Goal: Task Accomplishment & Management: Manage account settings

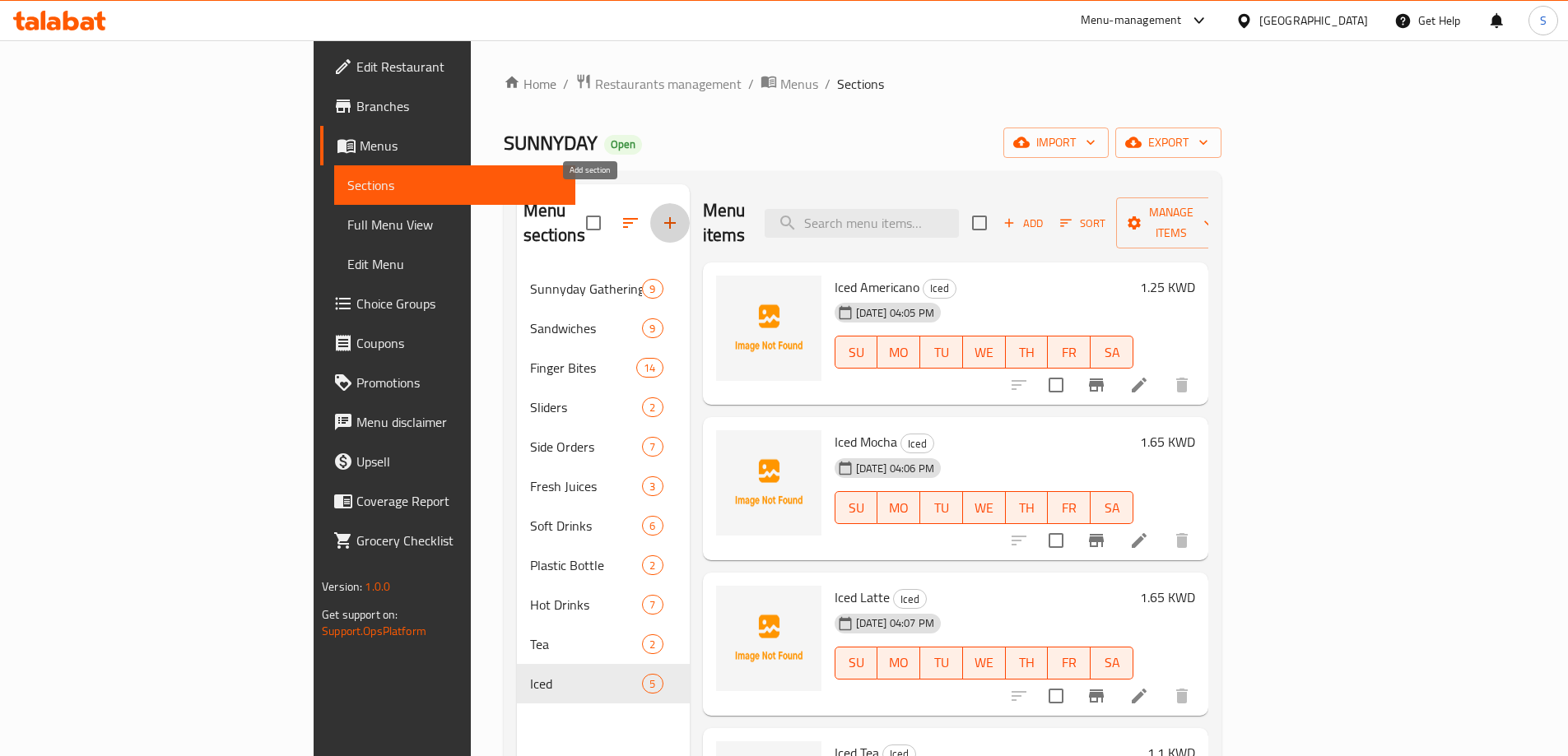
click at [665, 217] on icon "button" at bounding box center [670, 223] width 12 height 12
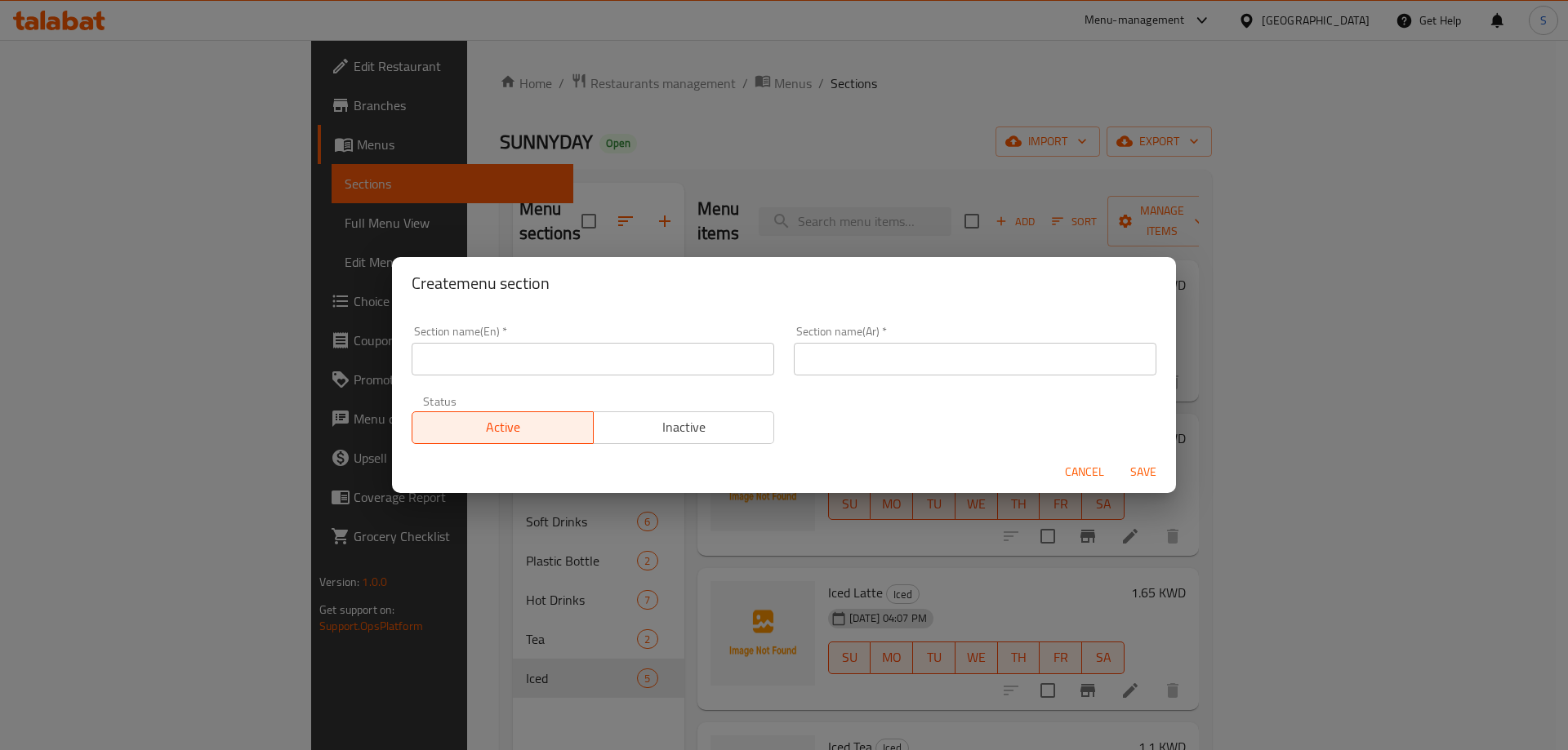
click at [674, 368] on input "text" at bounding box center [592, 359] width 362 height 33
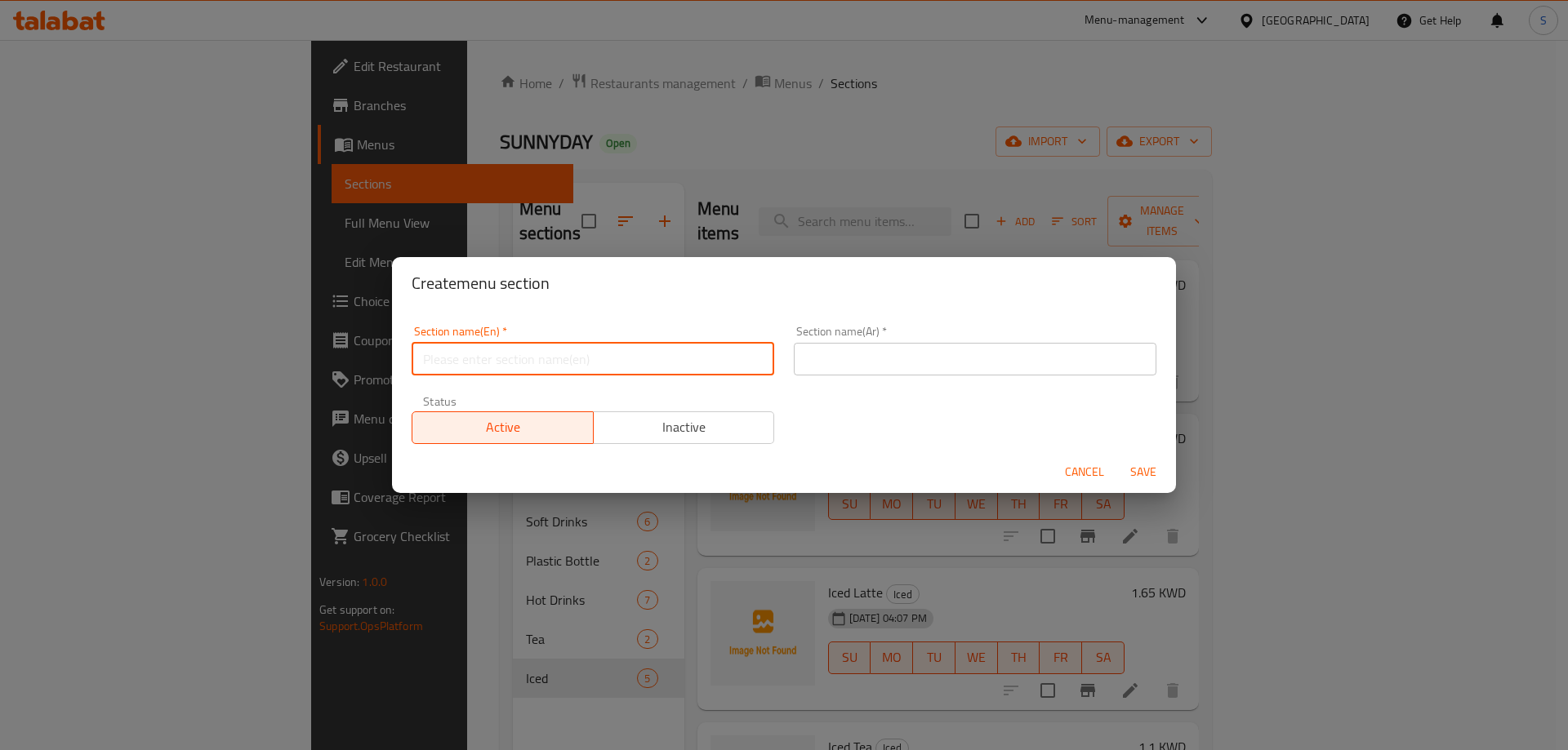
paste input "SALAD"
click at [674, 369] on input "SALAD" at bounding box center [592, 359] width 362 height 33
click at [676, 369] on input "SALAD" at bounding box center [592, 359] width 362 height 33
type input "Salad"
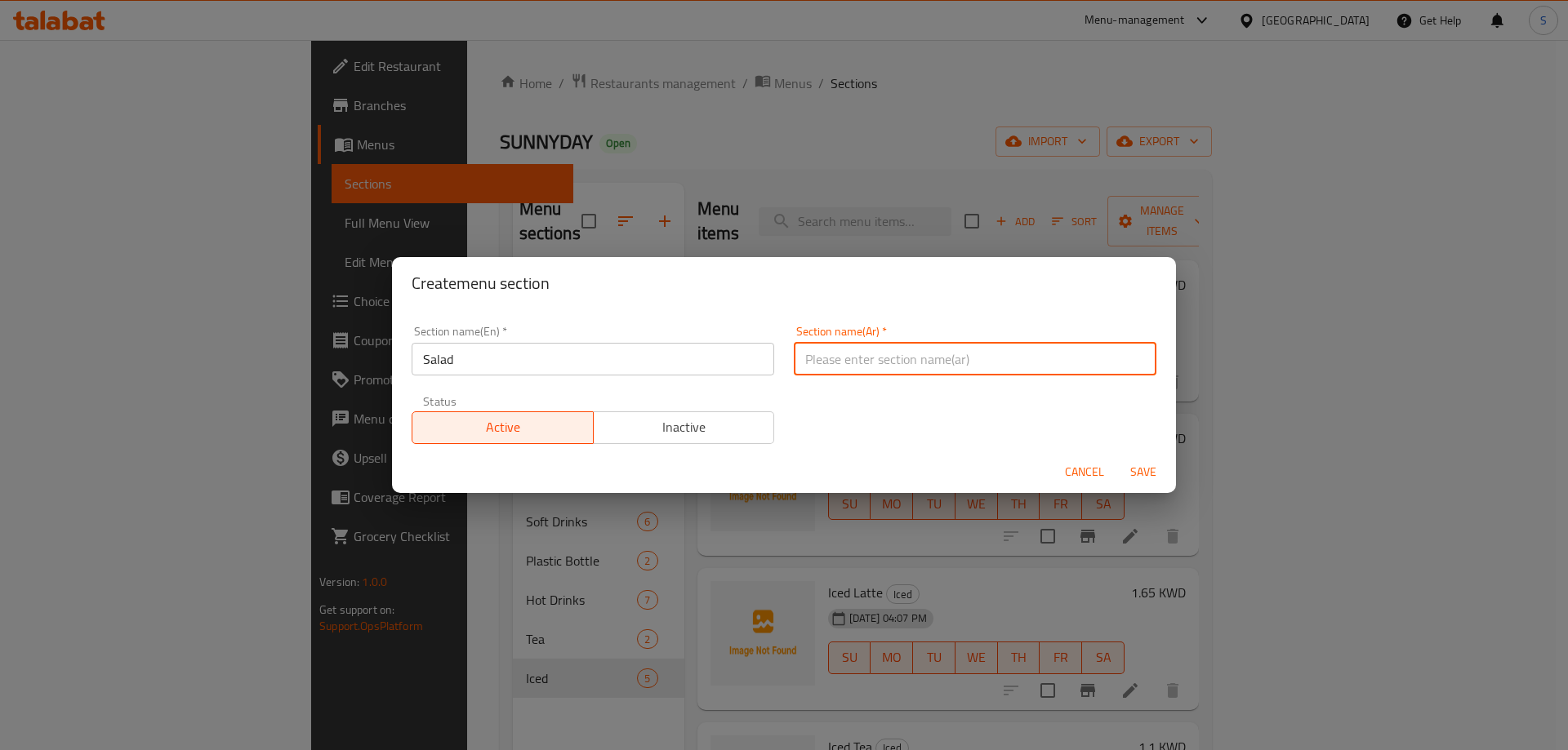
click at [891, 350] on input "text" at bounding box center [975, 359] width 362 height 33
type input "ل"
type input "السلطة"
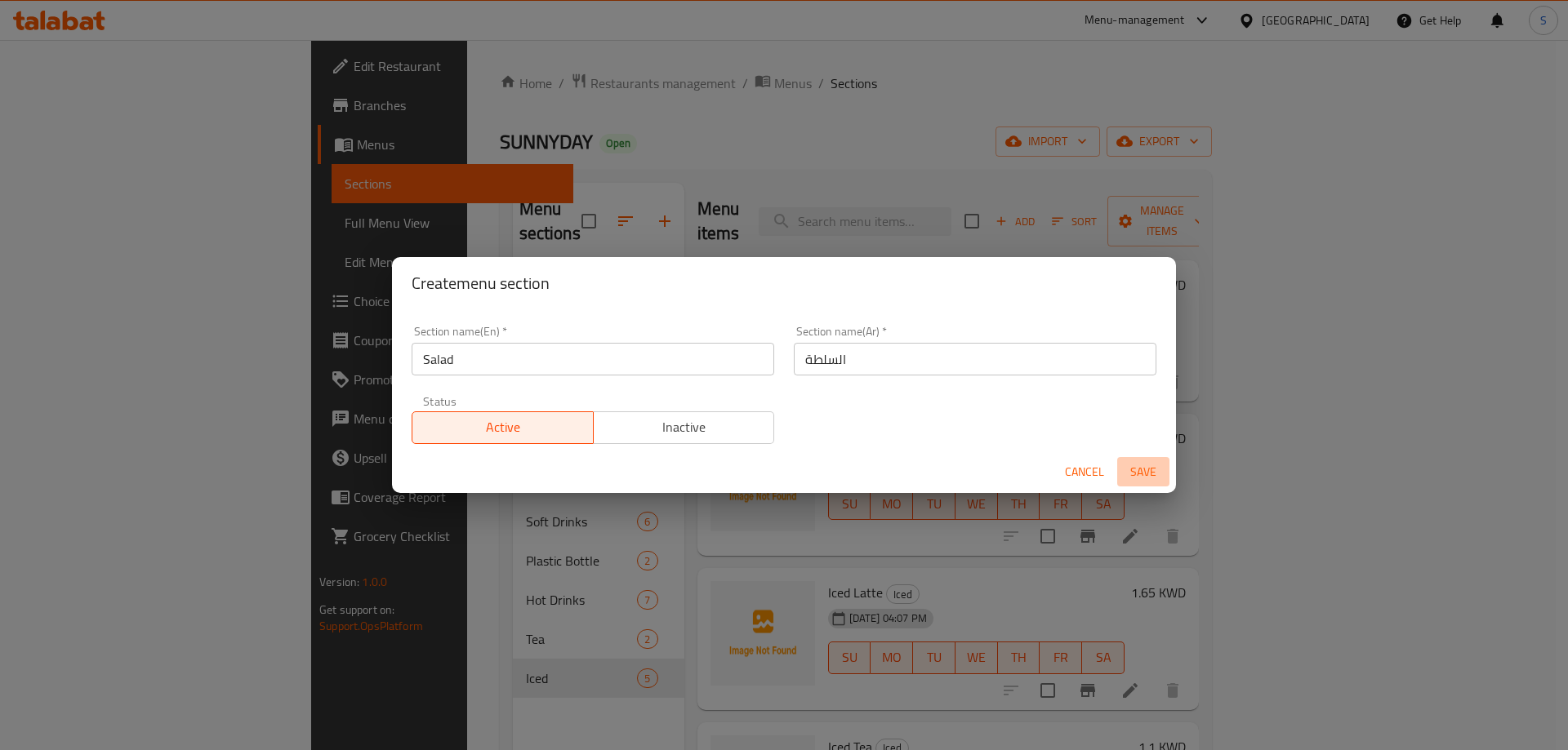
click at [1142, 470] on span "Save" at bounding box center [1142, 471] width 39 height 20
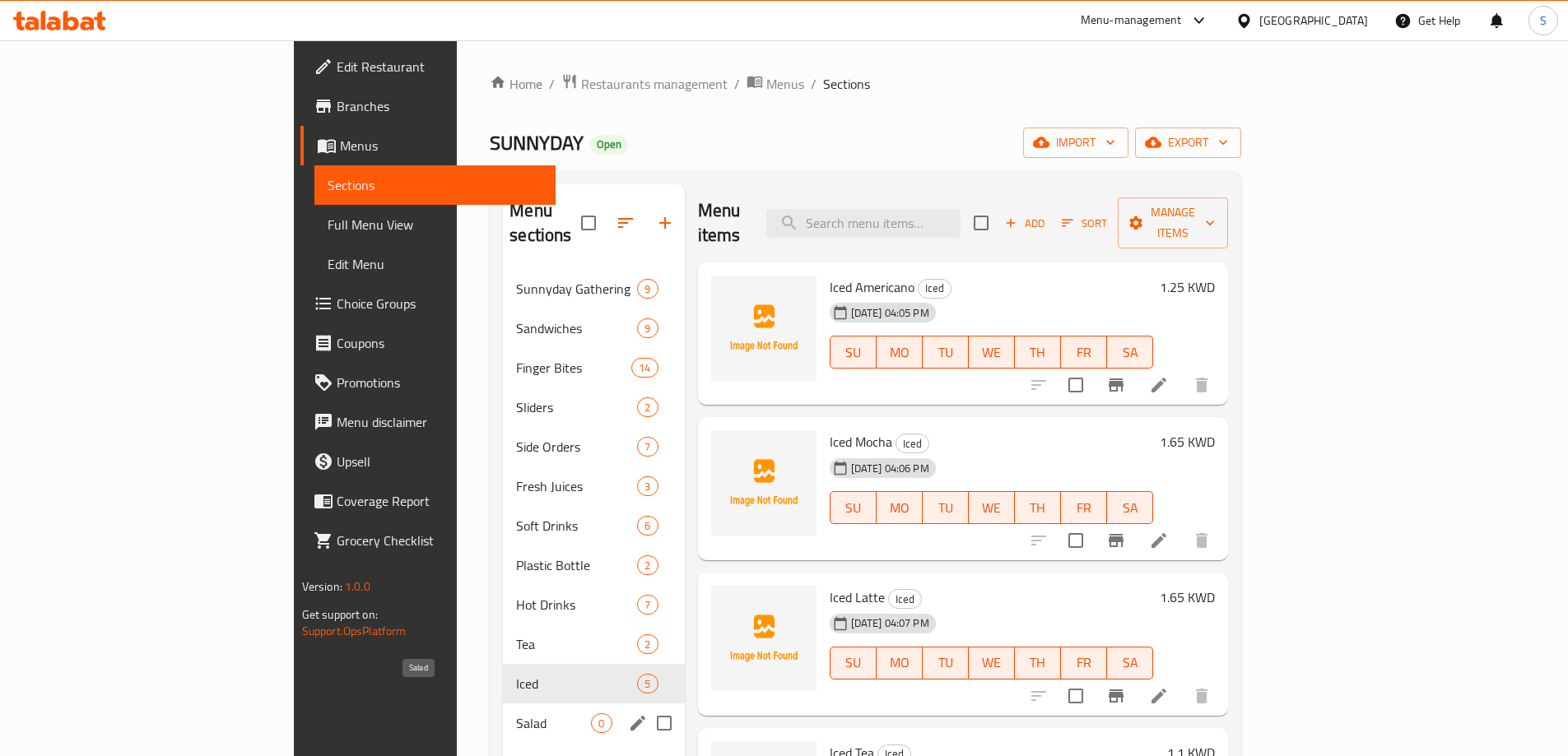
click at [516, 714] on span "Salad" at bounding box center [554, 723] width 75 height 19
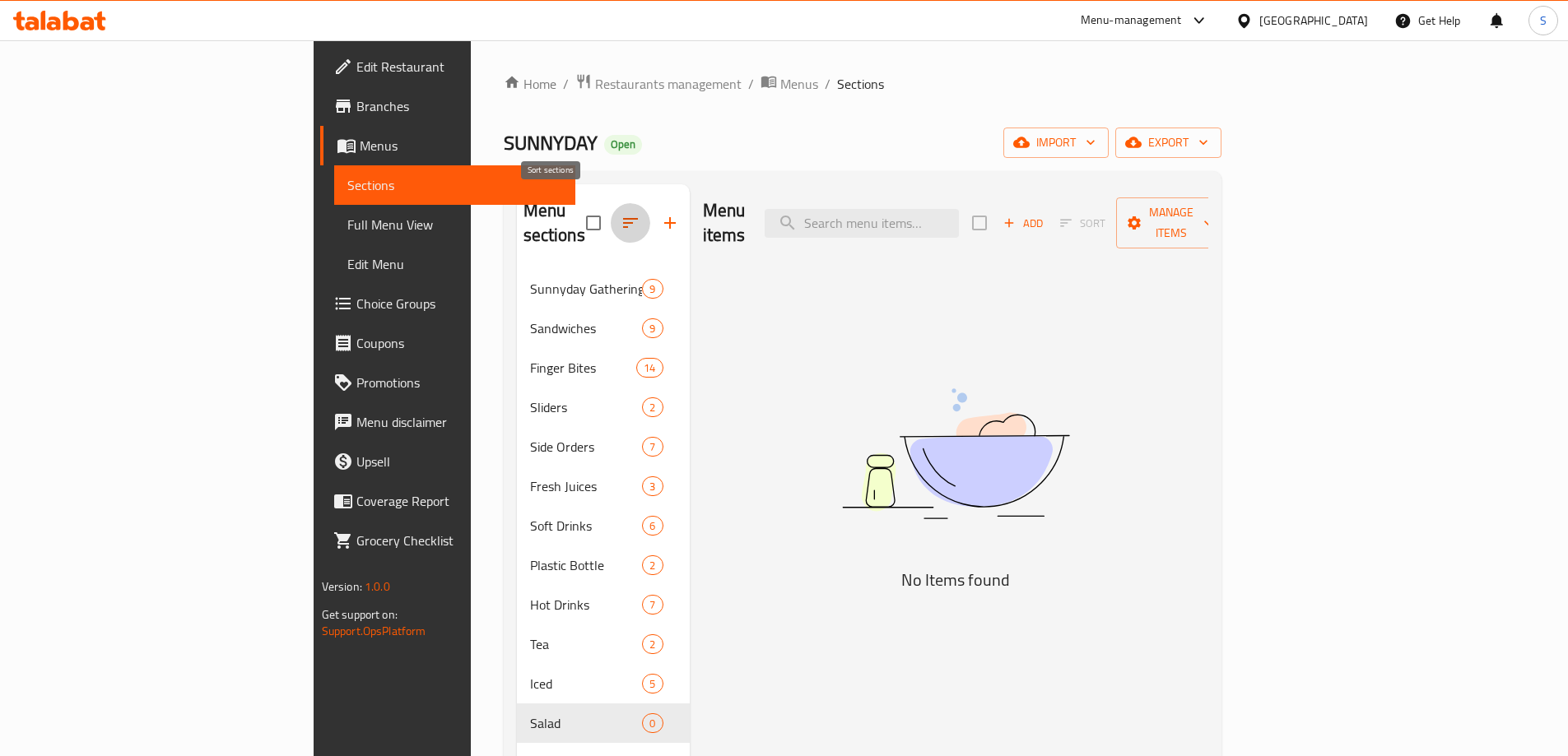
click at [611, 209] on button "button" at bounding box center [630, 222] width 40 height 40
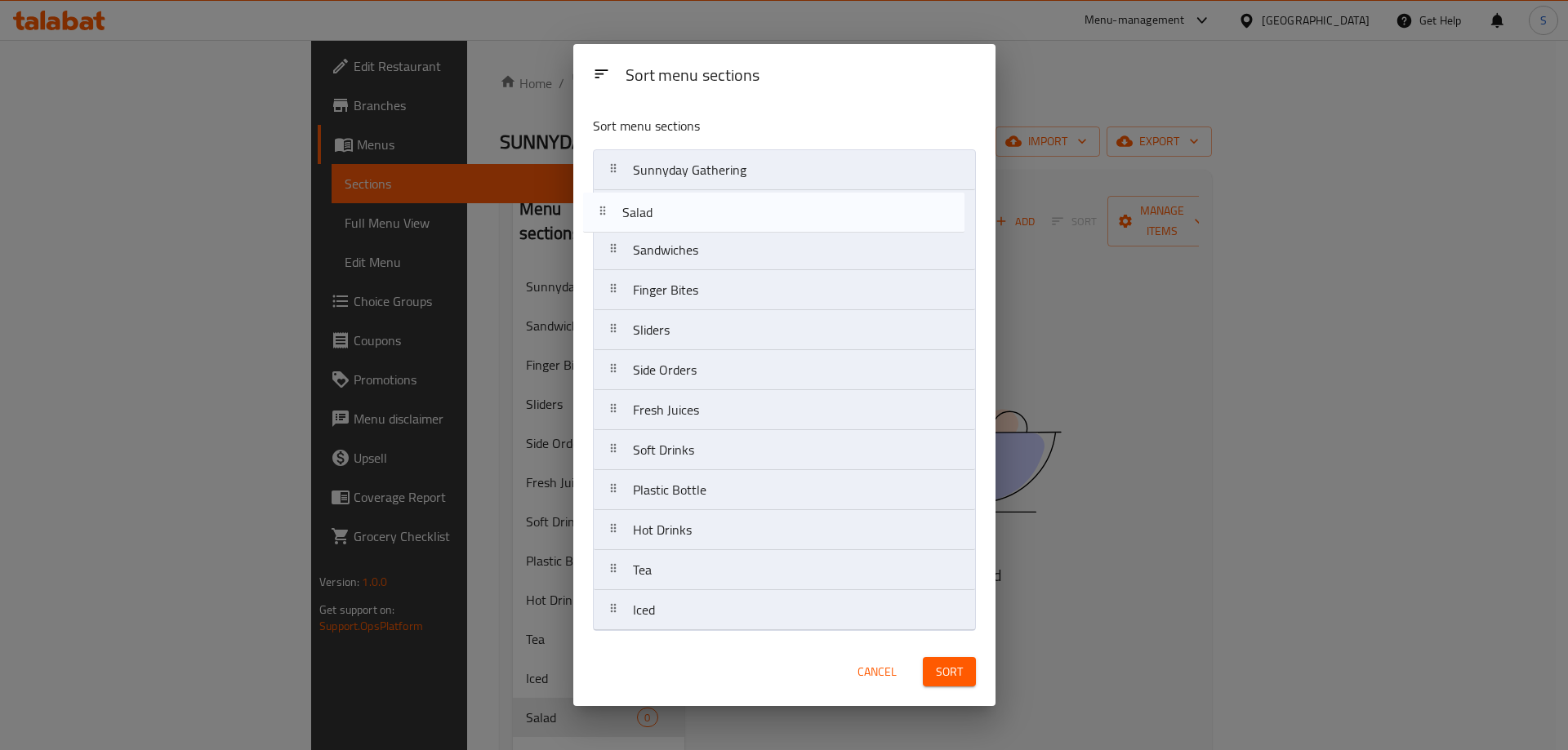
drag, startPoint x: 748, startPoint y: 612, endPoint x: 733, endPoint y: 200, distance: 412.3
click at [733, 200] on nav "Sunnyday Gathering Sandwiches Finger Bites Sliders Side Orders Fresh Juices Sof…" at bounding box center [785, 390] width 383 height 482
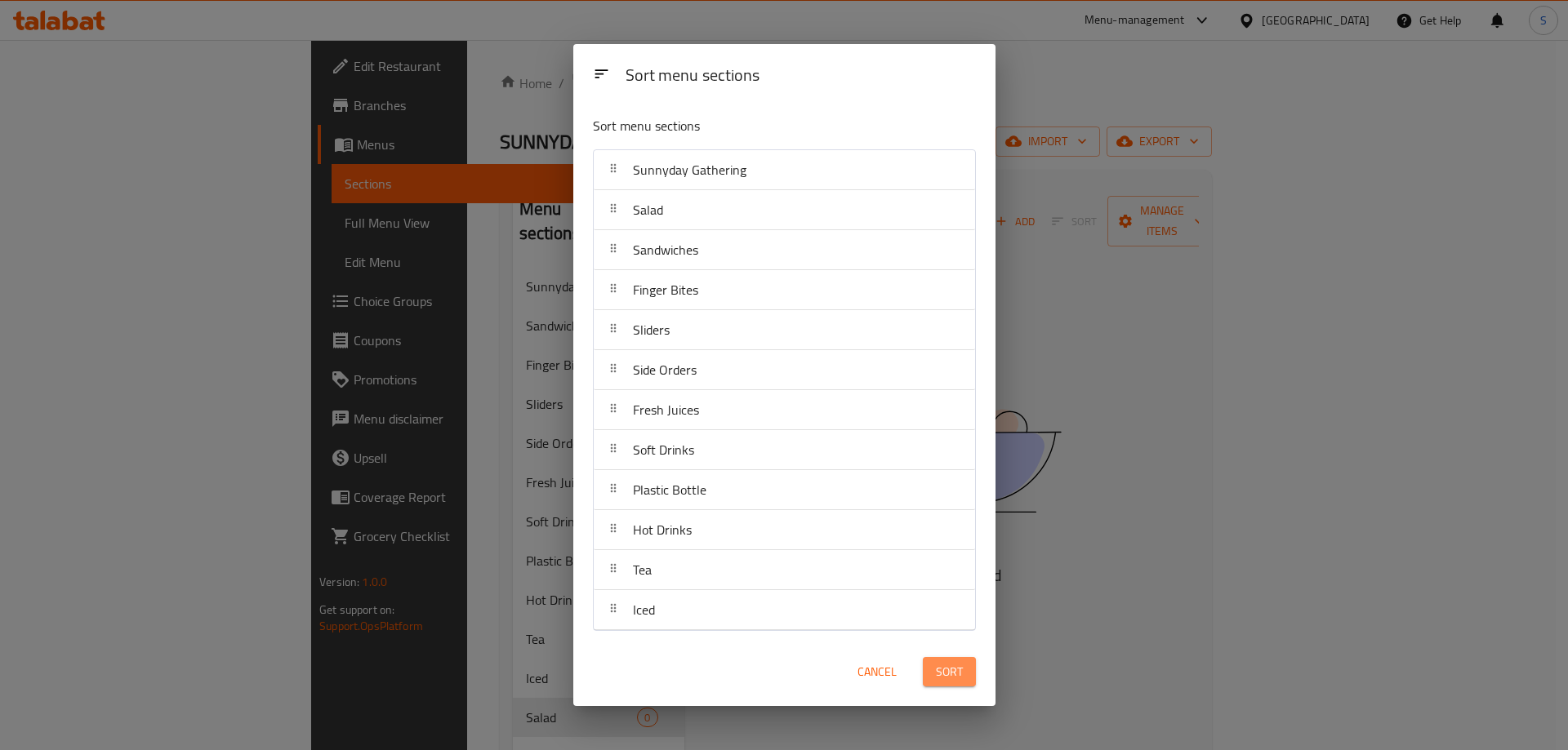
click at [967, 678] on button "Sort" at bounding box center [949, 672] width 53 height 31
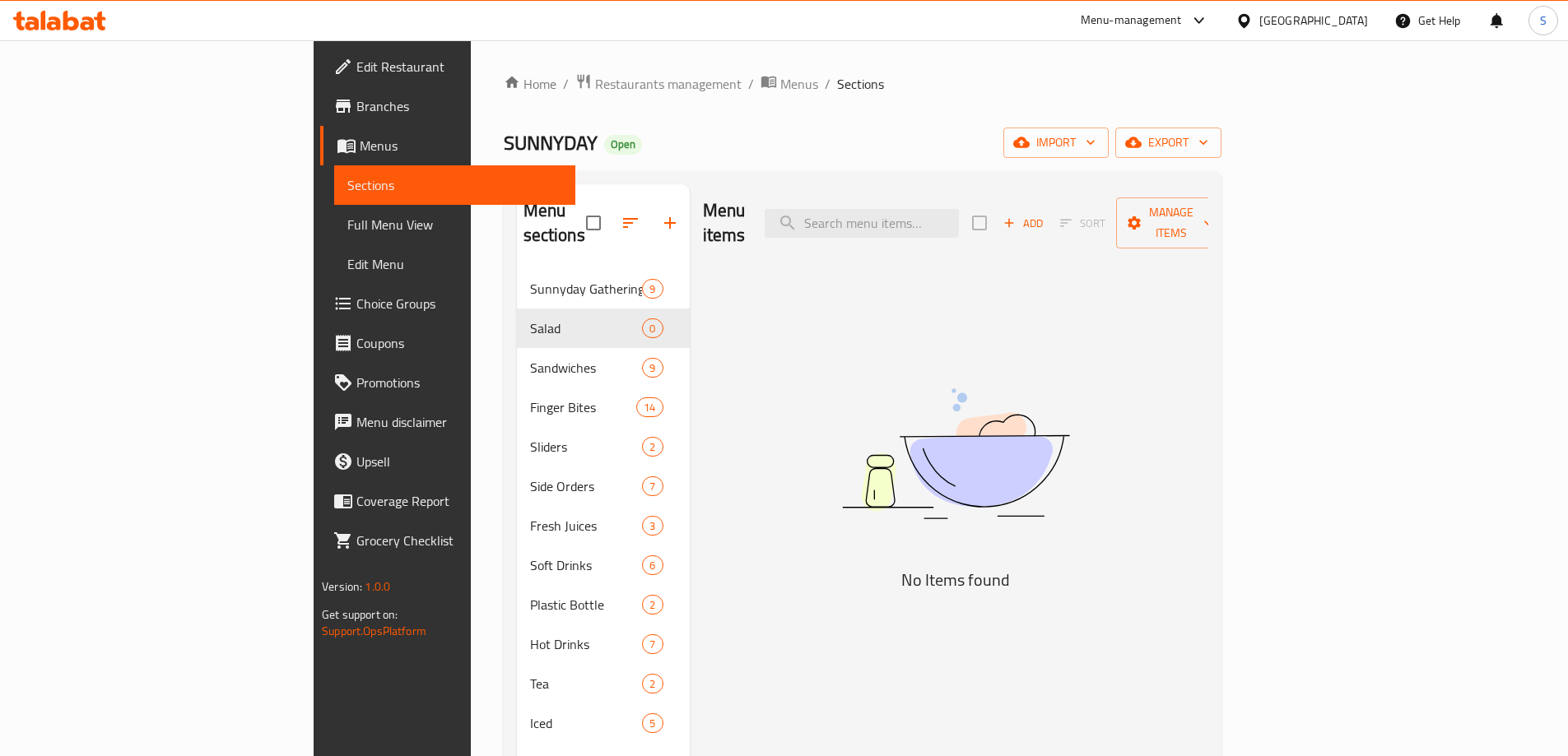
click at [1045, 214] on span "Add" at bounding box center [1023, 224] width 44 height 19
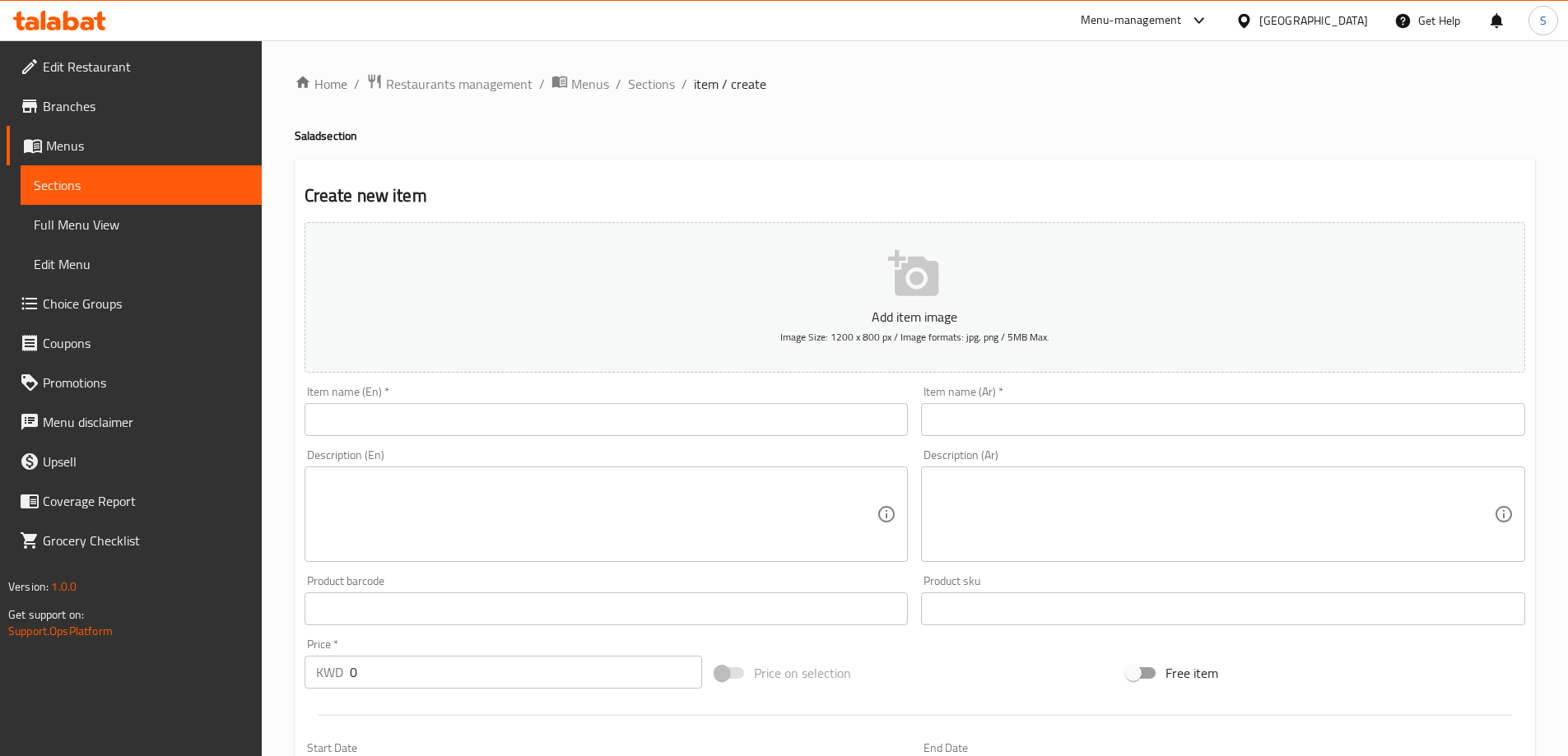
click at [570, 404] on input "text" at bounding box center [606, 419] width 604 height 33
paste input "KALE & QUINOA SALAD"
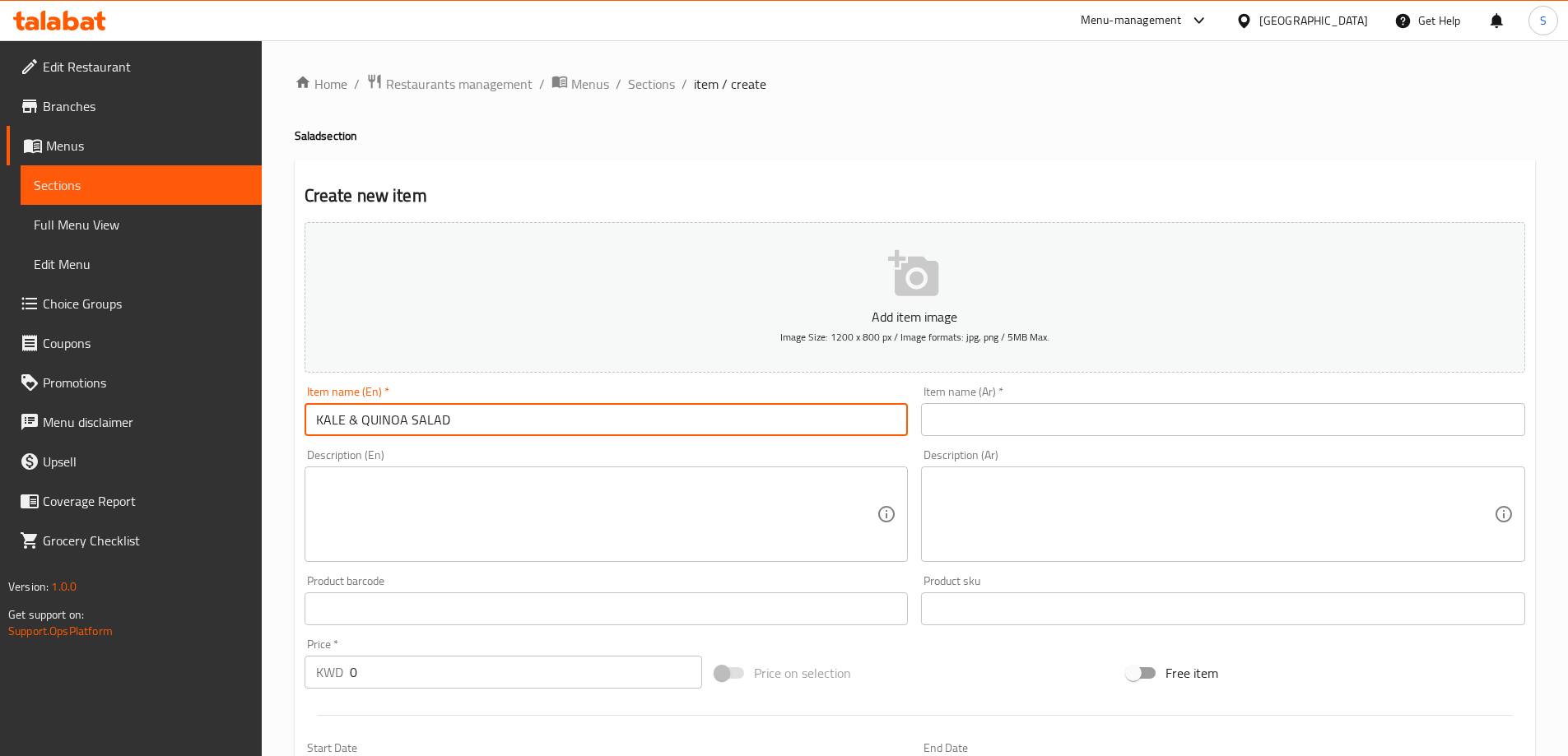
click at [348, 425] on input "KALE & QUINOA SALAD" at bounding box center [606, 419] width 604 height 33
click at [384, 422] on input "KALE And QUINOA SALAD" at bounding box center [606, 419] width 604 height 33
click at [440, 425] on input "KALE And Quinoa SALAD" at bounding box center [606, 419] width 604 height 33
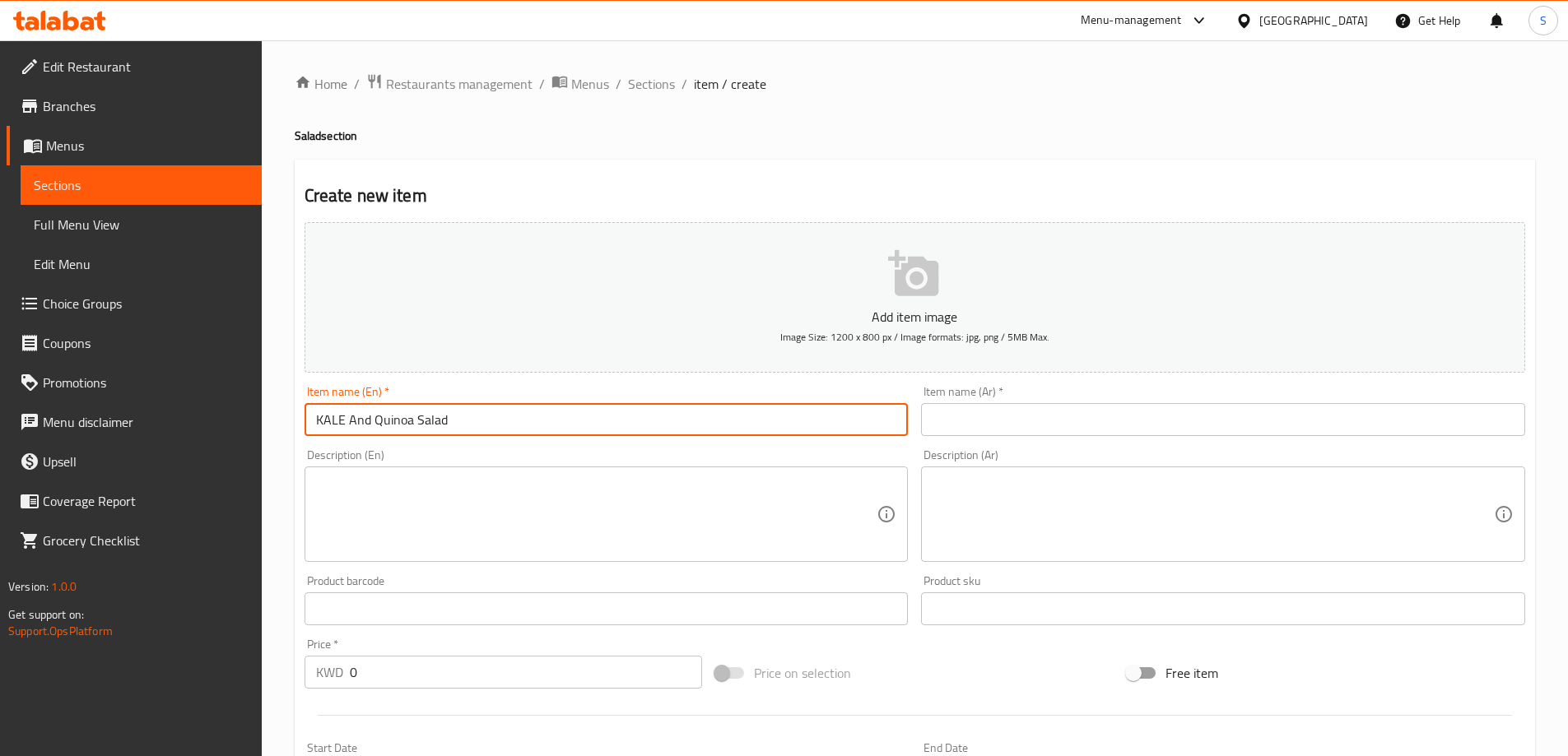
click at [317, 433] on input "KALE And Quinoa Salad" at bounding box center [606, 419] width 604 height 33
click at [329, 430] on input "KALE And Quinoa Salad" at bounding box center [606, 419] width 604 height 33
click at [548, 414] on input "Kale And Quinoa Salad" at bounding box center [606, 419] width 604 height 33
click at [500, 427] on input "Kale And Quinoa Salad" at bounding box center [606, 419] width 604 height 33
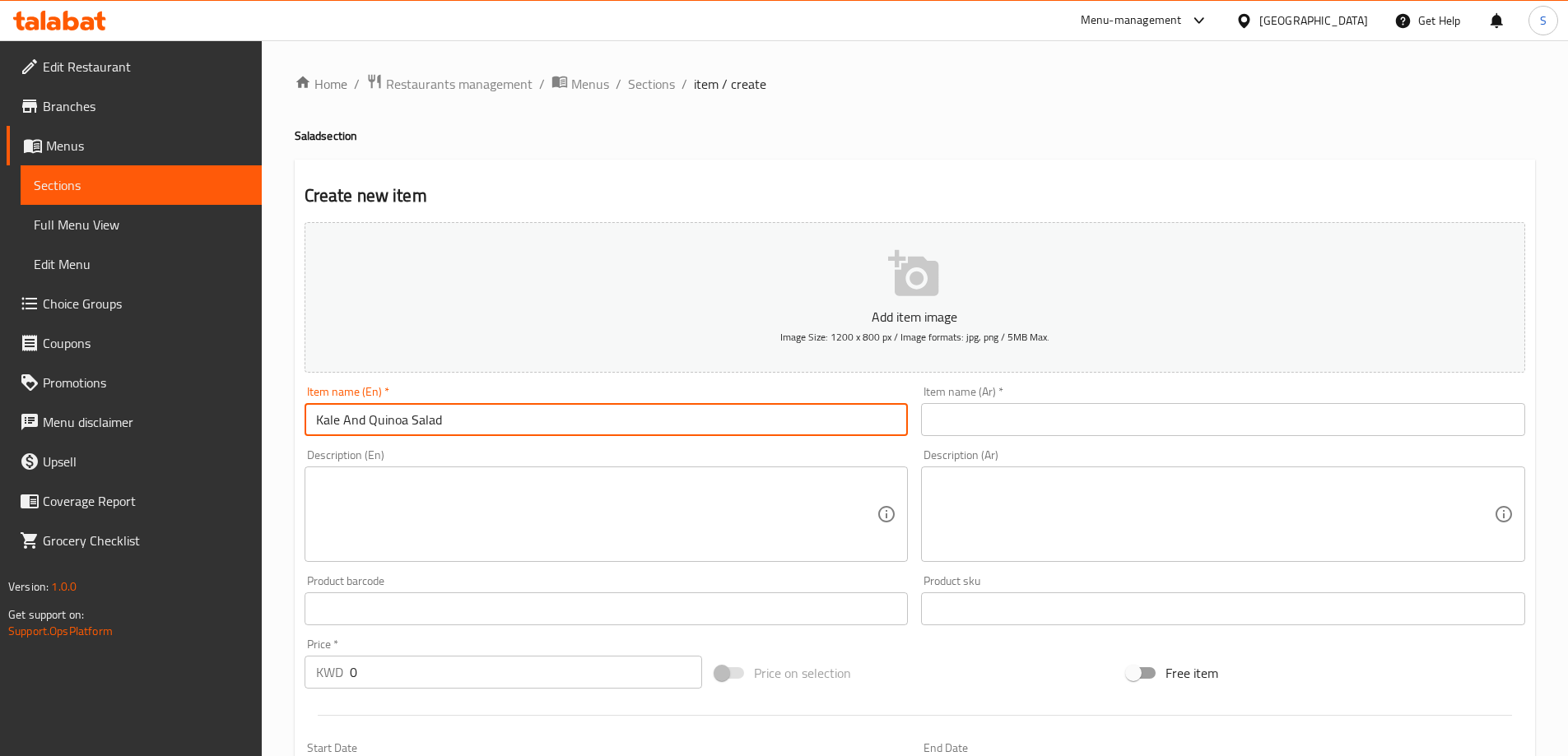
click at [500, 427] on input "Kale And Quinoa Salad" at bounding box center [606, 419] width 604 height 33
type input "Kale And Quinoa Salad"
click at [1098, 407] on input "text" at bounding box center [1222, 419] width 604 height 33
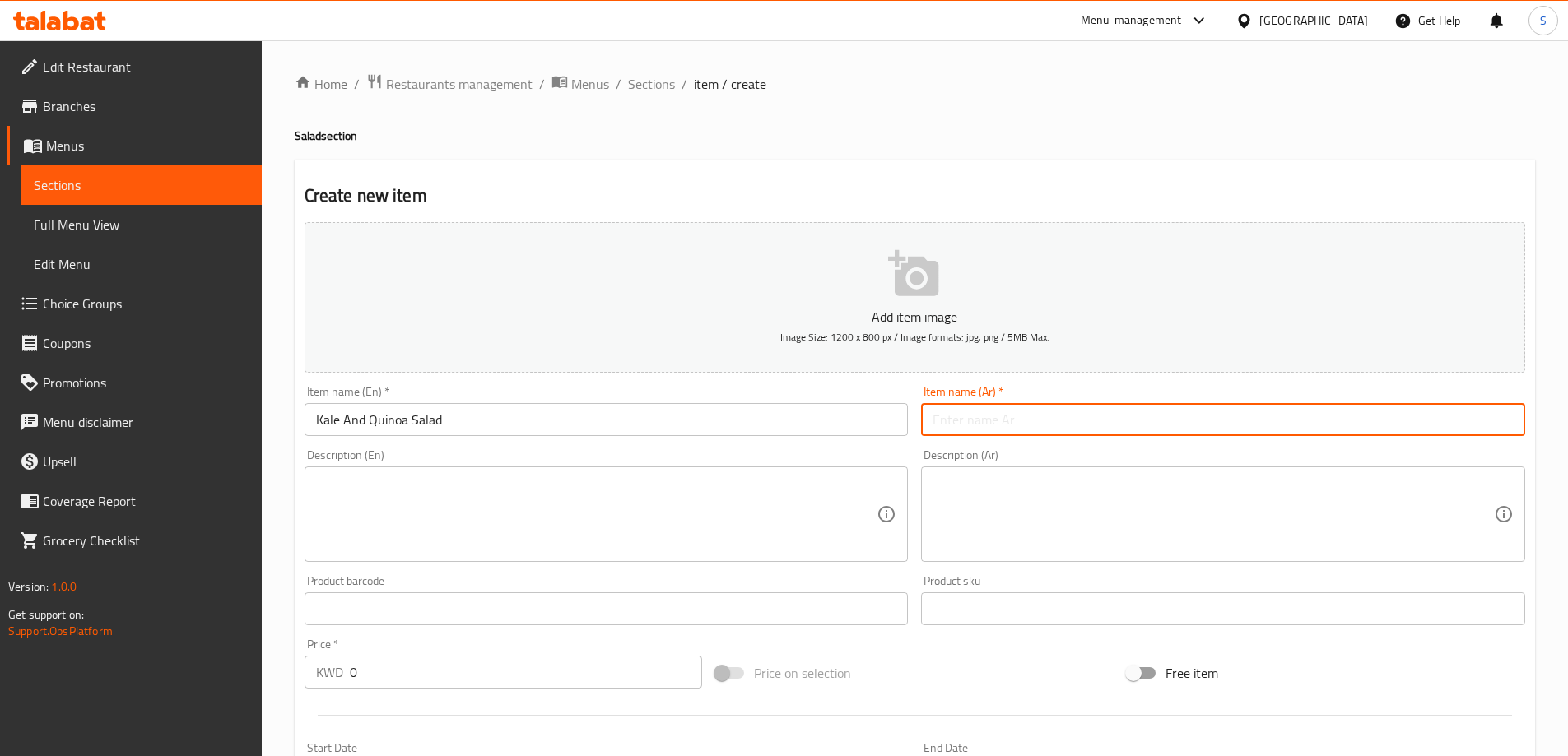
paste input "سلطة الكيل والكينوا"
type input "سلطة الكيل والكينوا"
click at [996, 475] on textarea at bounding box center [1212, 514] width 561 height 78
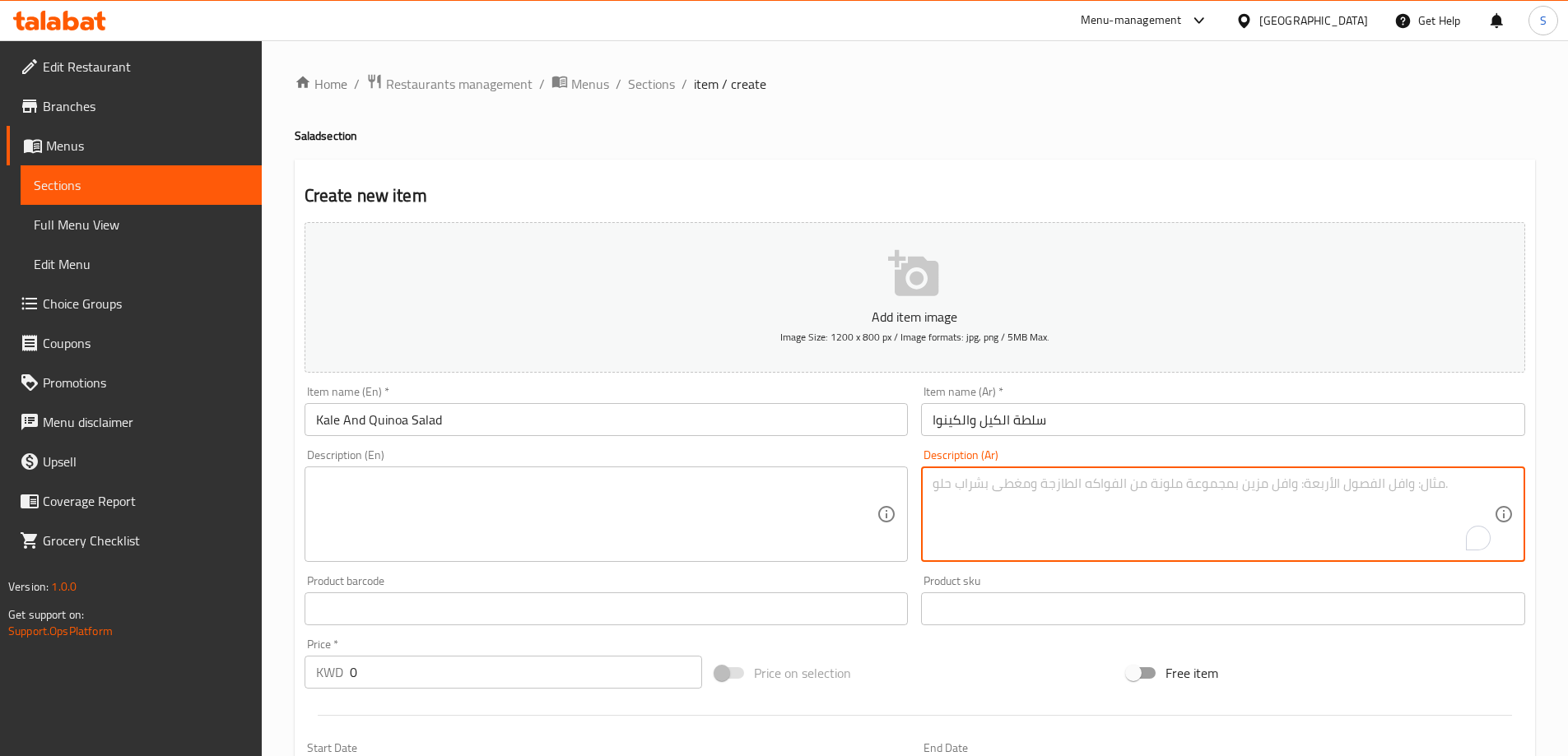
paste textarea "مزيج صحي من الكرنب المجعد، الكينوا، بذور الشيا، وبذور اليقطين ممزوجة بصلصة إيطا…"
type textarea "مزيج صحي من الكرنب المجعد، الكينوا، بذور الشيا، وبذور اليقطين ممزوجة بصلصة إيطا…"
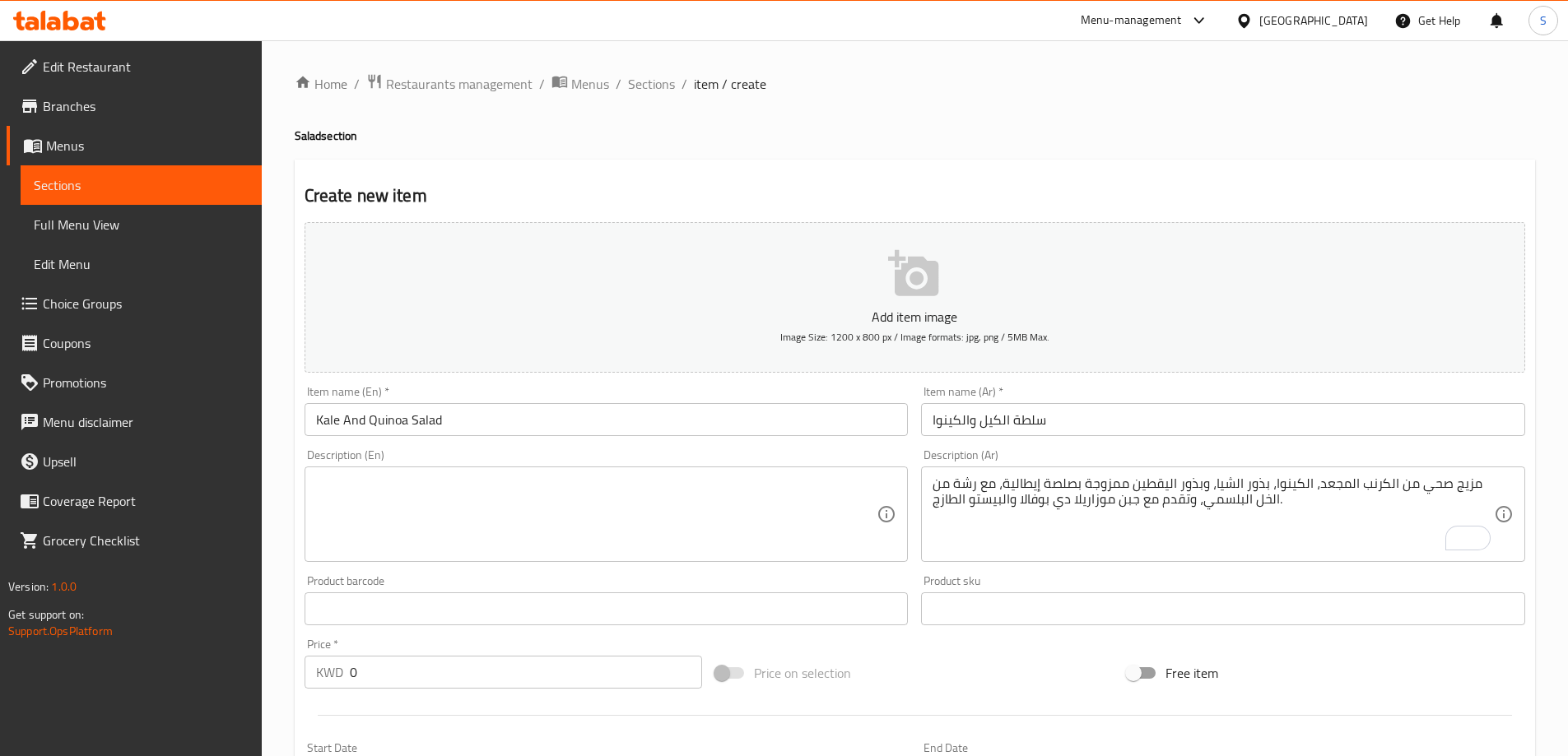
click at [503, 466] on div "Description (En)" at bounding box center [606, 514] width 604 height 96
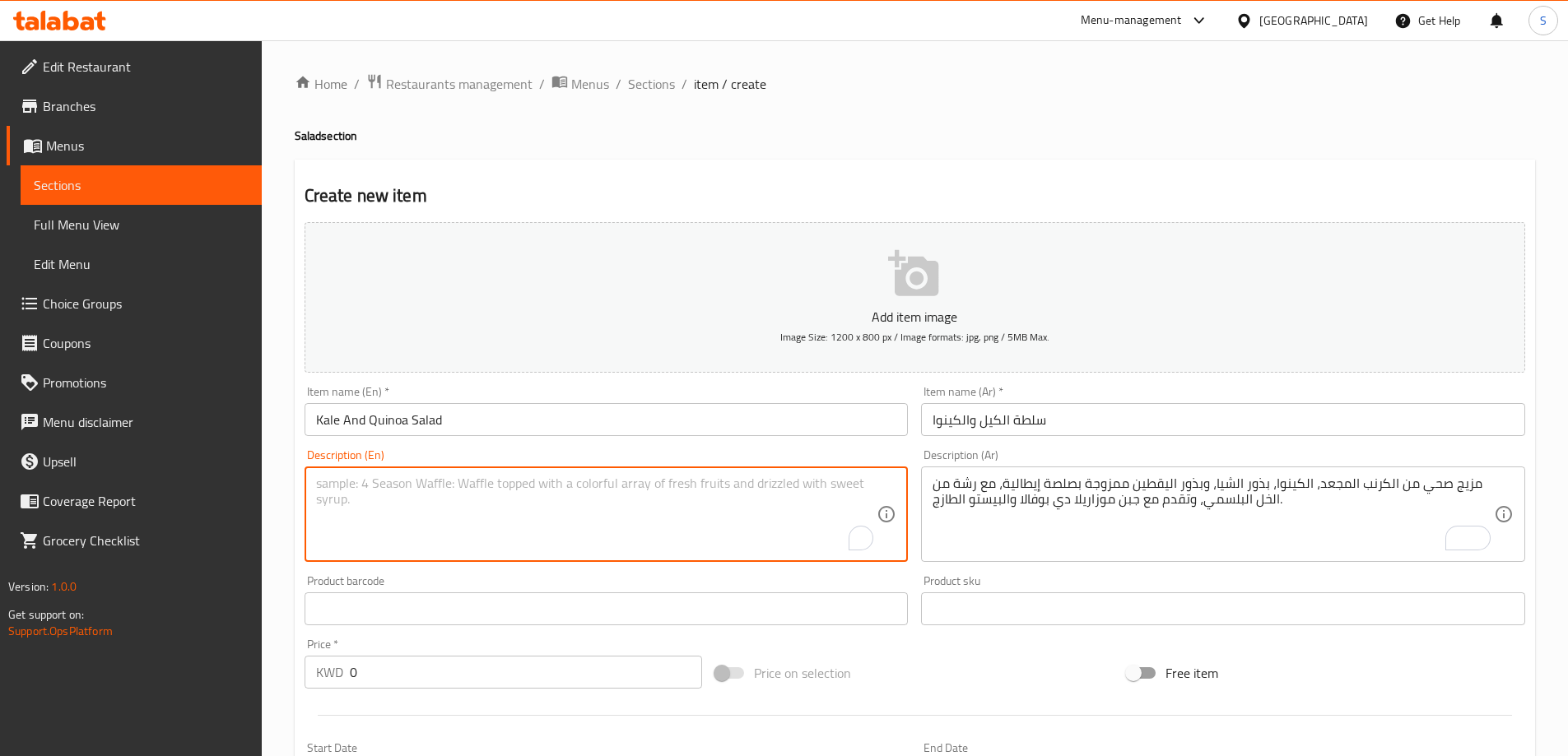
paste textarea "A wholesome mix of kale, quinoa, chia seeds, and pumpkin seeds tossed in Italia…"
type textarea "A wholesome mix of kale, quinoa, chia seeds, and pumpkin seeds tossed in Italia…"
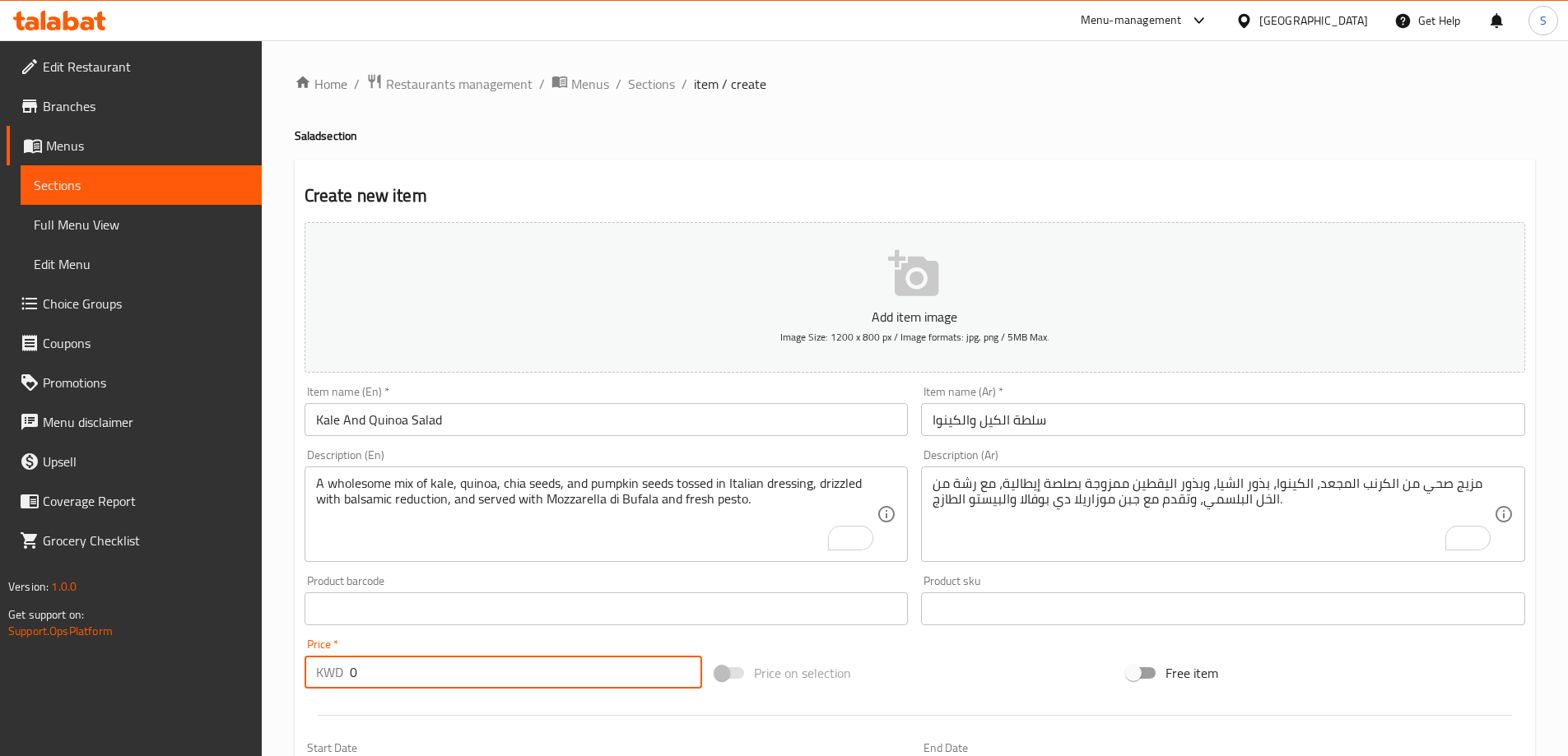
drag, startPoint x: 474, startPoint y: 676, endPoint x: 189, endPoint y: 658, distance: 285.6
click at [189, 658] on div "Edit Restaurant Branches Menus Sections Full Menu View Edit Menu Choice Groups …" at bounding box center [784, 602] width 1568 height 1122
type input "3.25"
click at [935, 664] on div "Price on selection" at bounding box center [915, 673] width 412 height 44
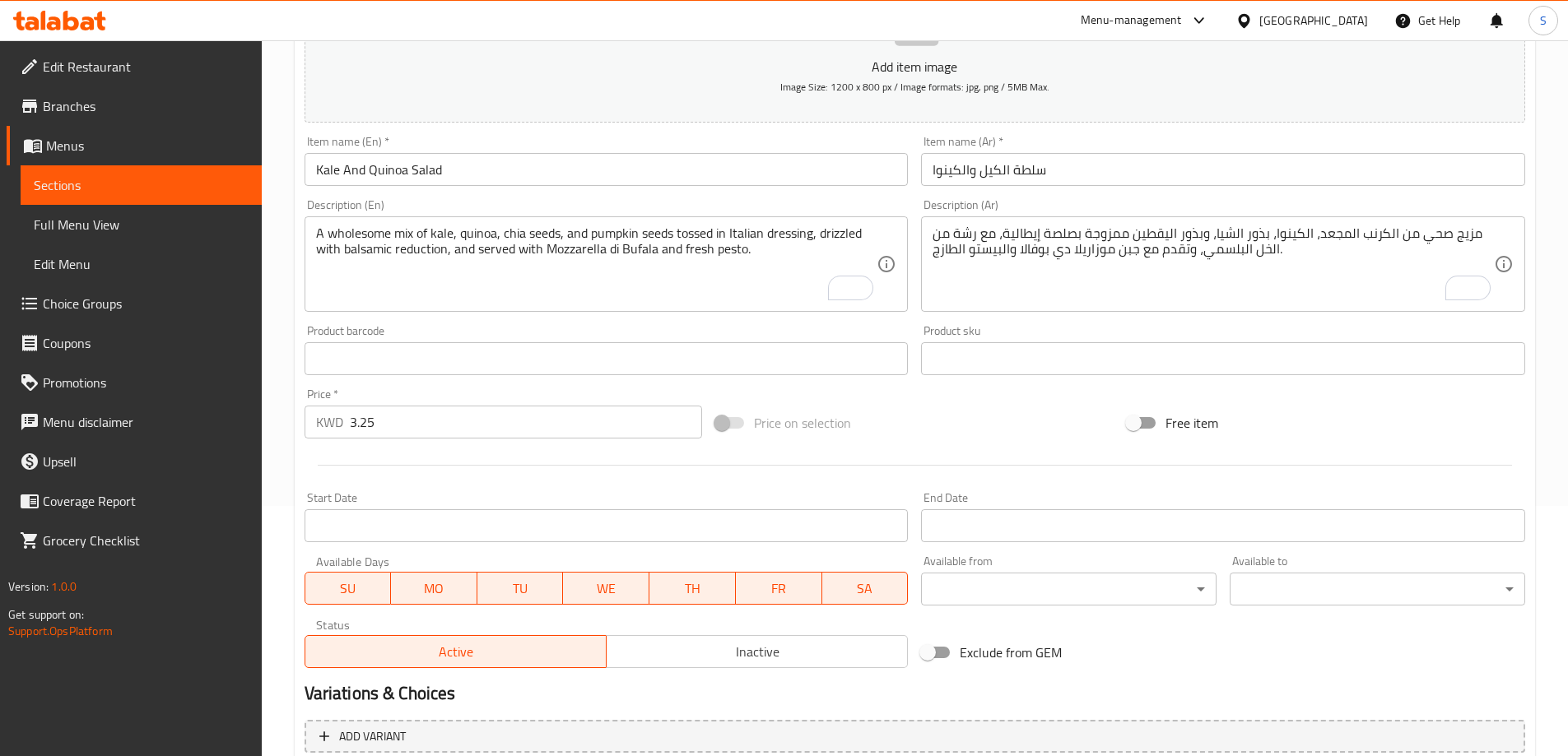
scroll to position [406, 0]
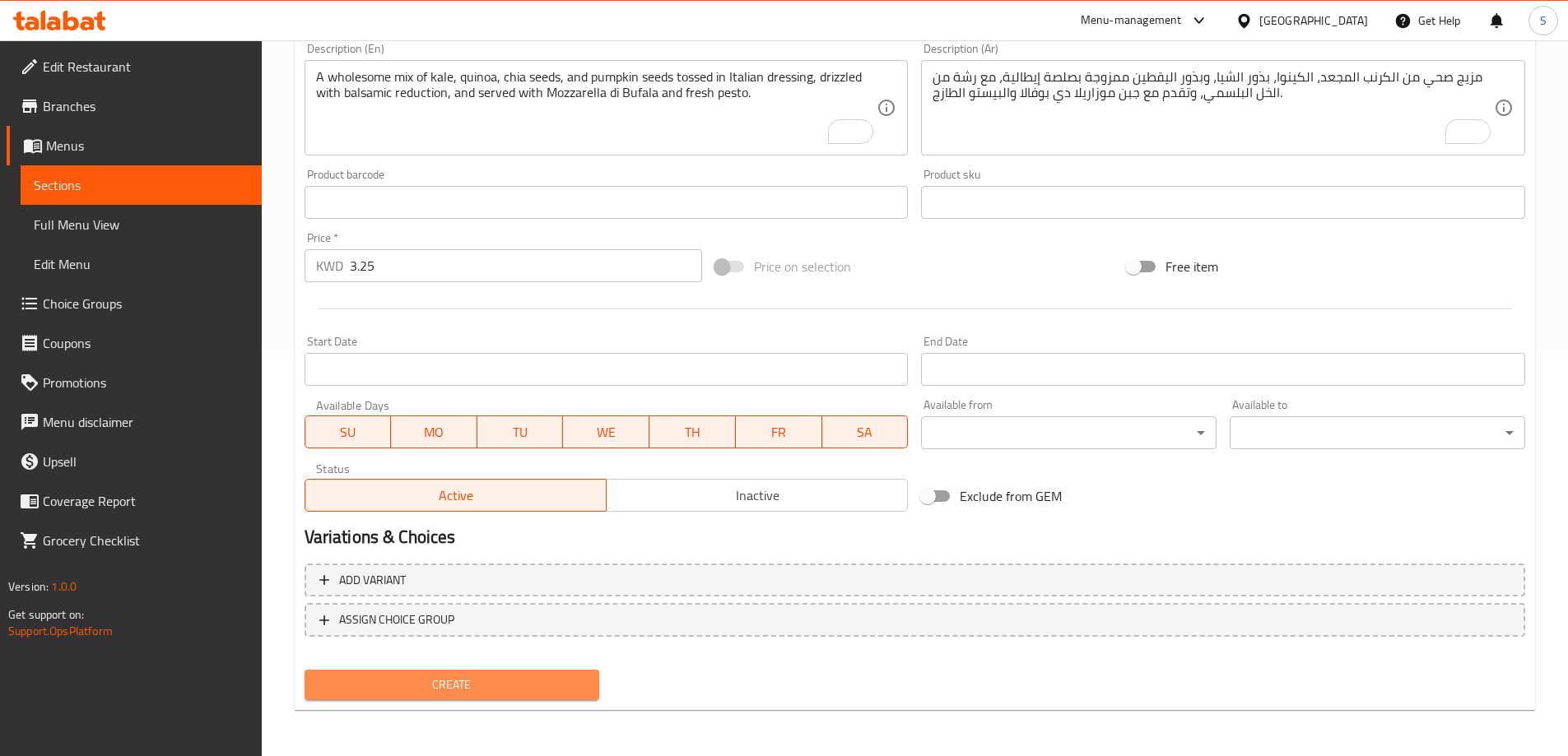
click at [454, 684] on span "Create" at bounding box center [452, 685] width 270 height 20
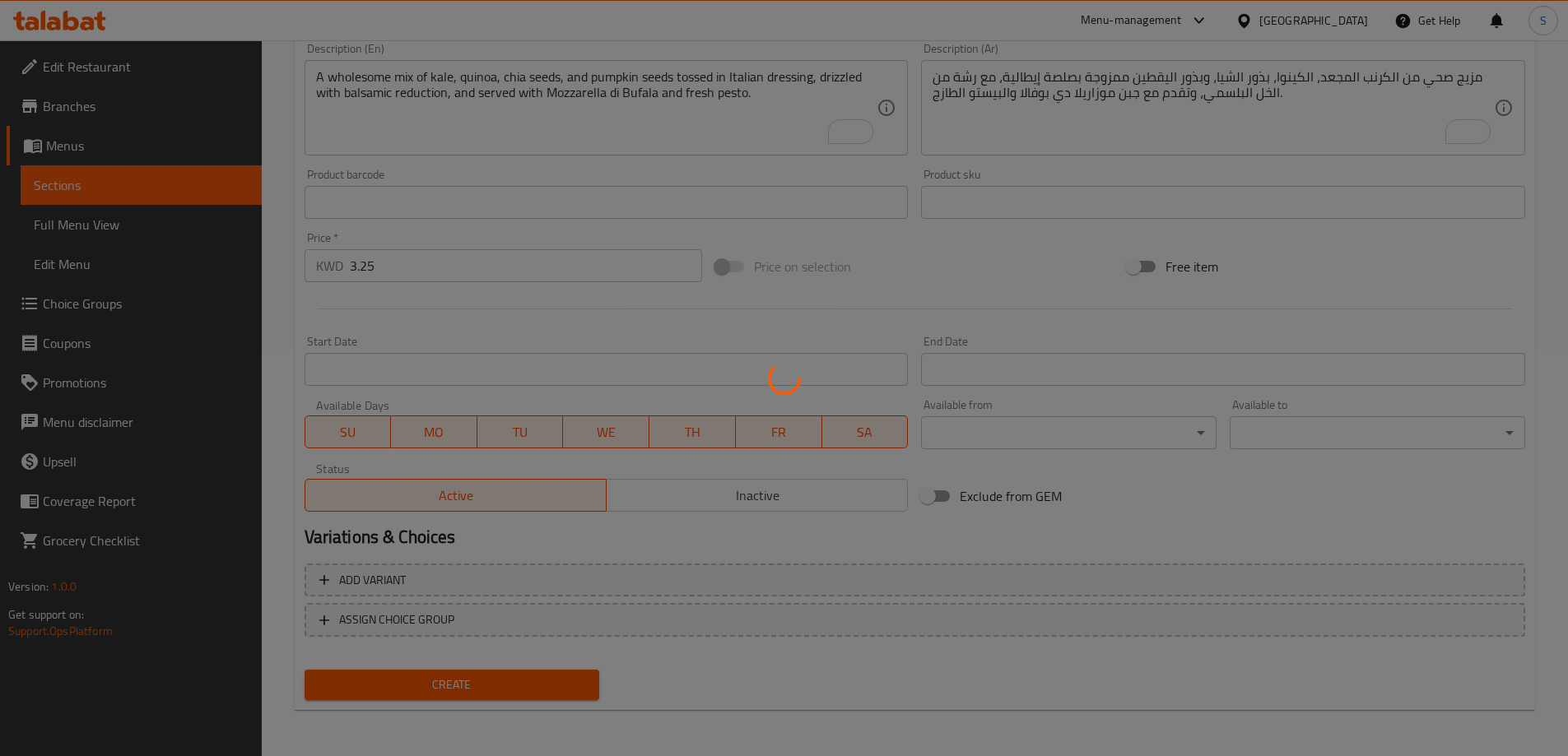
type input "0"
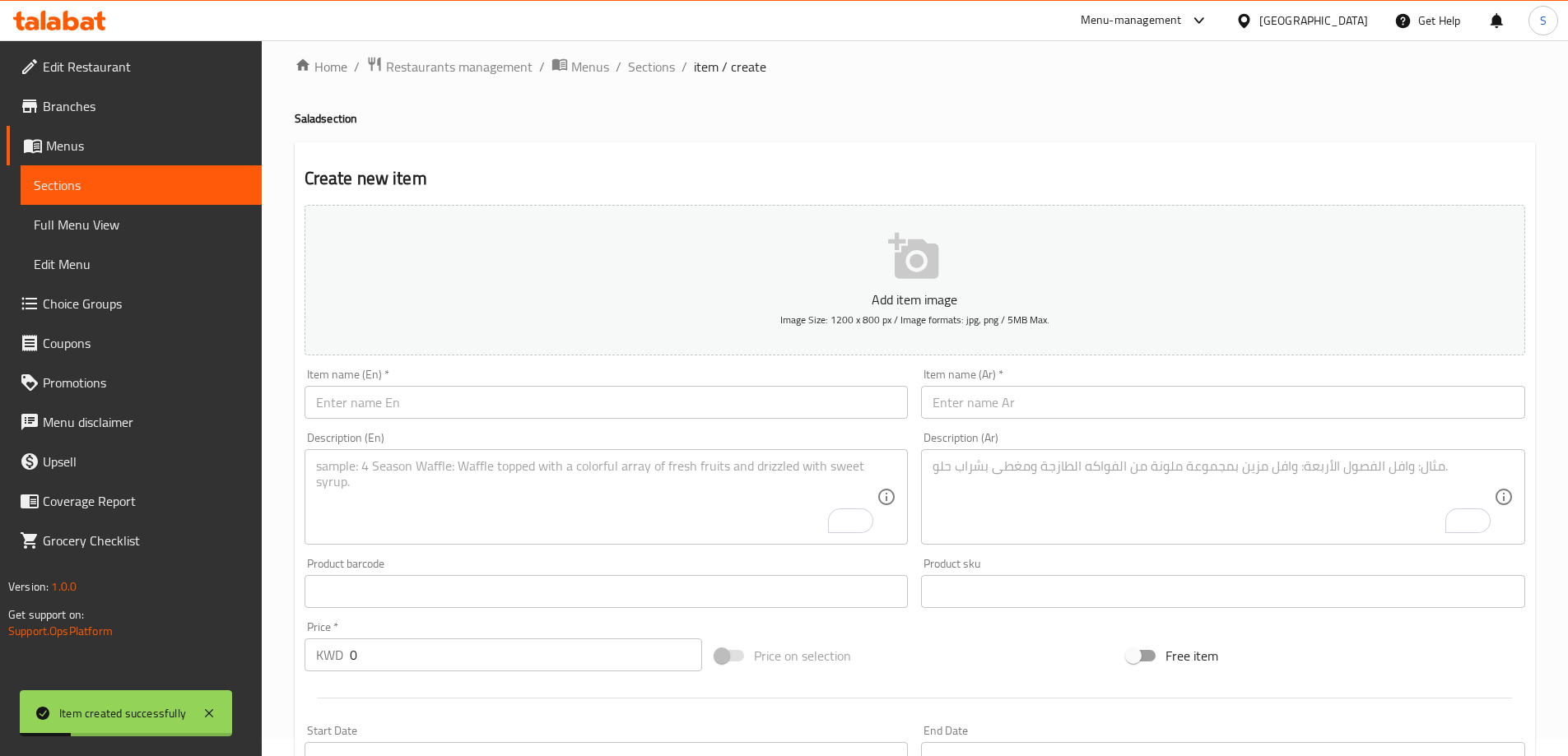
scroll to position [0, 0]
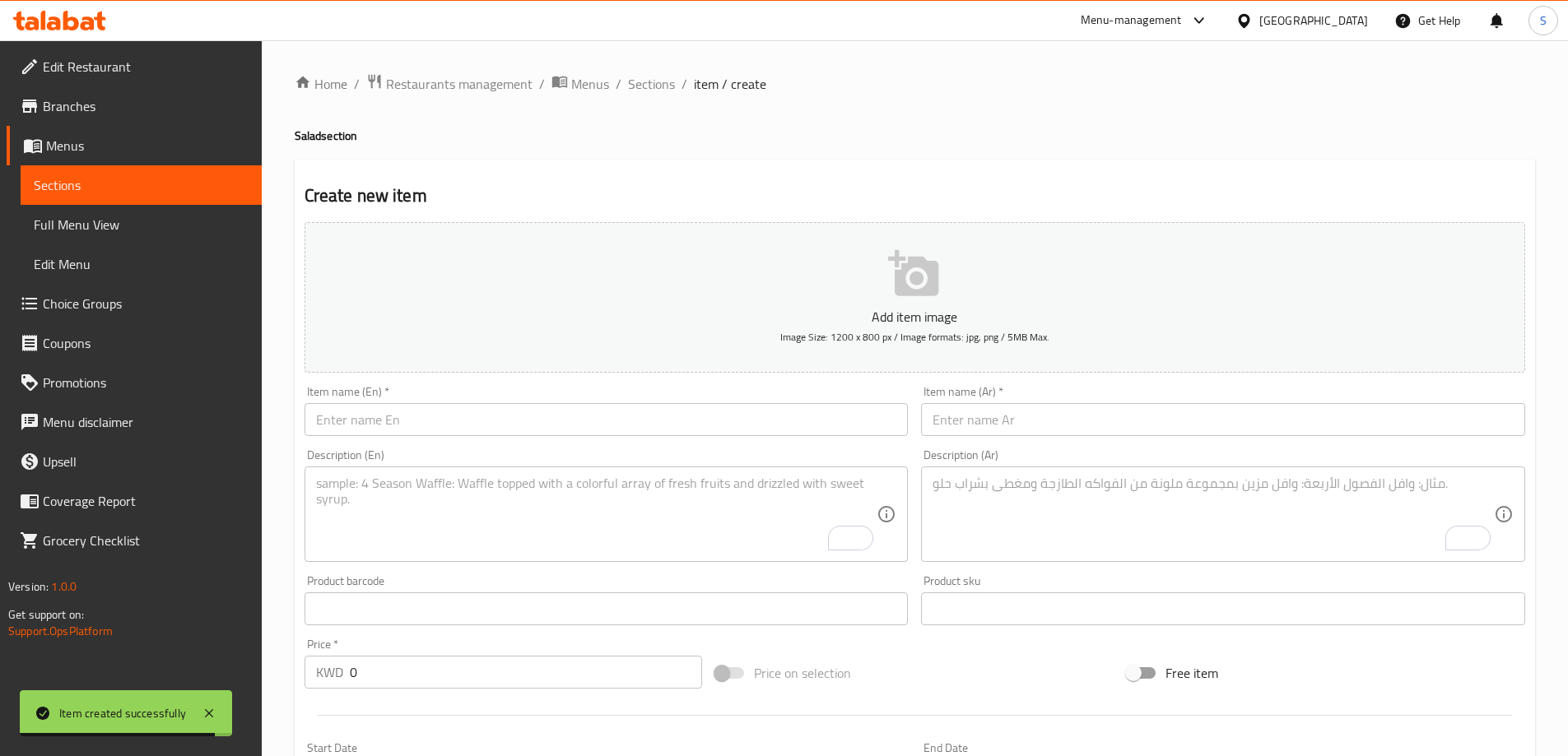
click at [551, 417] on input "text" at bounding box center [606, 419] width 604 height 33
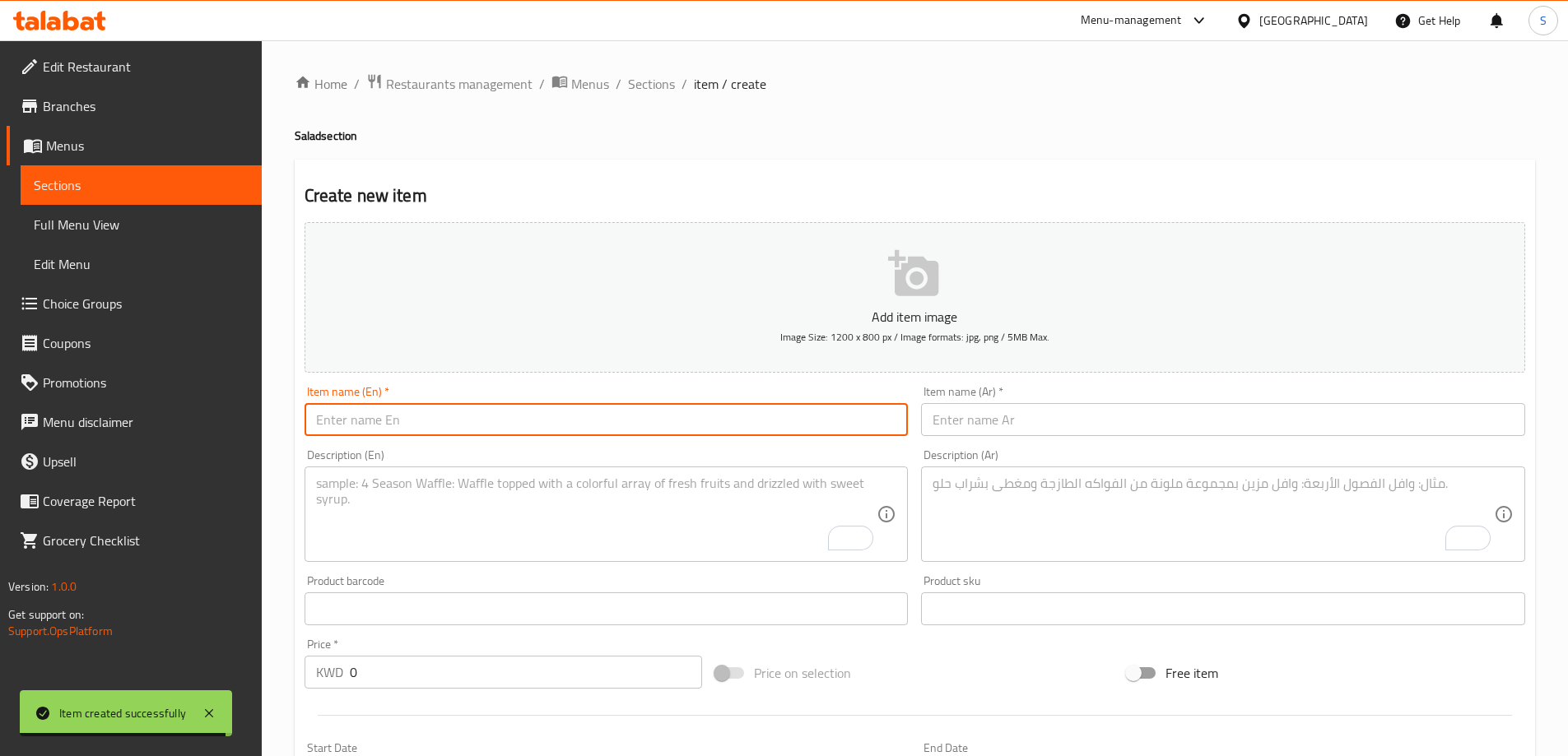
paste input "CRABX SALAD"
click at [538, 408] on input "CRABX SALAD" at bounding box center [606, 419] width 604 height 33
type input "Crabx salad"
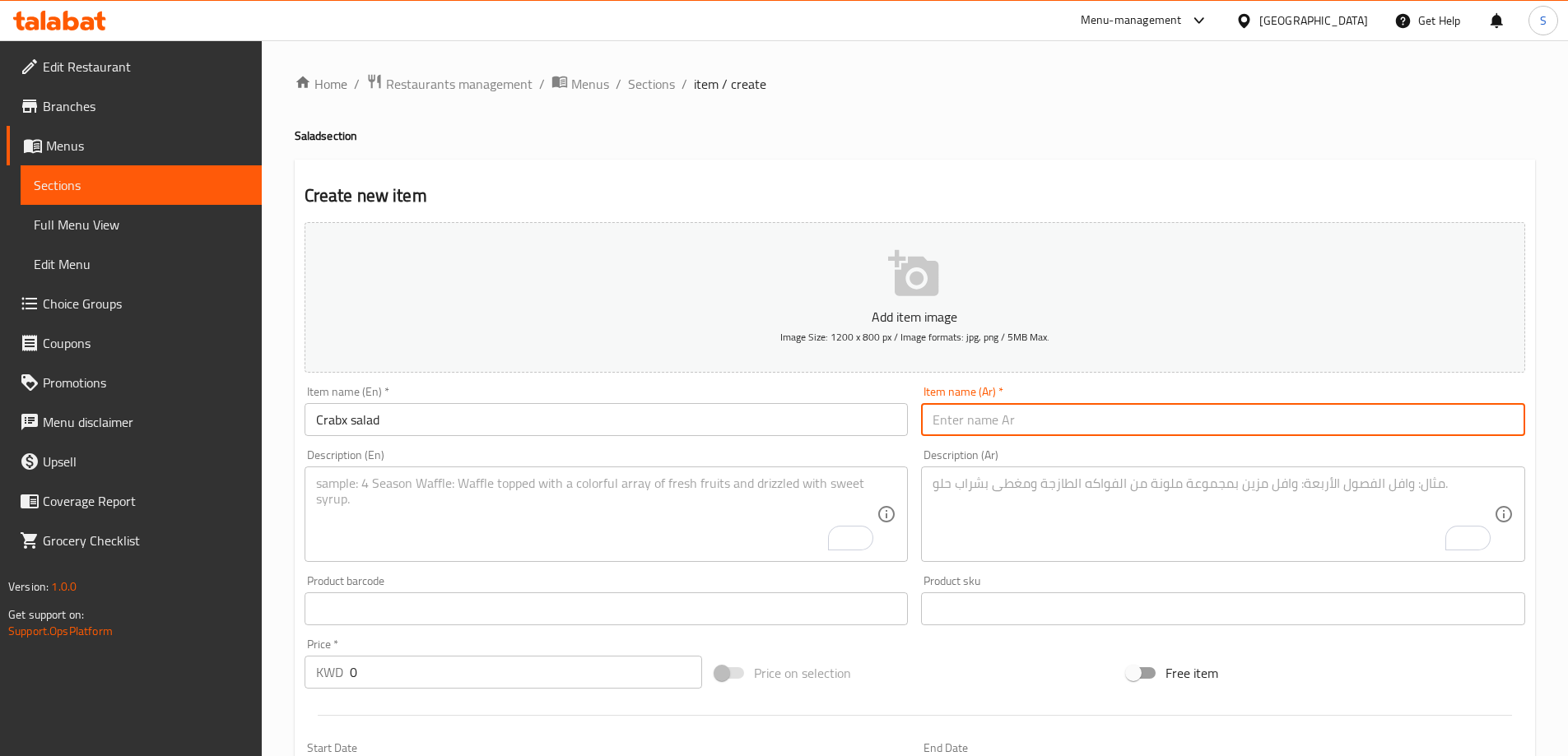
click at [1109, 406] on input "text" at bounding box center [1222, 419] width 604 height 33
type input "سلطة كرابكس"
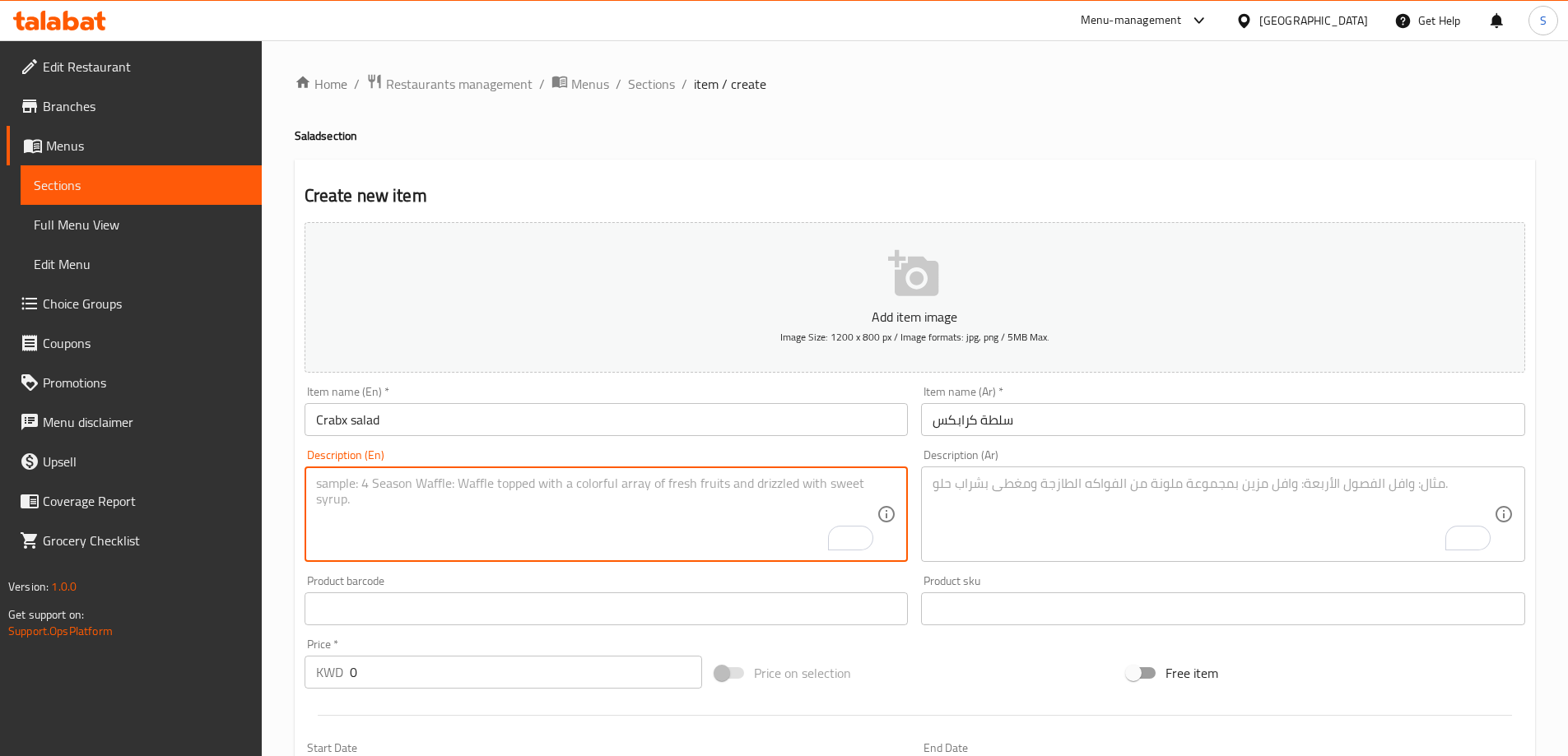
click at [566, 479] on textarea "To enrich screen reader interactions, please activate Accessibility in Grammarl…" at bounding box center [596, 514] width 561 height 78
paste textarea "A vibrant mix of Lollo Rosso and iceberg lettuce, topped with crab sticks tosse…"
type textarea "A vibrant mix of Lollo Rosso and iceberg lettuce, topped with crab sticks tosse…"
click at [951, 422] on input "سلطة كرابكس" at bounding box center [1222, 419] width 604 height 33
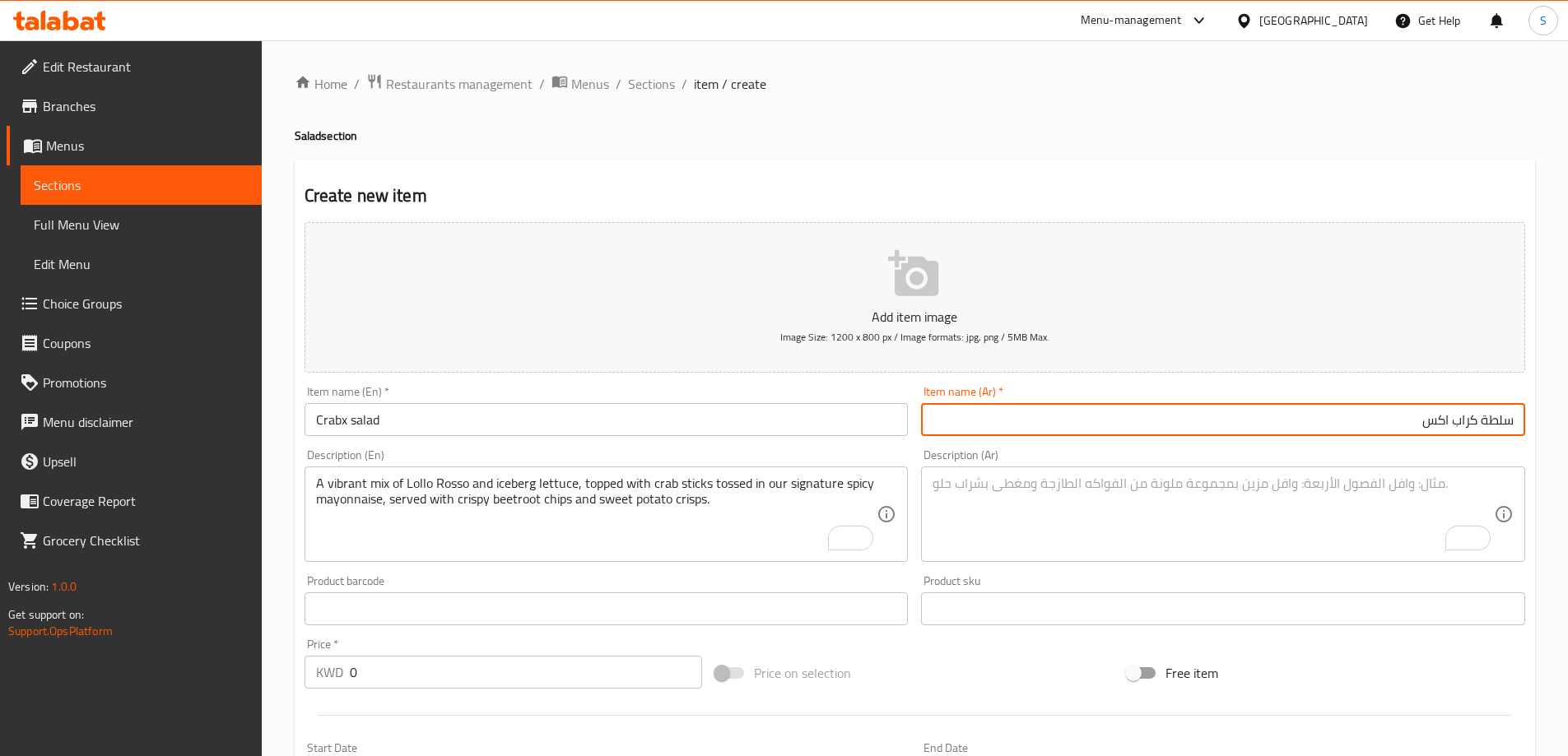
type input "سلطة كراب اكس"
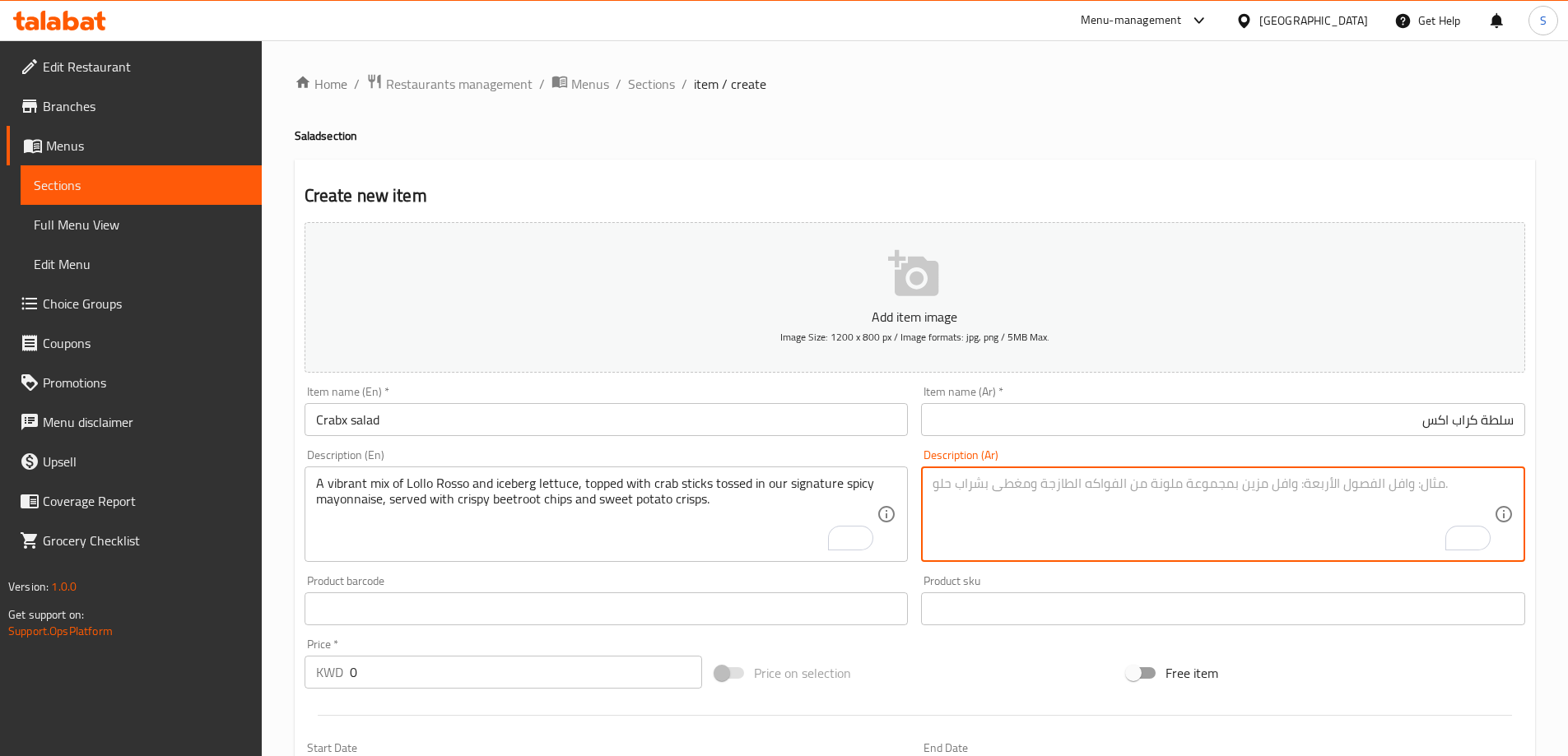
click at [1126, 514] on textarea "To enrich screen reader interactions, please activate Accessibility in Grammarl…" at bounding box center [1212, 514] width 561 height 78
paste textarea "مزيج نابض بالحياة من خس لولو روسو وخس الجبل الجليدي، يعلوه عيدان السلطعون المغم…"
type textarea "مزيج نابض بالحياة من خس لولو روسو وخس الجبل الجليدي، يعلوه عيدان السلطعون المغم…"
click at [1070, 577] on div "Product sku Product sku" at bounding box center [1222, 601] width 604 height 50
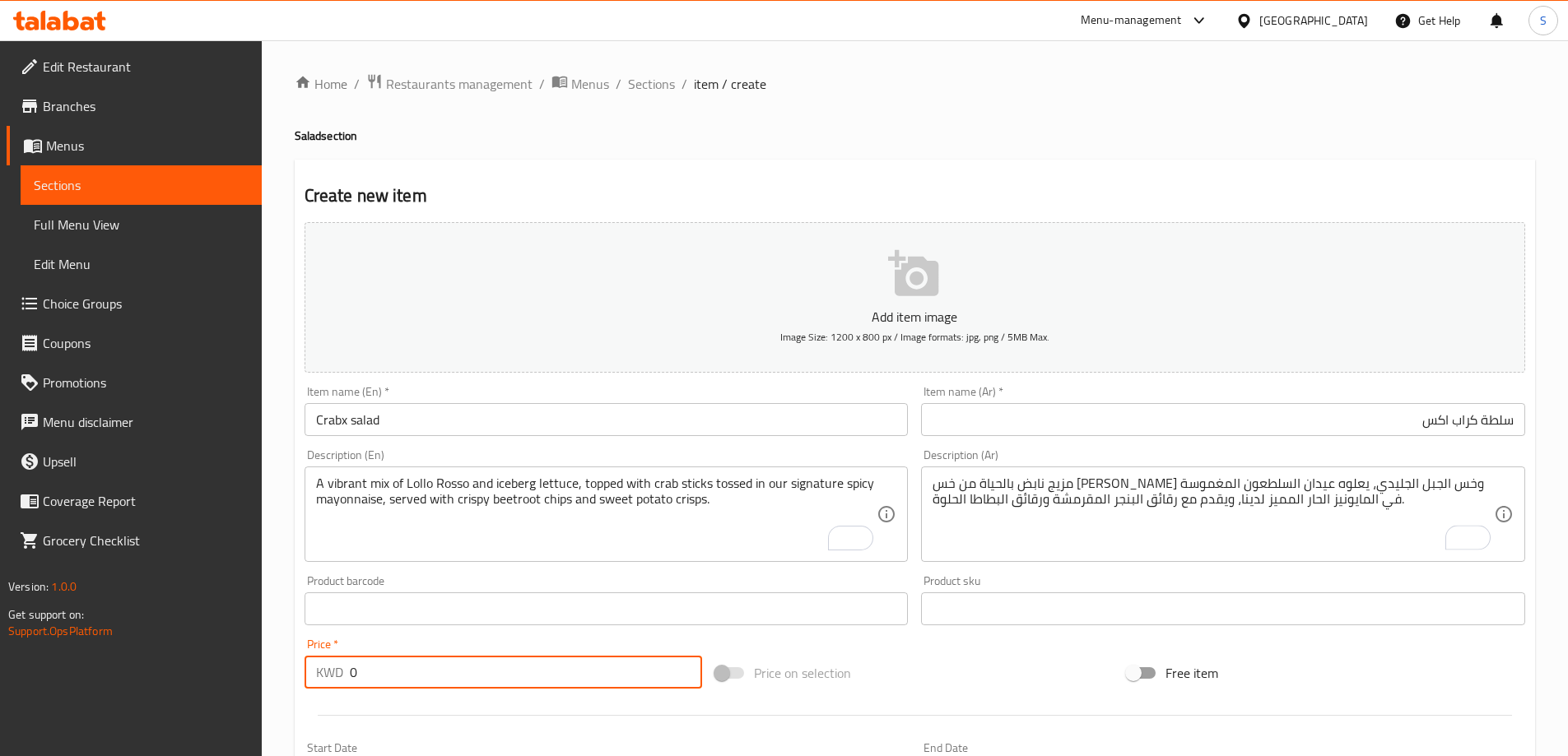
drag, startPoint x: 426, startPoint y: 668, endPoint x: 324, endPoint y: 647, distance: 104.1
click at [338, 655] on div "Price   * KWD 0 Price *" at bounding box center [503, 663] width 398 height 50
type input "4.25"
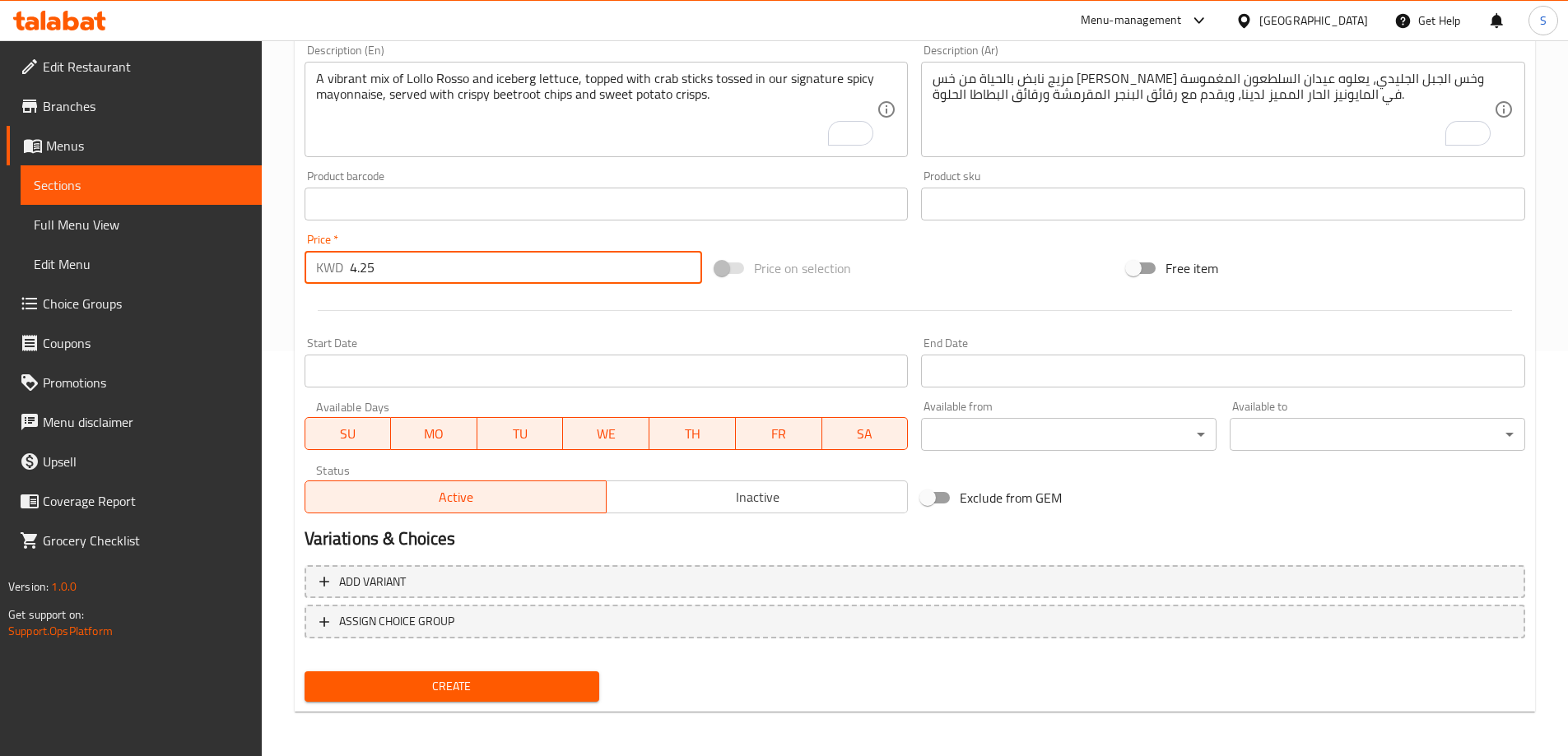
scroll to position [406, 0]
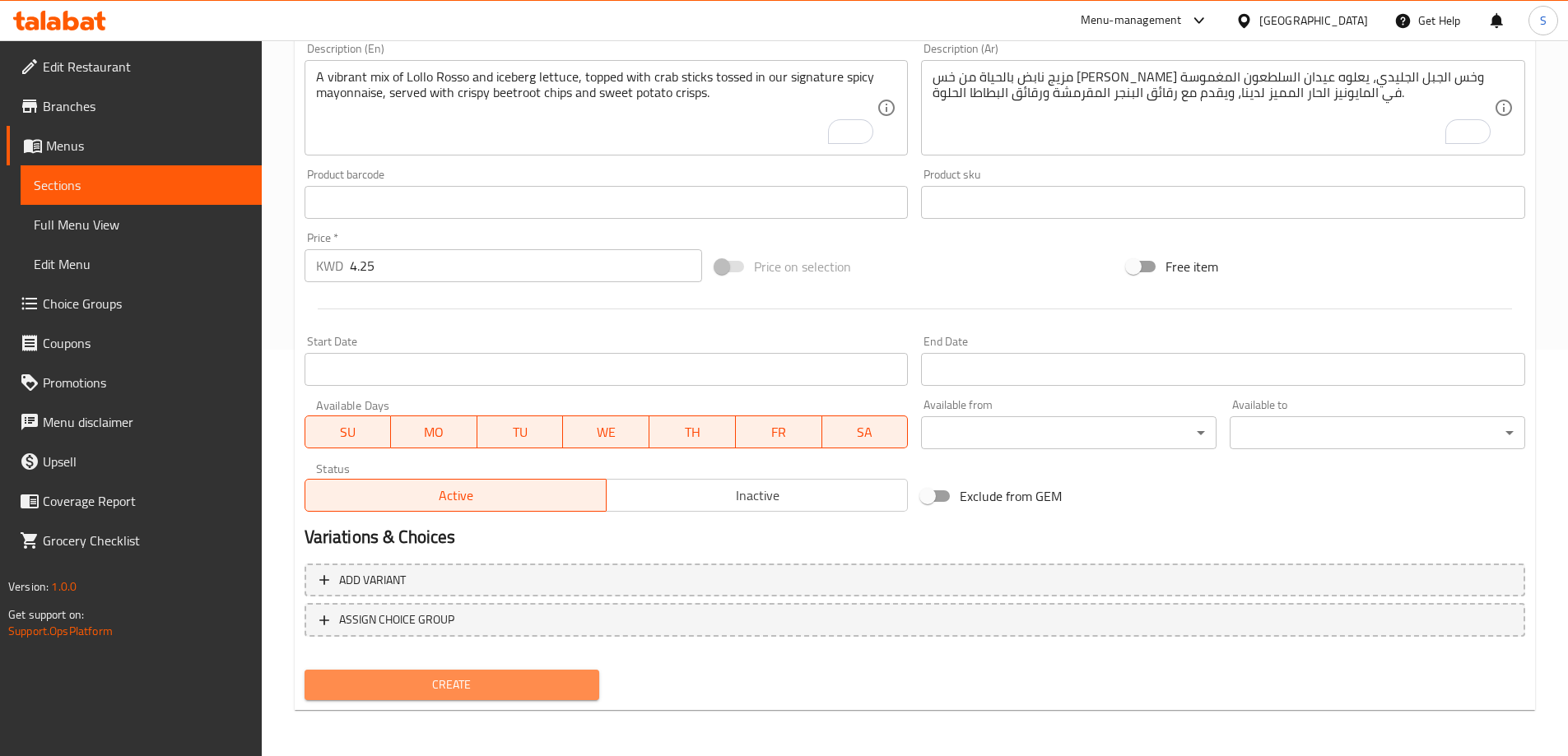
click at [505, 681] on span "Create" at bounding box center [452, 685] width 270 height 20
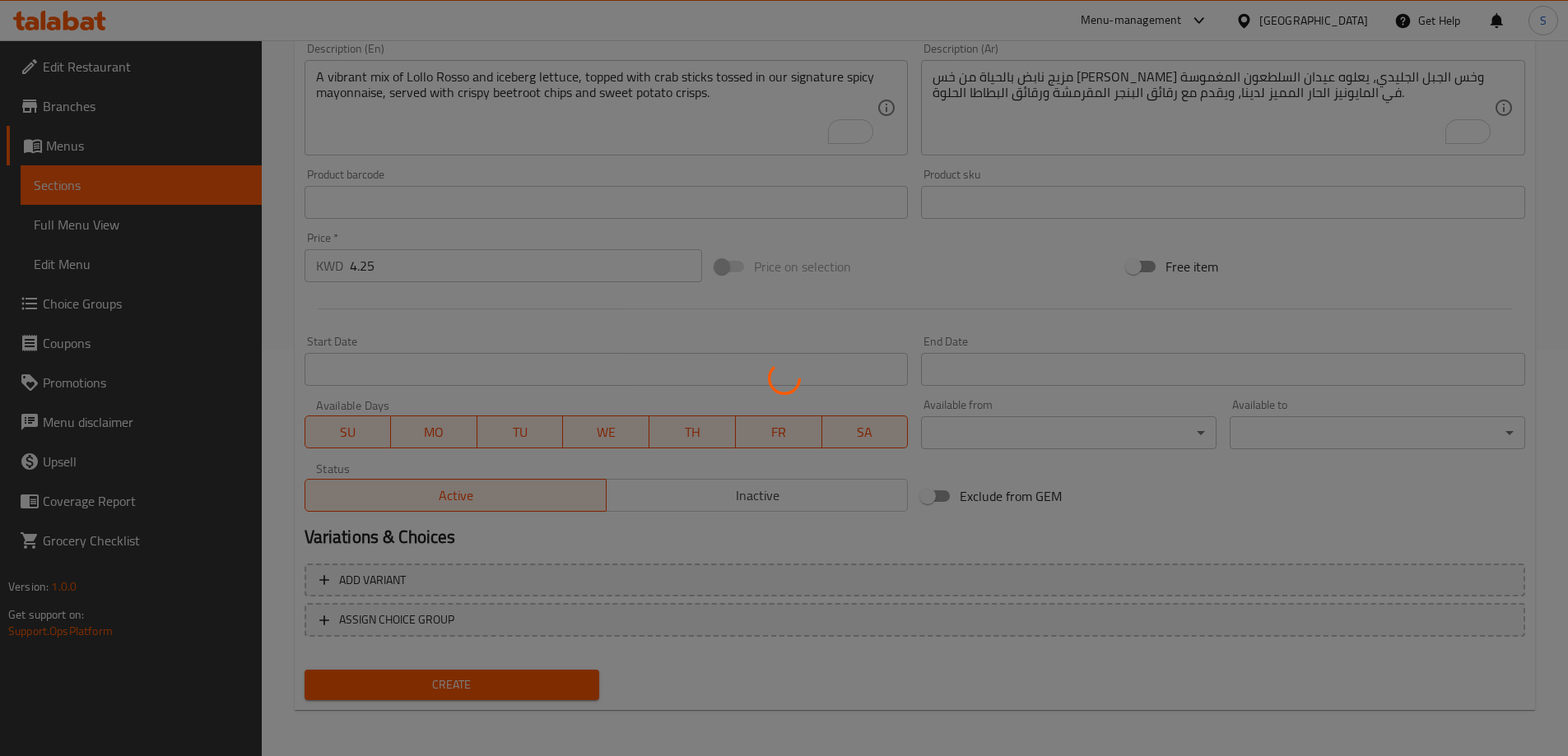
type input "0"
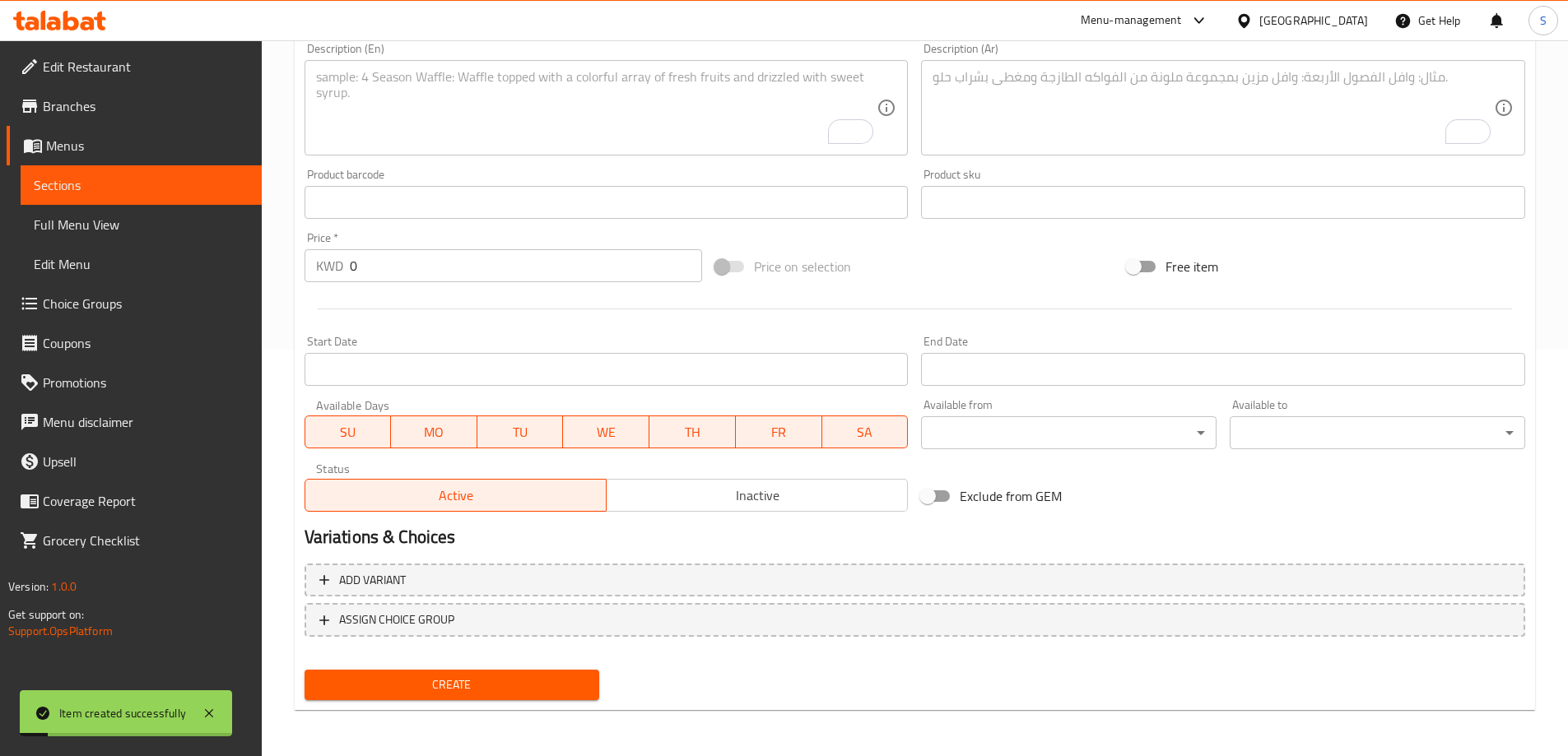
scroll to position [159, 0]
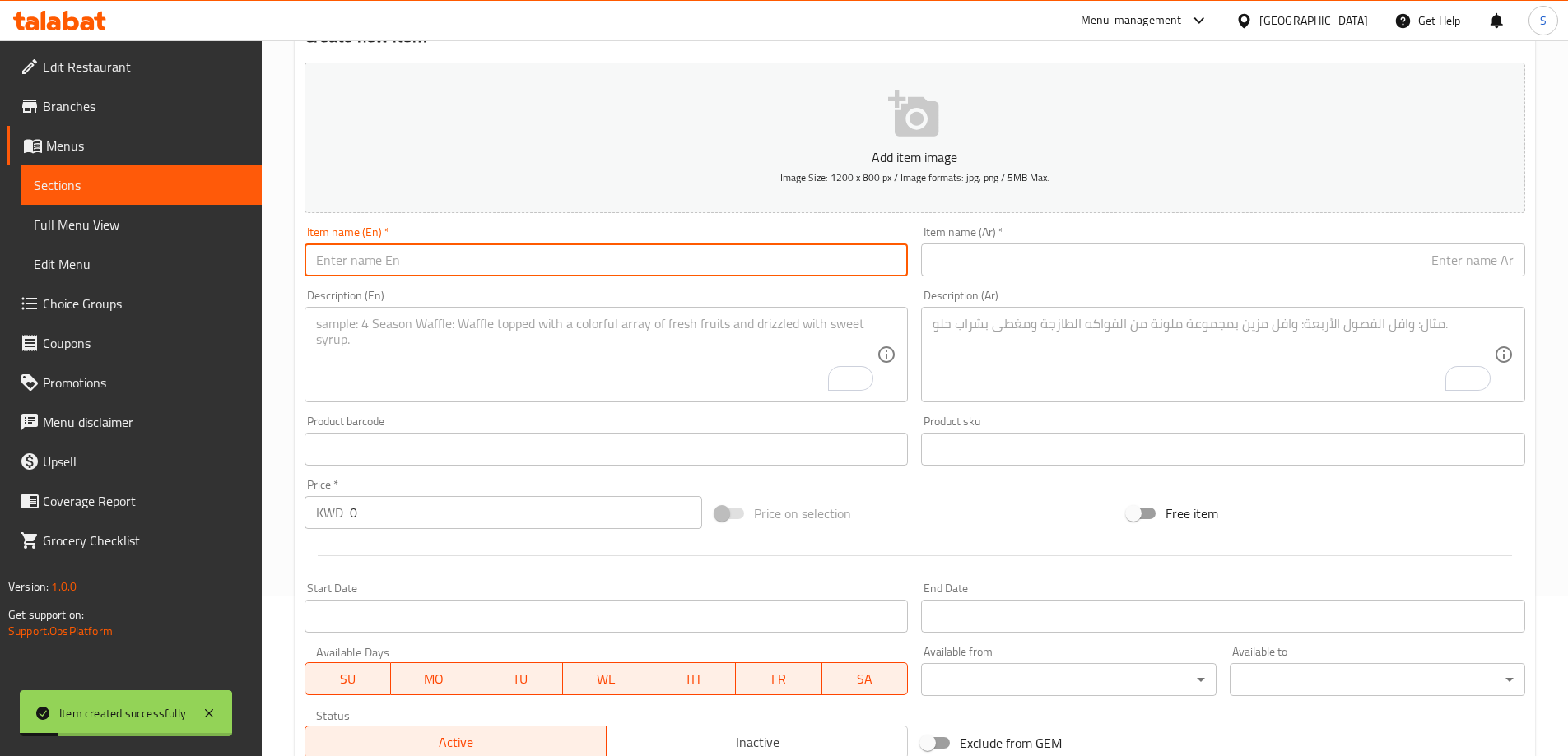
click at [579, 259] on input "text" at bounding box center [606, 260] width 604 height 33
paste input "CHICKEN CEASER SALAD"
click at [579, 259] on input "CHICKEN CEASER SALAD" at bounding box center [606, 260] width 604 height 33
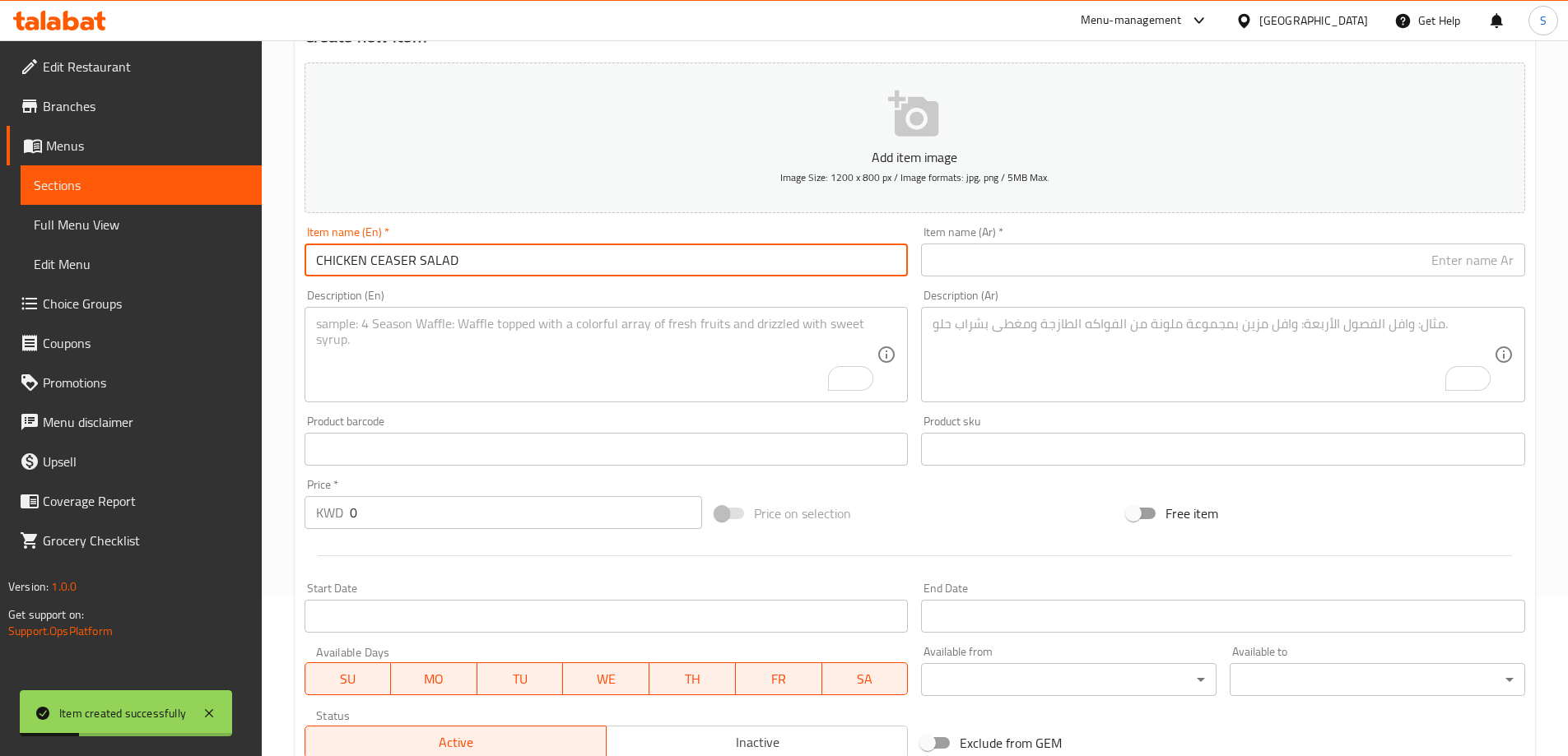
type input "Chicken Ceaser Salad"
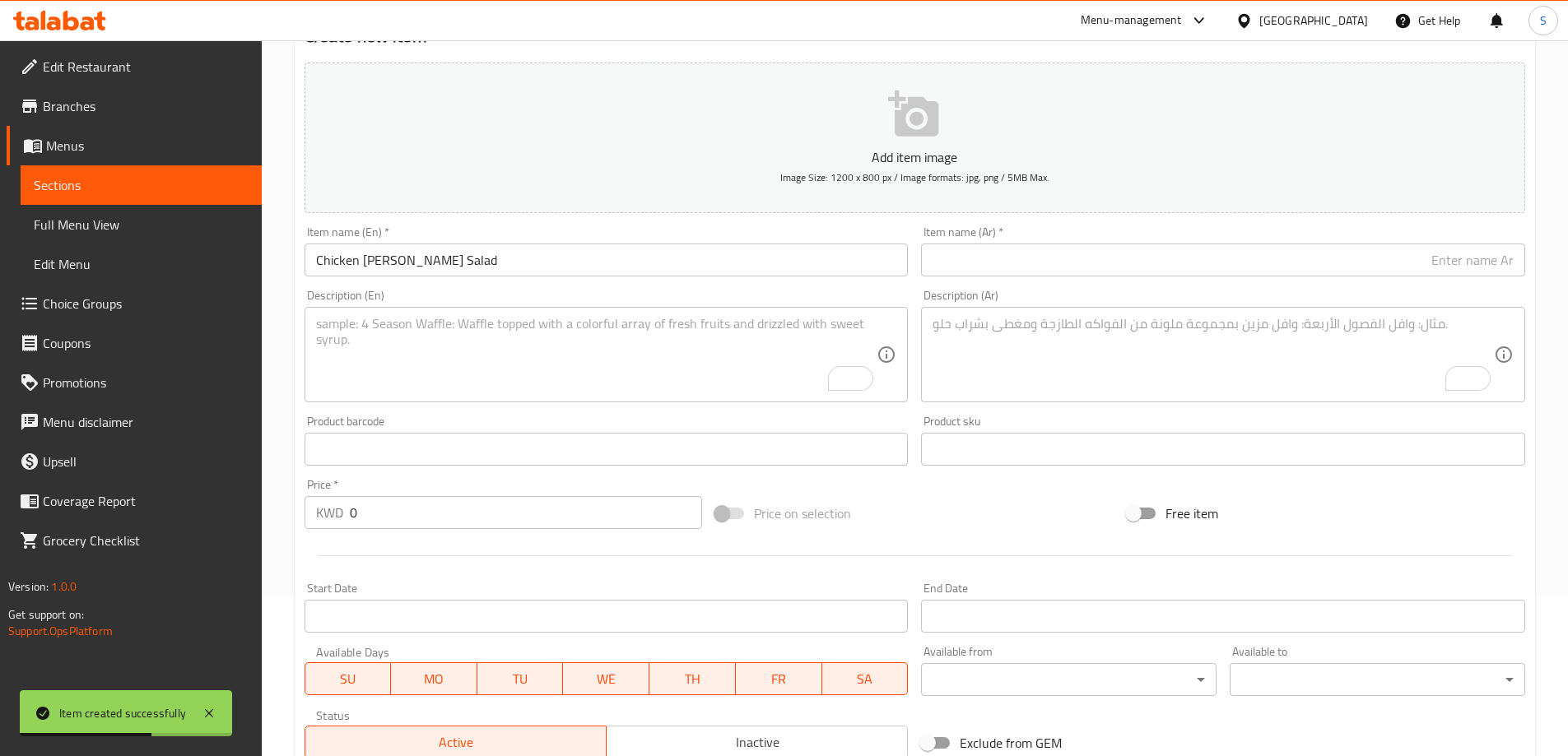
click at [1076, 282] on div "Item name (Ar)   * Item name (Ar) *" at bounding box center [1223, 251] width 617 height 64
drag, startPoint x: 1076, startPoint y: 260, endPoint x: 1069, endPoint y: 259, distance: 7.1
click at [1076, 260] on input "text" at bounding box center [1222, 260] width 604 height 33
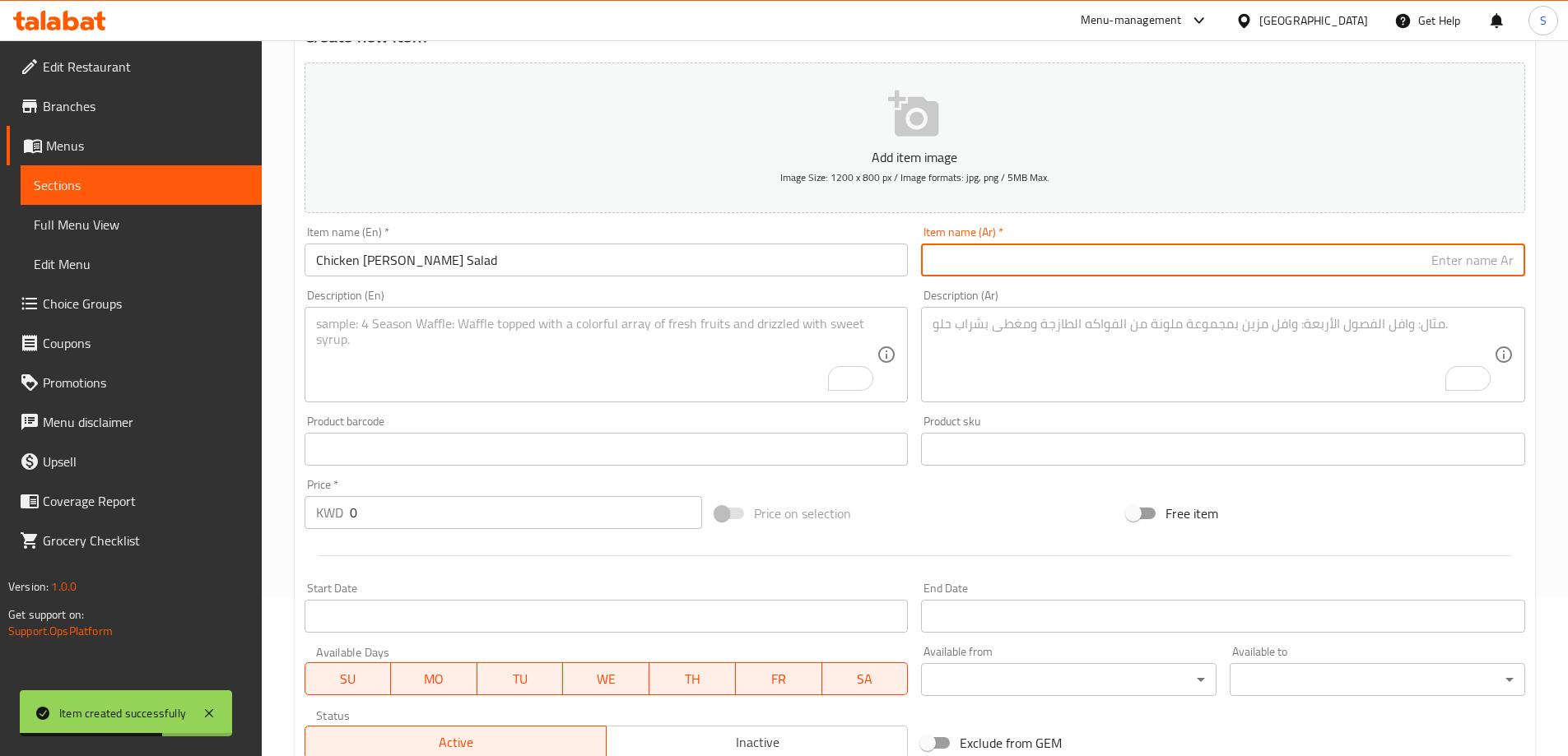
paste input "سلطة سيزر بالدجاج"
type input "سلطة سيزر بالدجاج"
click at [597, 320] on textarea "To enrich screen reader interactions, please activate Accessibility in Grammarl…" at bounding box center [596, 354] width 561 height 78
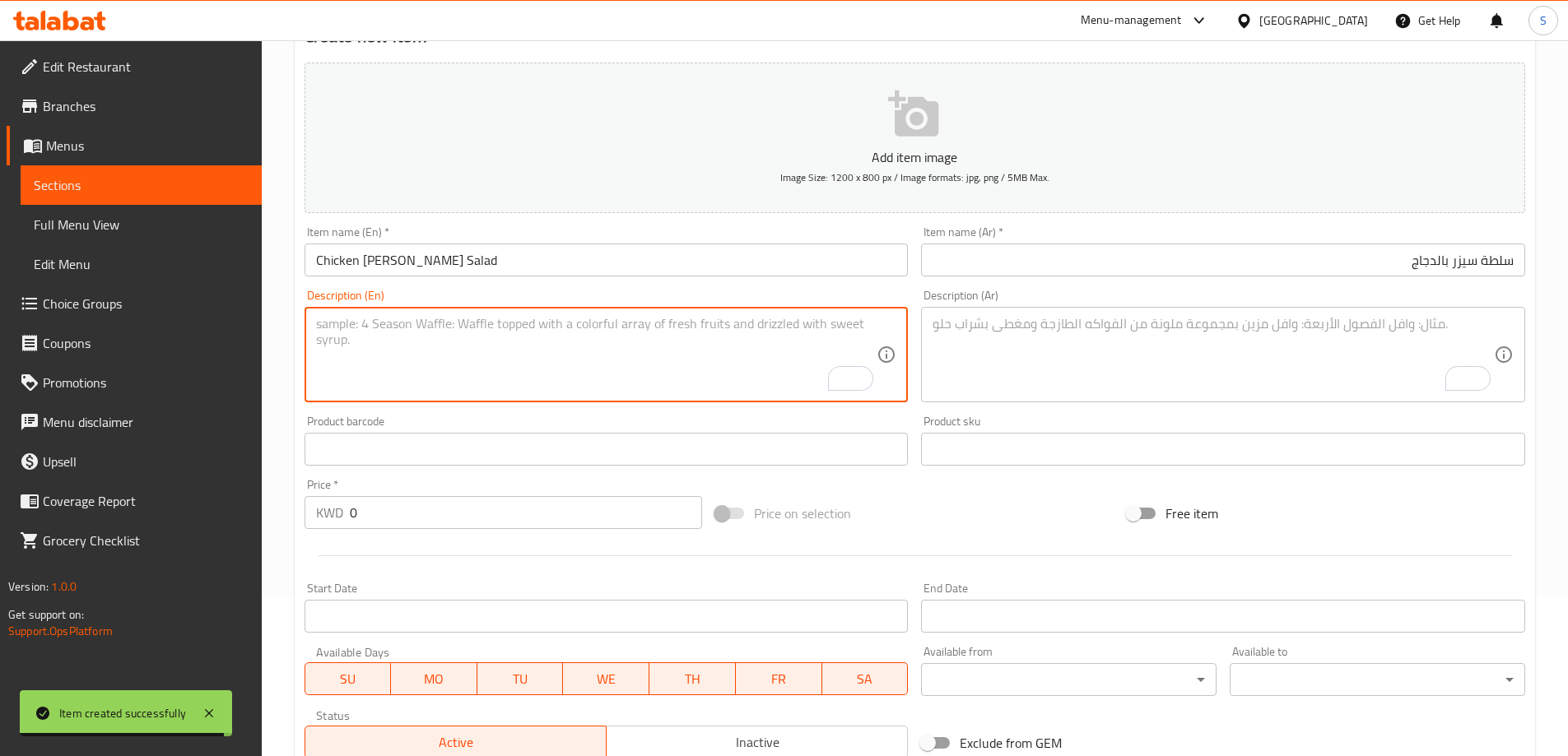
paste textarea "Crisp romaine lettuce tossed with Caesar dressing, topped with herb croutons, p…"
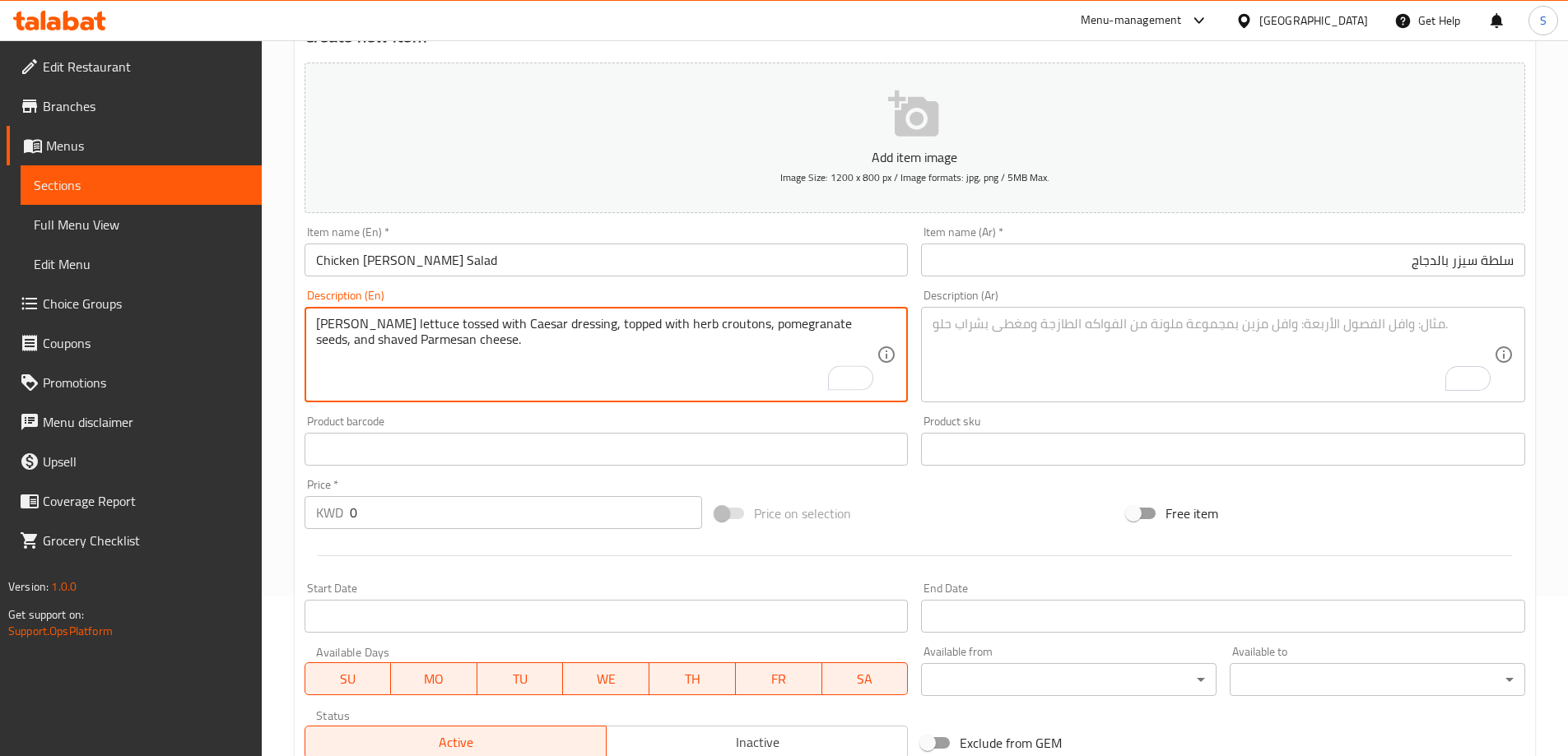
type textarea "Crisp romaine lettuce tossed with Caesar dressing, topped with herb croutons, p…"
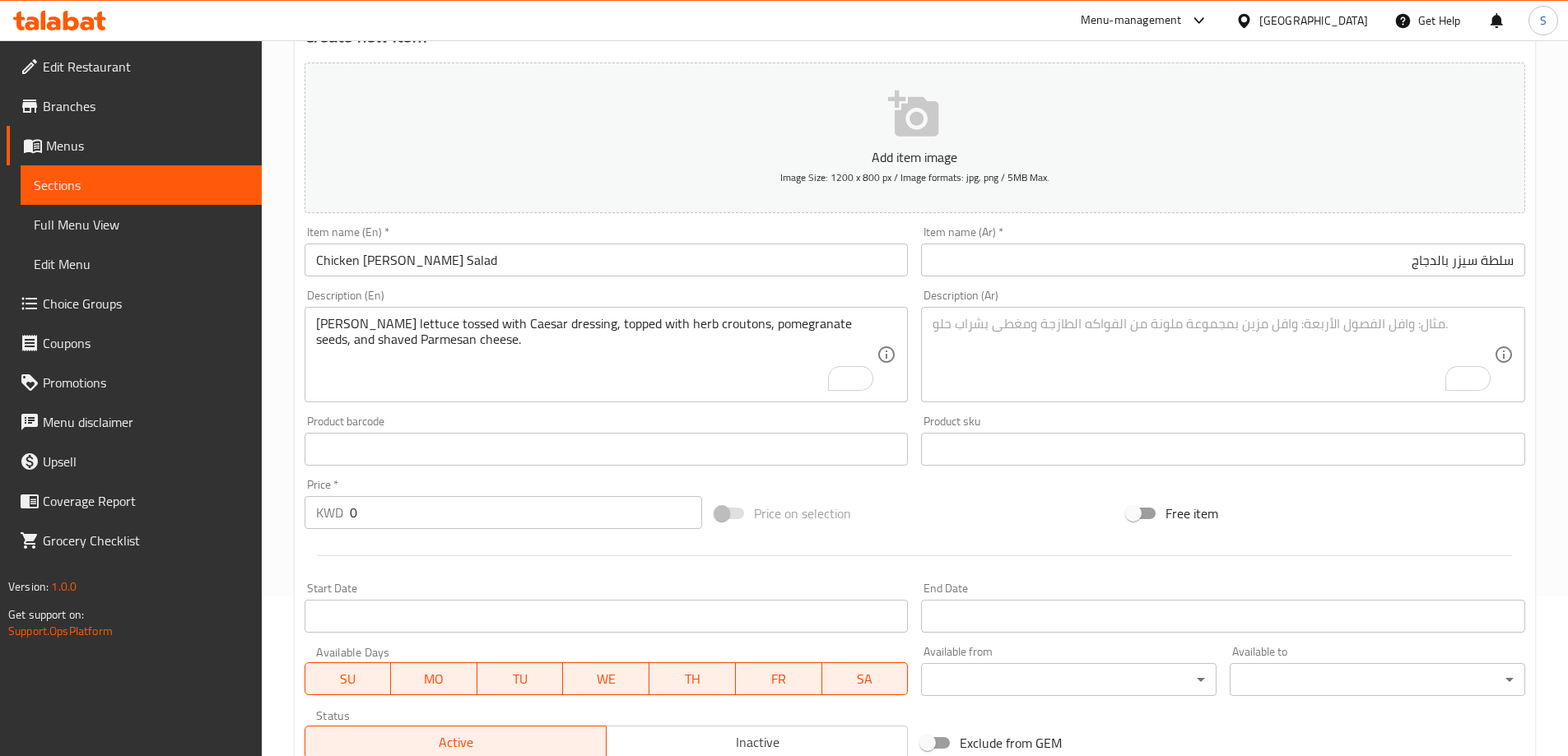
click at [994, 314] on div "Description (Ar)" at bounding box center [1222, 354] width 604 height 96
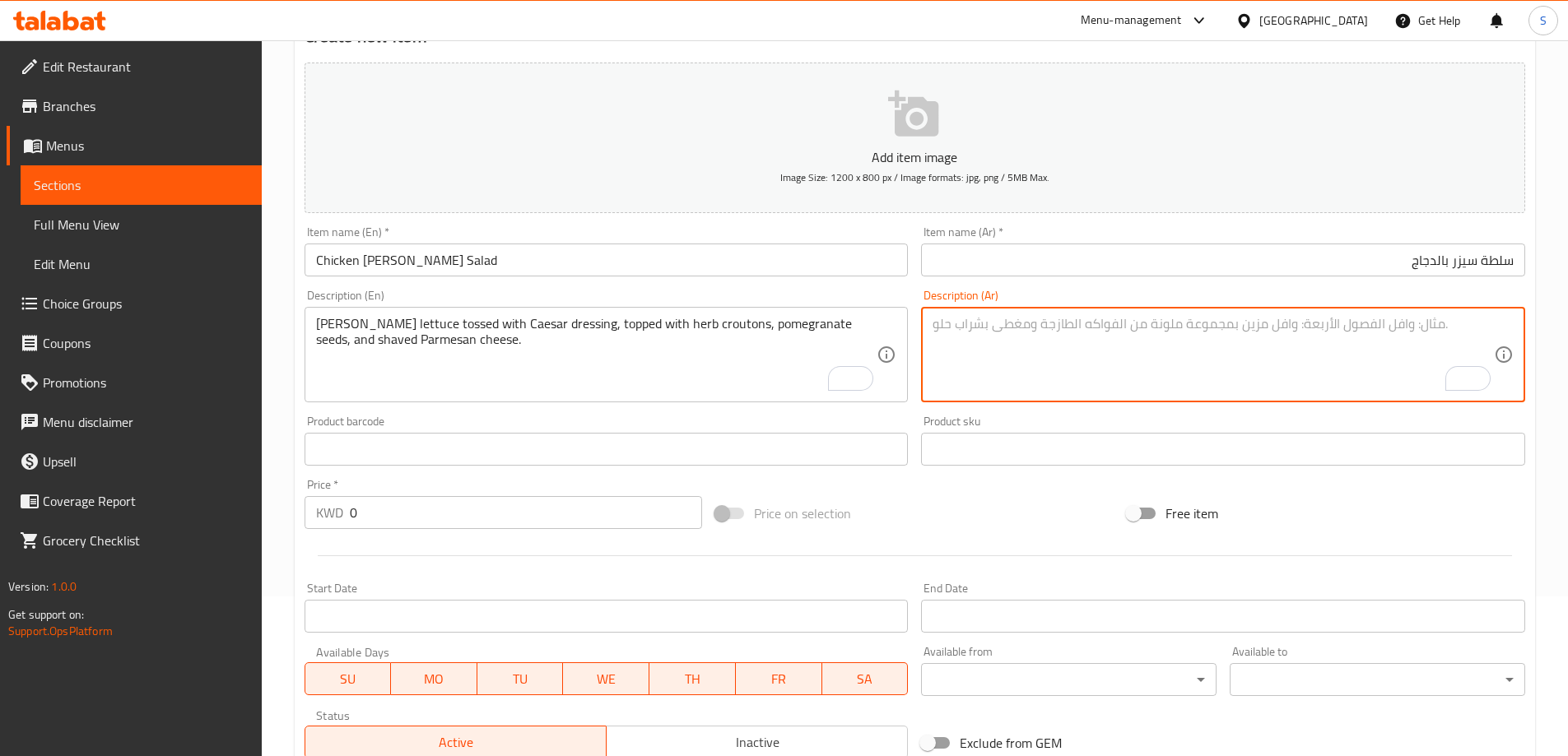
paste textarea "خس روماني مقرمش ممزوج بصلصة سيزر، ومغطى بقطع من الأعشاب المحمصة وبذور الرمان وج…"
type textarea "خس روماني مقرمش ممزوج بصلصة سيزر، ومغطى بقطع من الأعشاب المحمصة وبذور الرمان وج…"
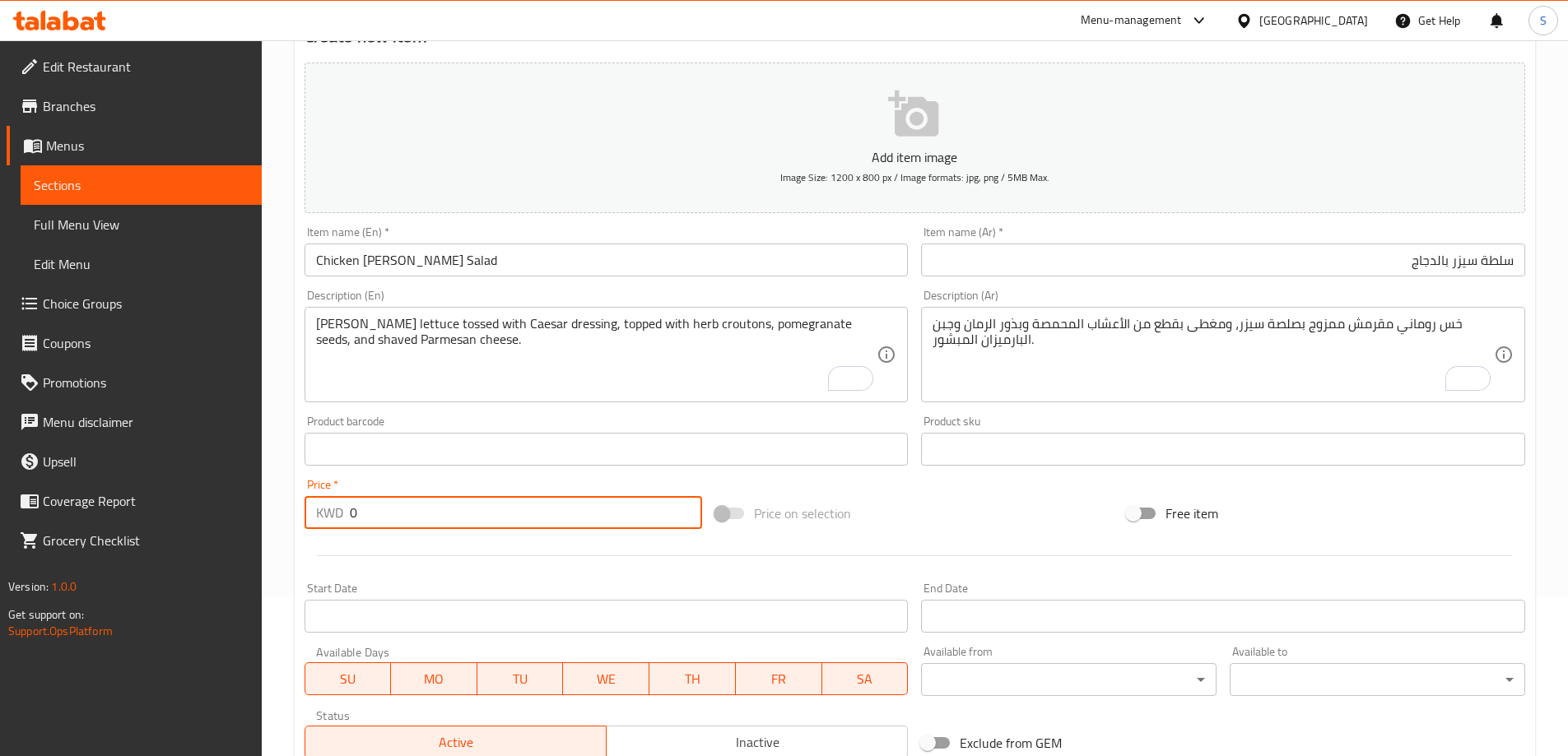
drag, startPoint x: 496, startPoint y: 509, endPoint x: 314, endPoint y: 519, distance: 182.3
click at [314, 519] on div "KWD 0 Price *" at bounding box center [503, 513] width 398 height 33
type input "2.95"
click at [964, 503] on div "Price on selection" at bounding box center [915, 514] width 412 height 44
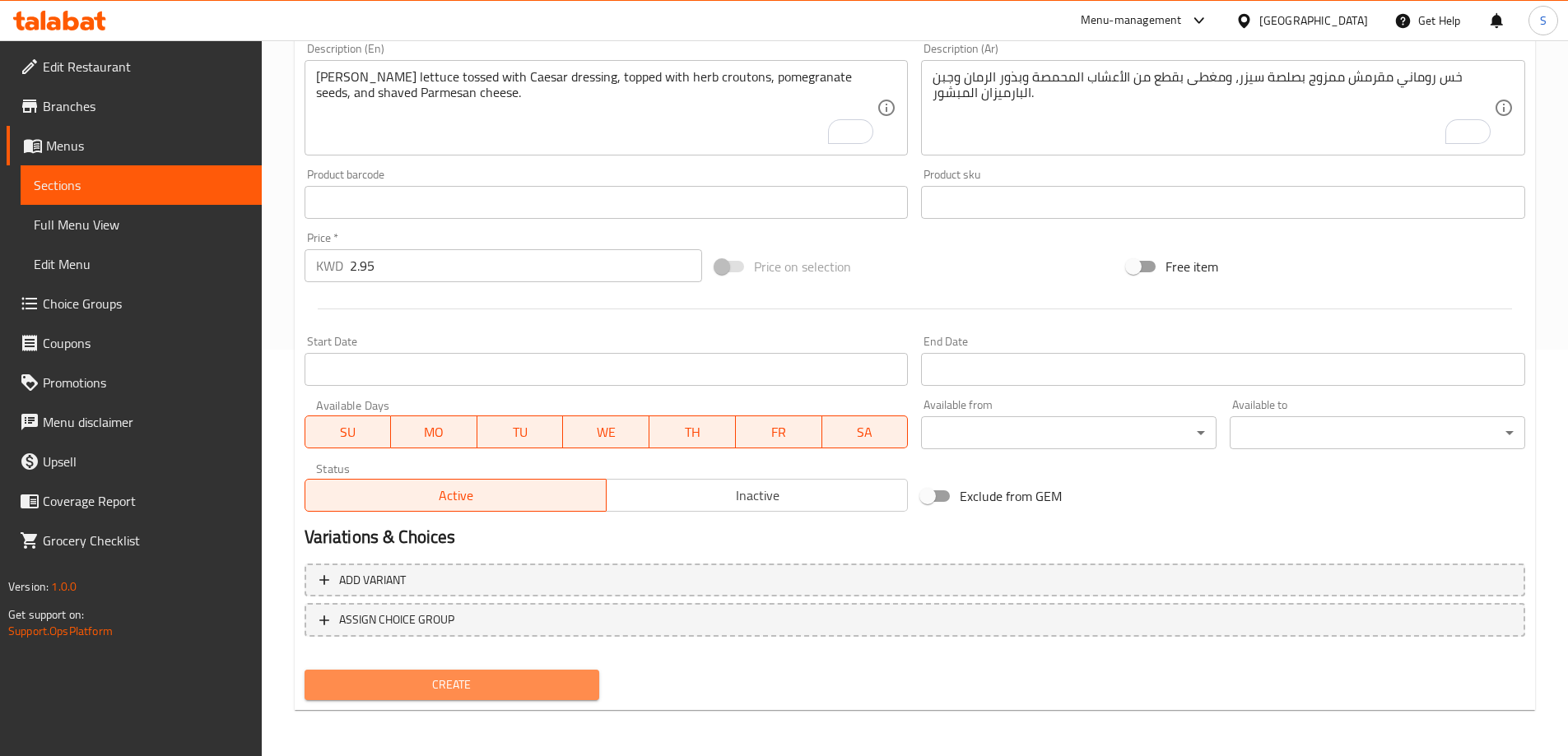
click at [564, 699] on button "Create" at bounding box center [452, 685] width 296 height 31
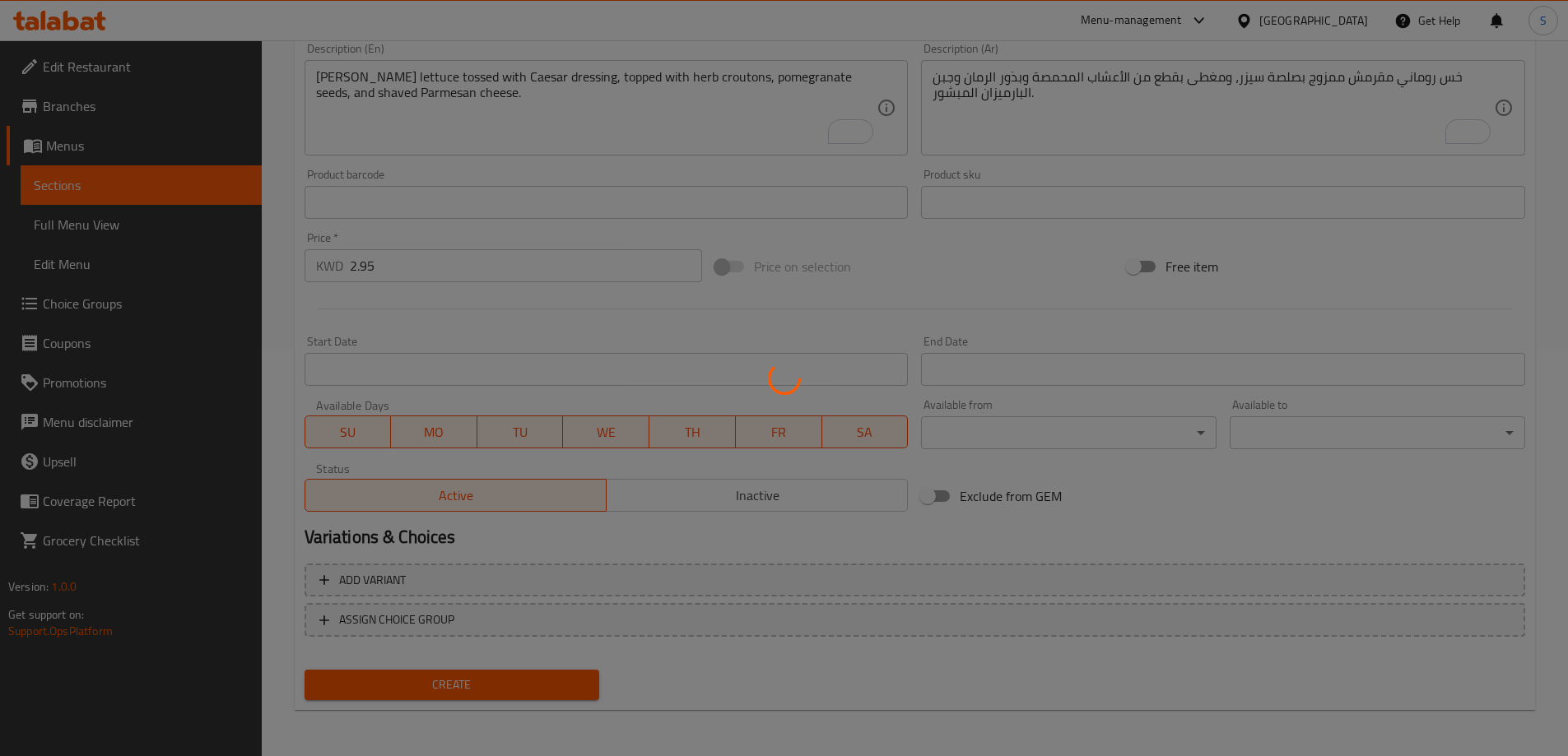
type input "0"
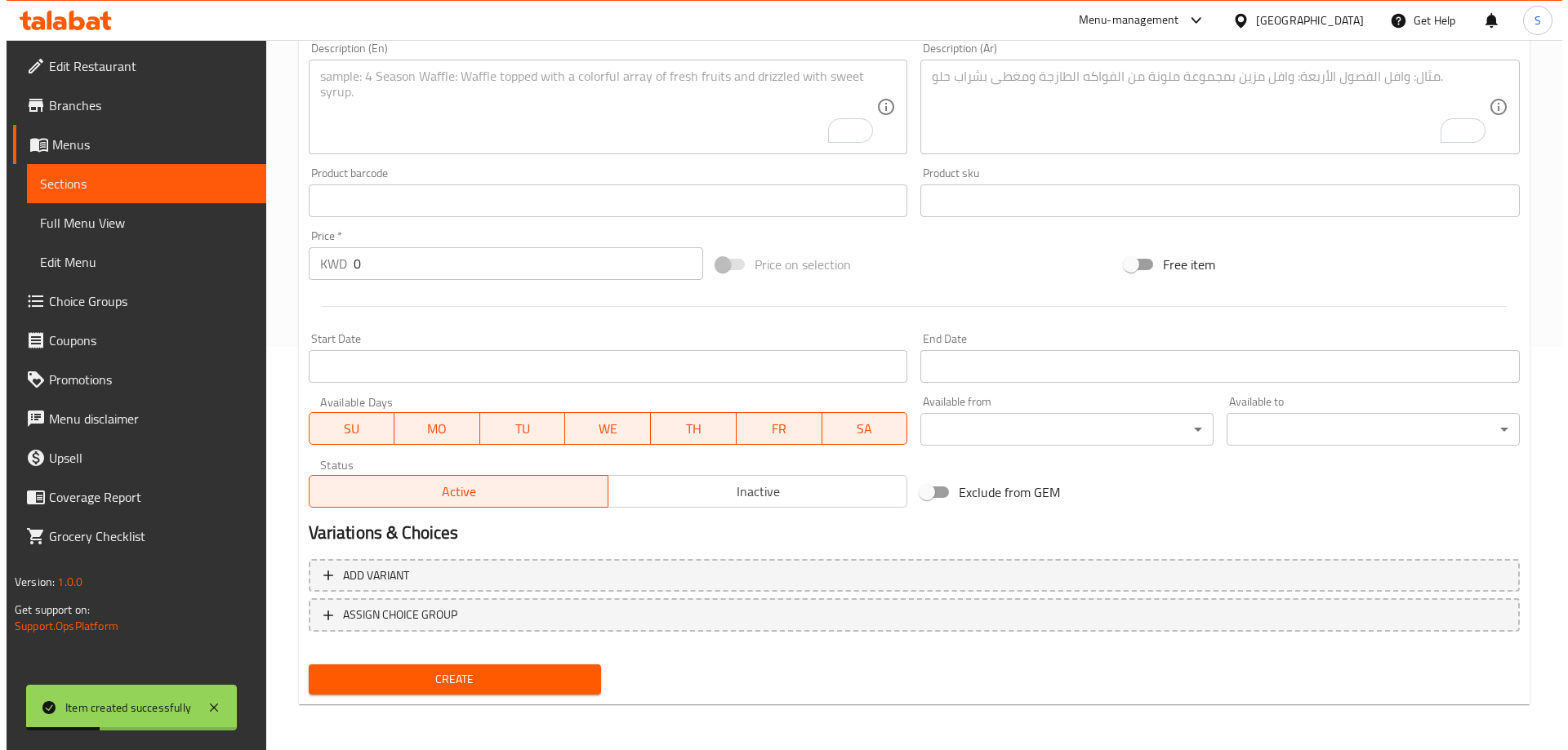
scroll to position [0, 0]
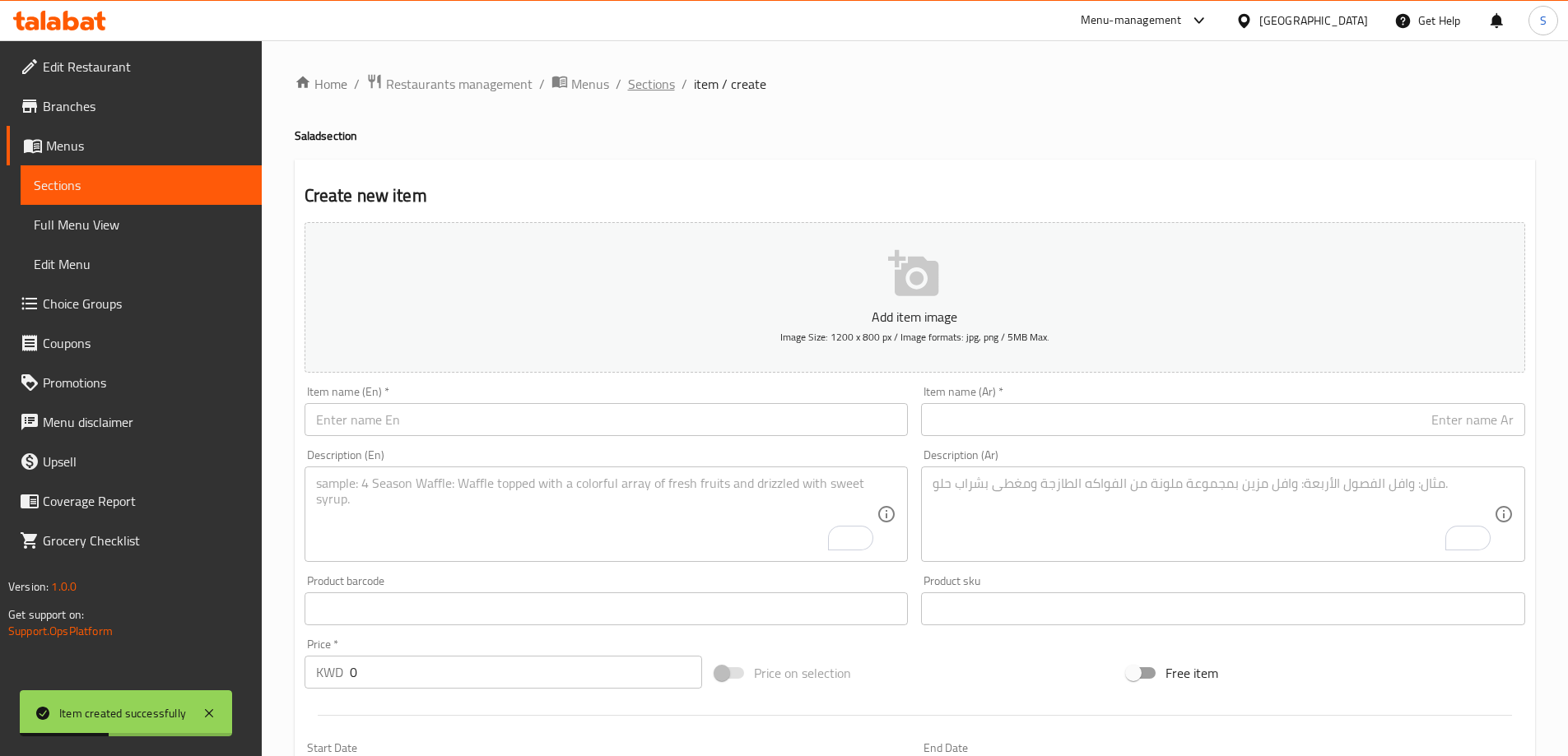
click at [633, 89] on span "Sections" at bounding box center [651, 84] width 47 height 19
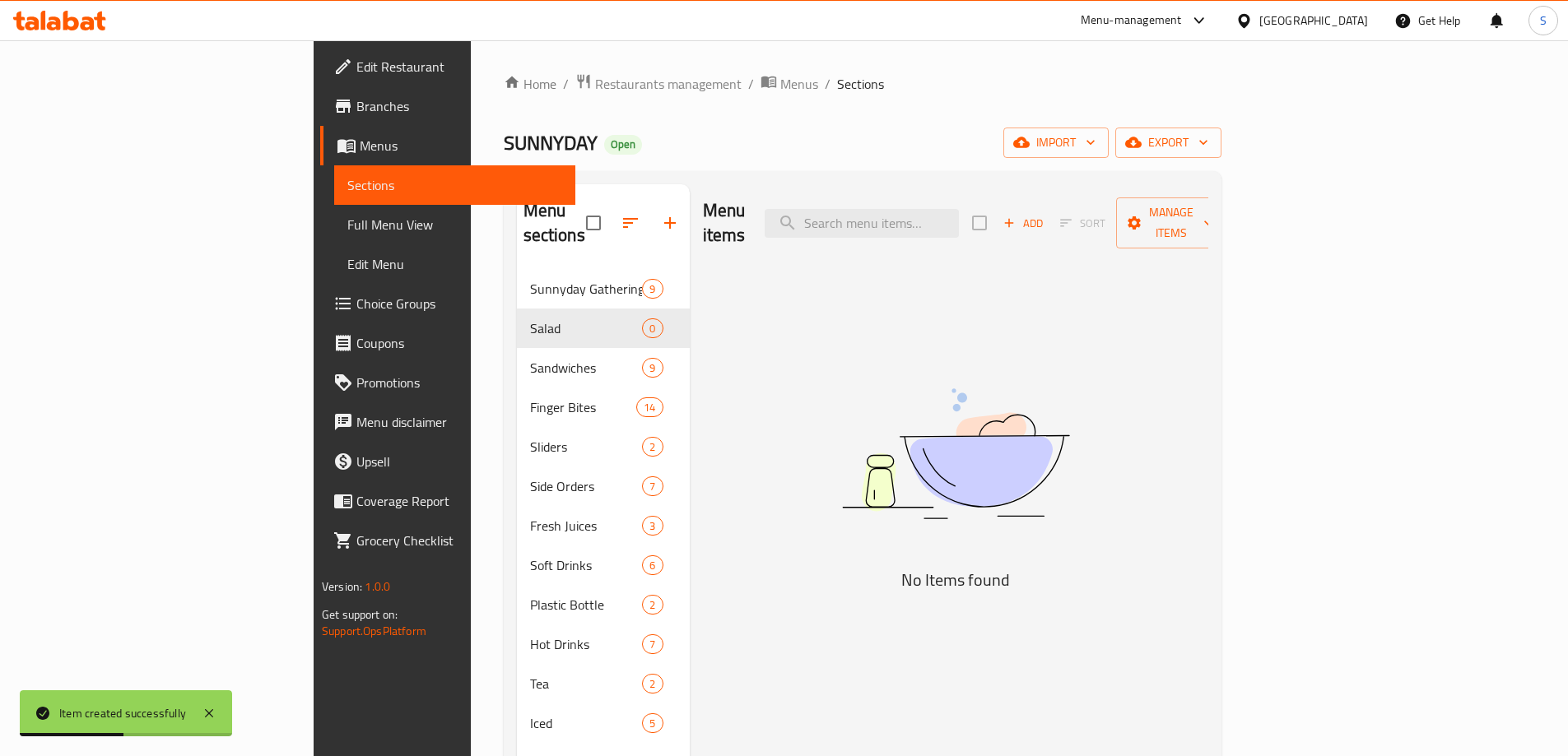
click at [1221, 121] on div "Home / Restaurants management / Menus / Sections SUNNYDAY Open import export Me…" at bounding box center [862, 514] width 718 height 881
click at [1209, 141] on span "export" at bounding box center [1168, 142] width 80 height 20
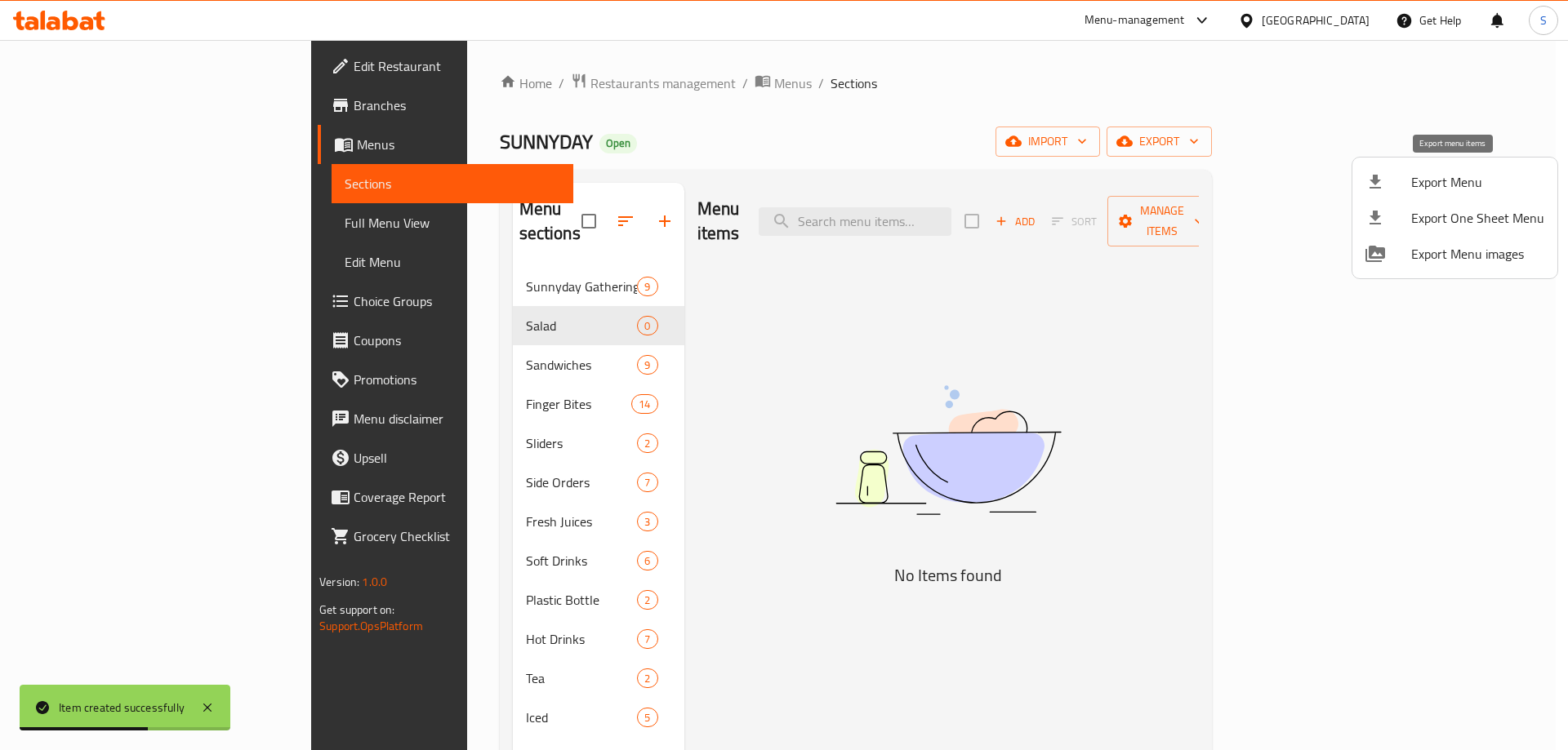
click at [1459, 186] on span "Export Menu" at bounding box center [1477, 182] width 133 height 19
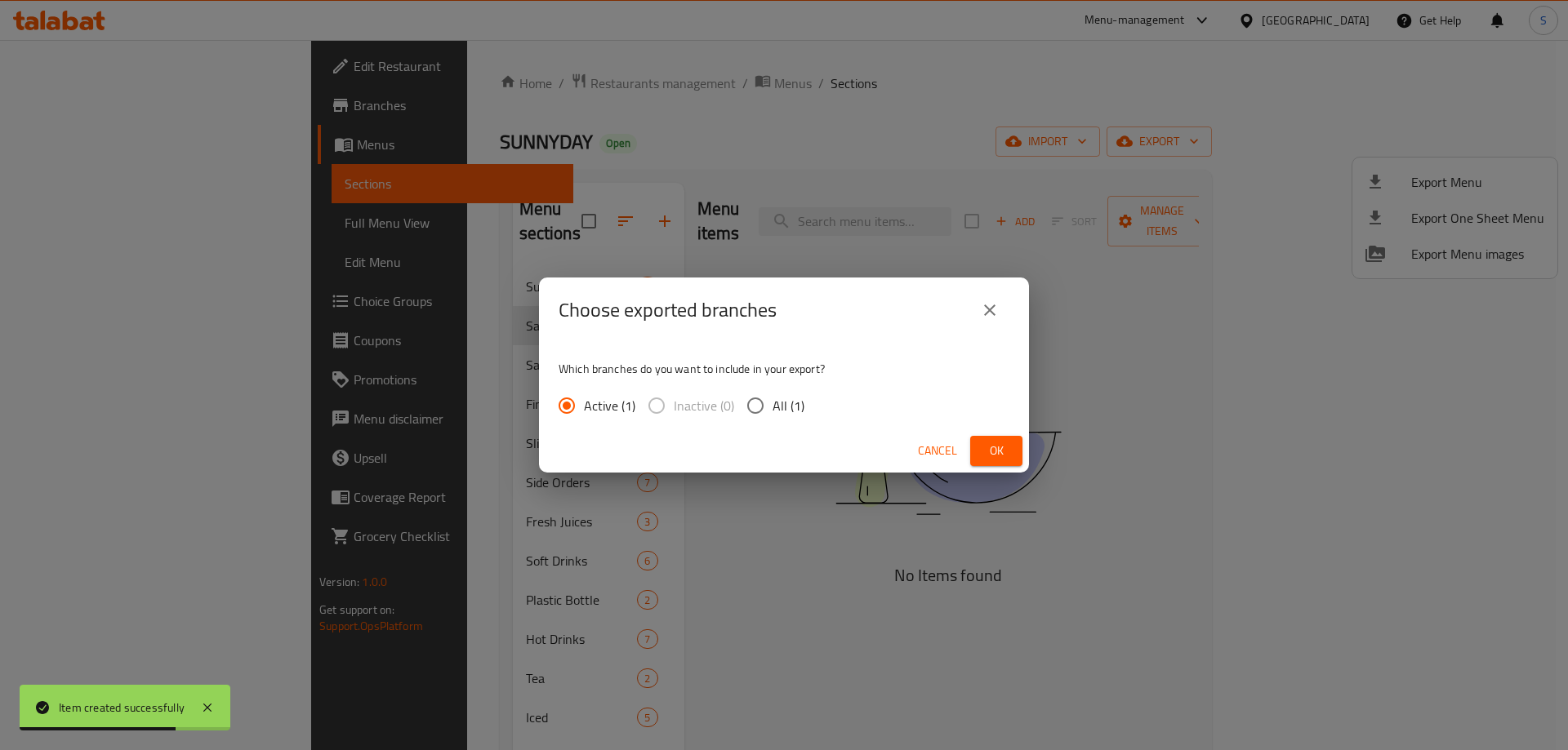
click at [748, 410] on input "All (1)" at bounding box center [755, 406] width 35 height 34
radio input "true"
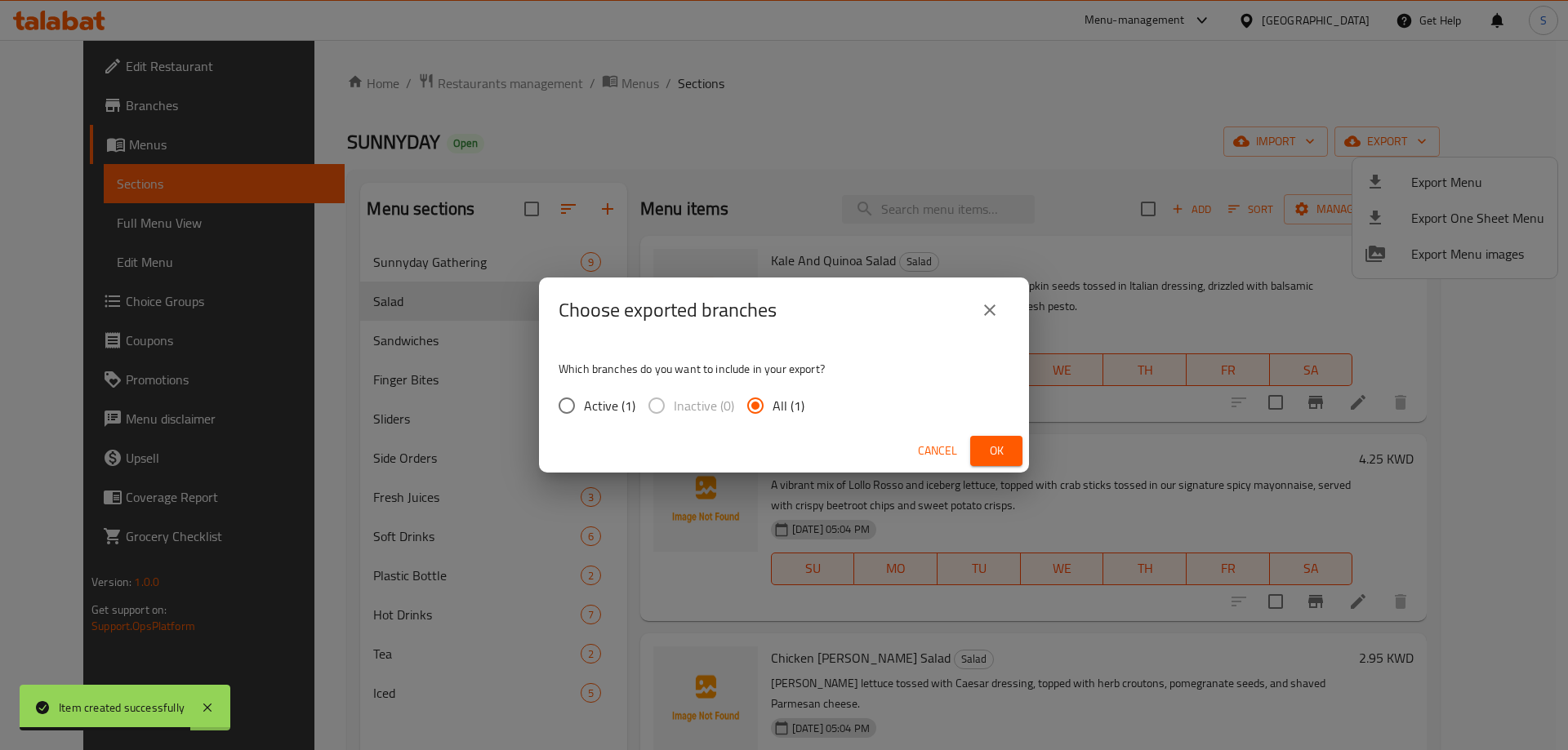
click at [989, 443] on span "Ok" at bounding box center [996, 450] width 26 height 20
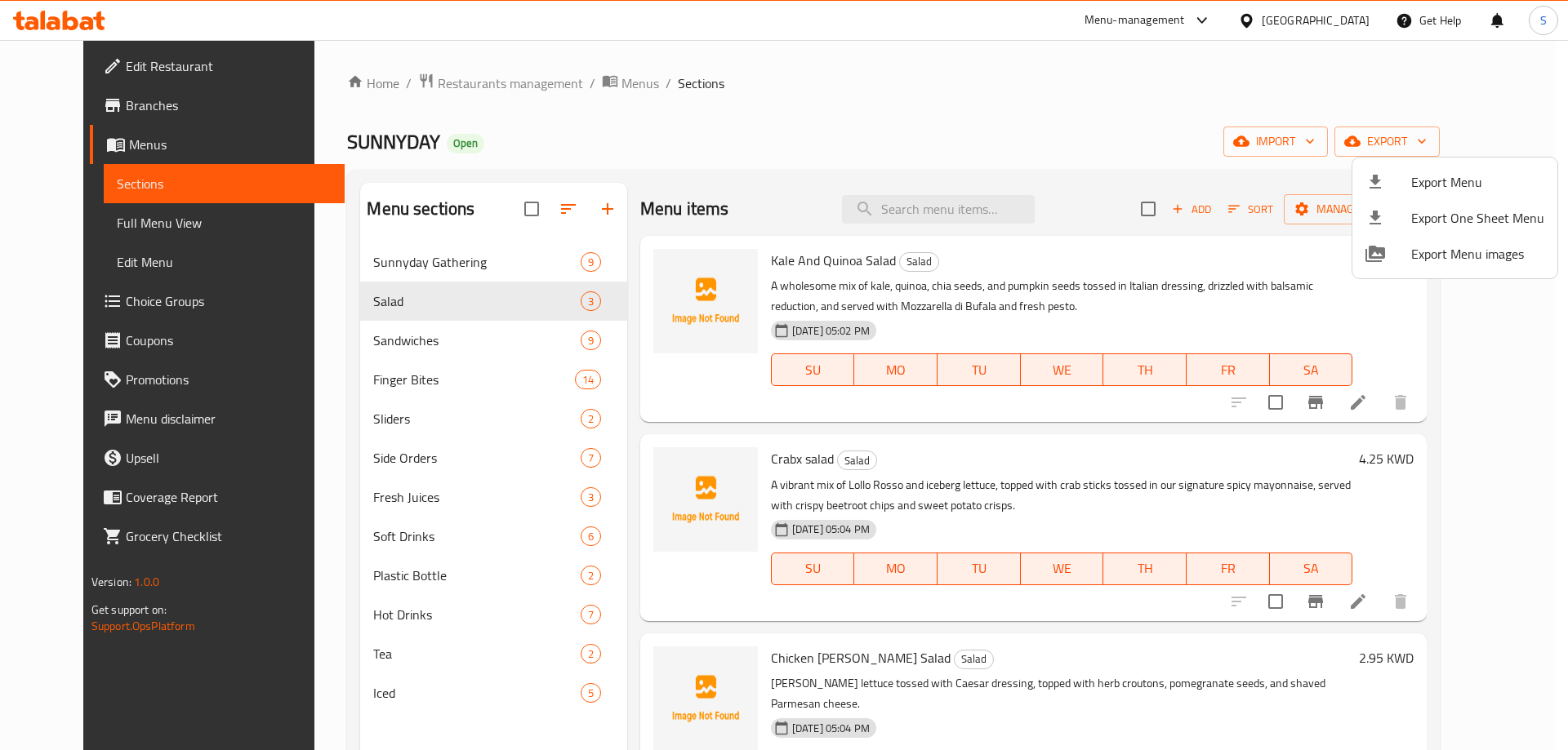
click at [104, 141] on div at bounding box center [784, 375] width 1568 height 750
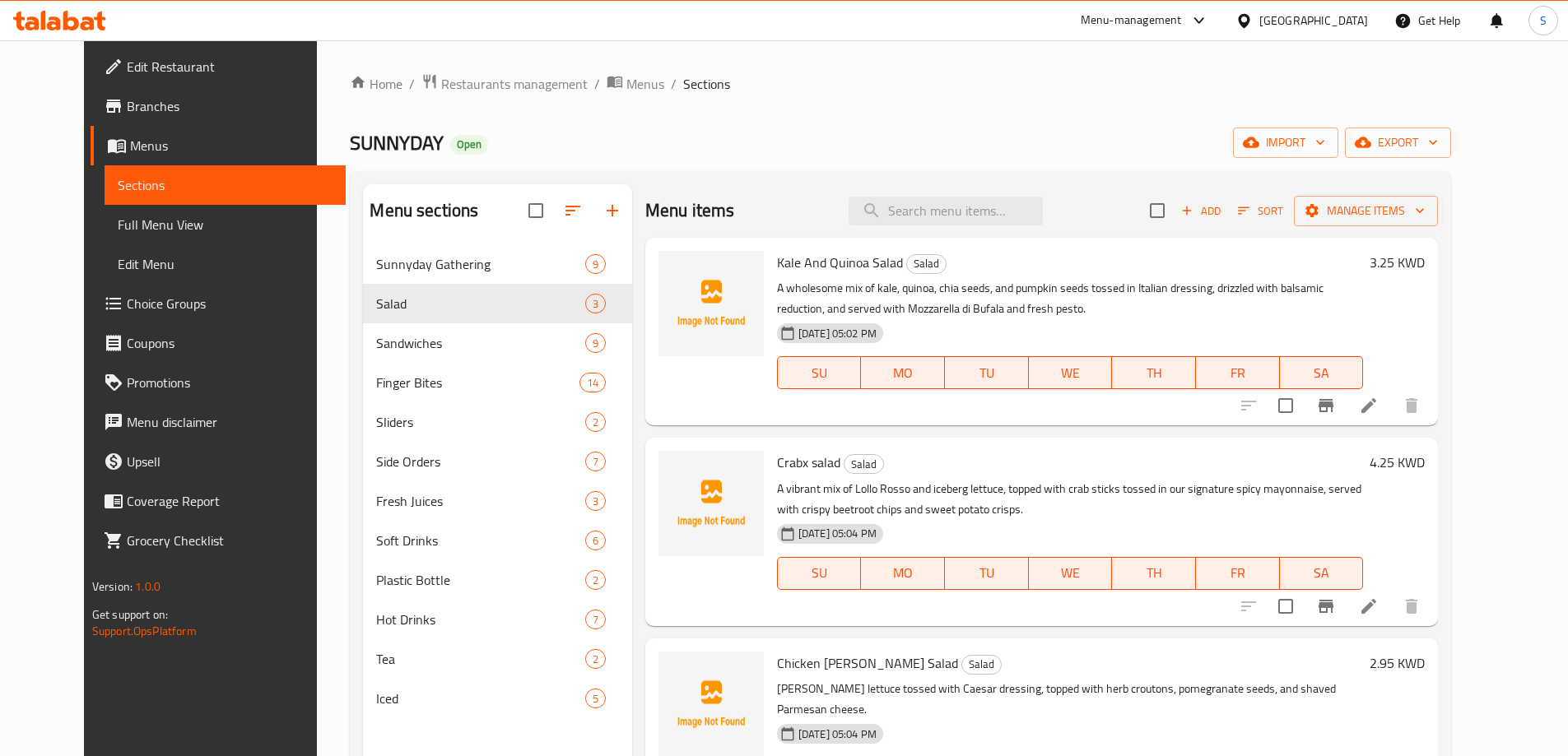
click at [130, 142] on span "Menus" at bounding box center [232, 146] width 203 height 19
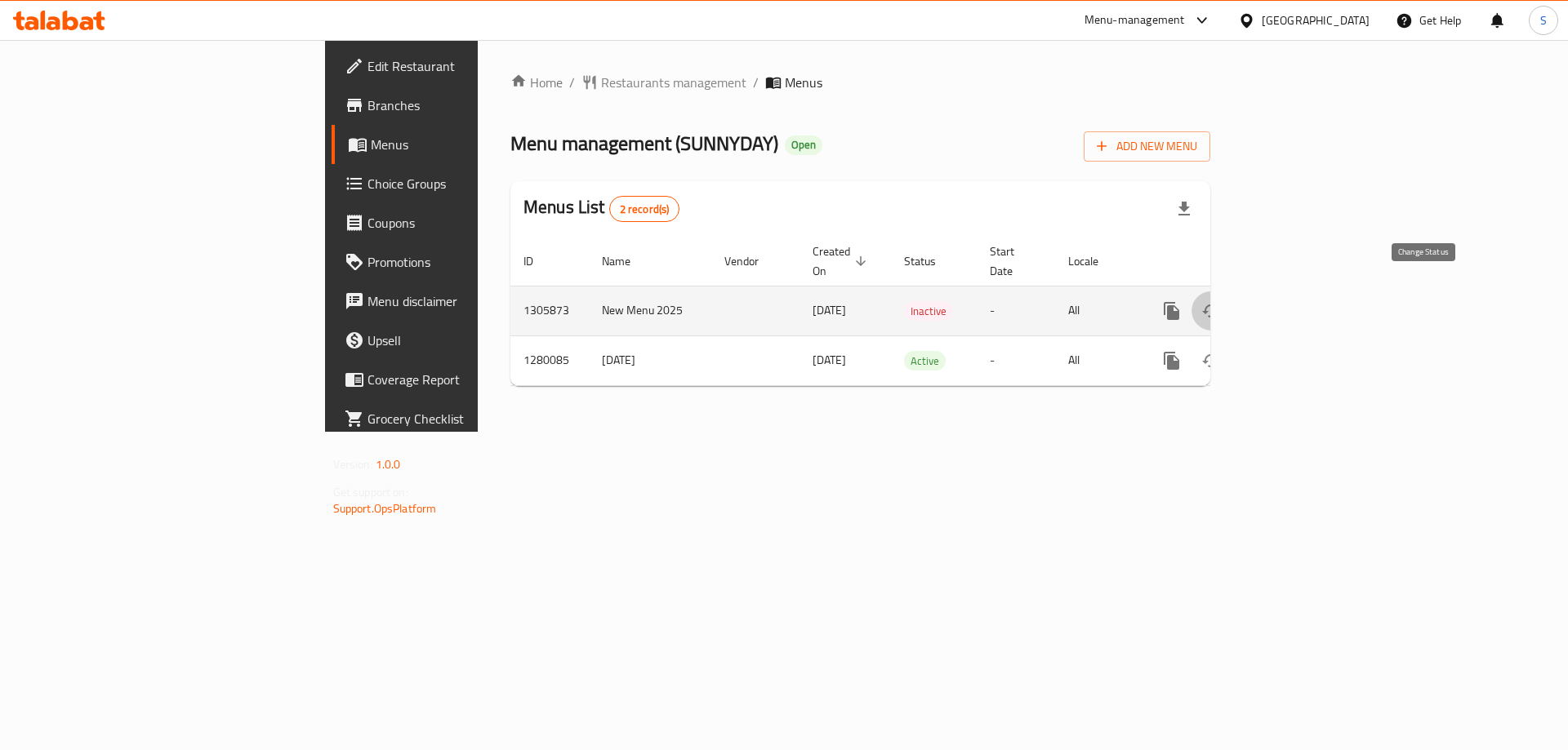
click at [1221, 301] on icon "enhanced table" at bounding box center [1211, 310] width 19 height 19
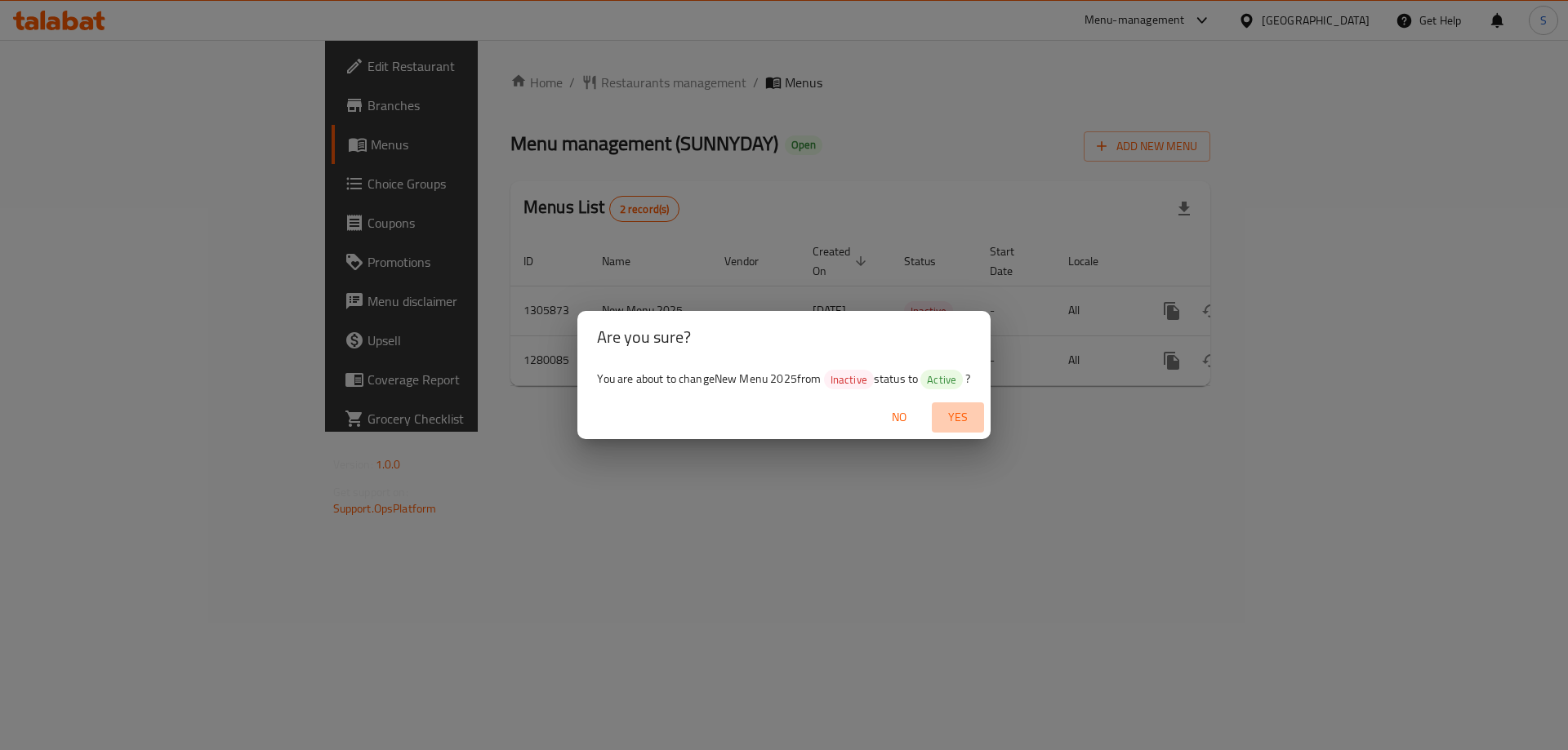
click at [962, 422] on span "Yes" at bounding box center [957, 417] width 39 height 20
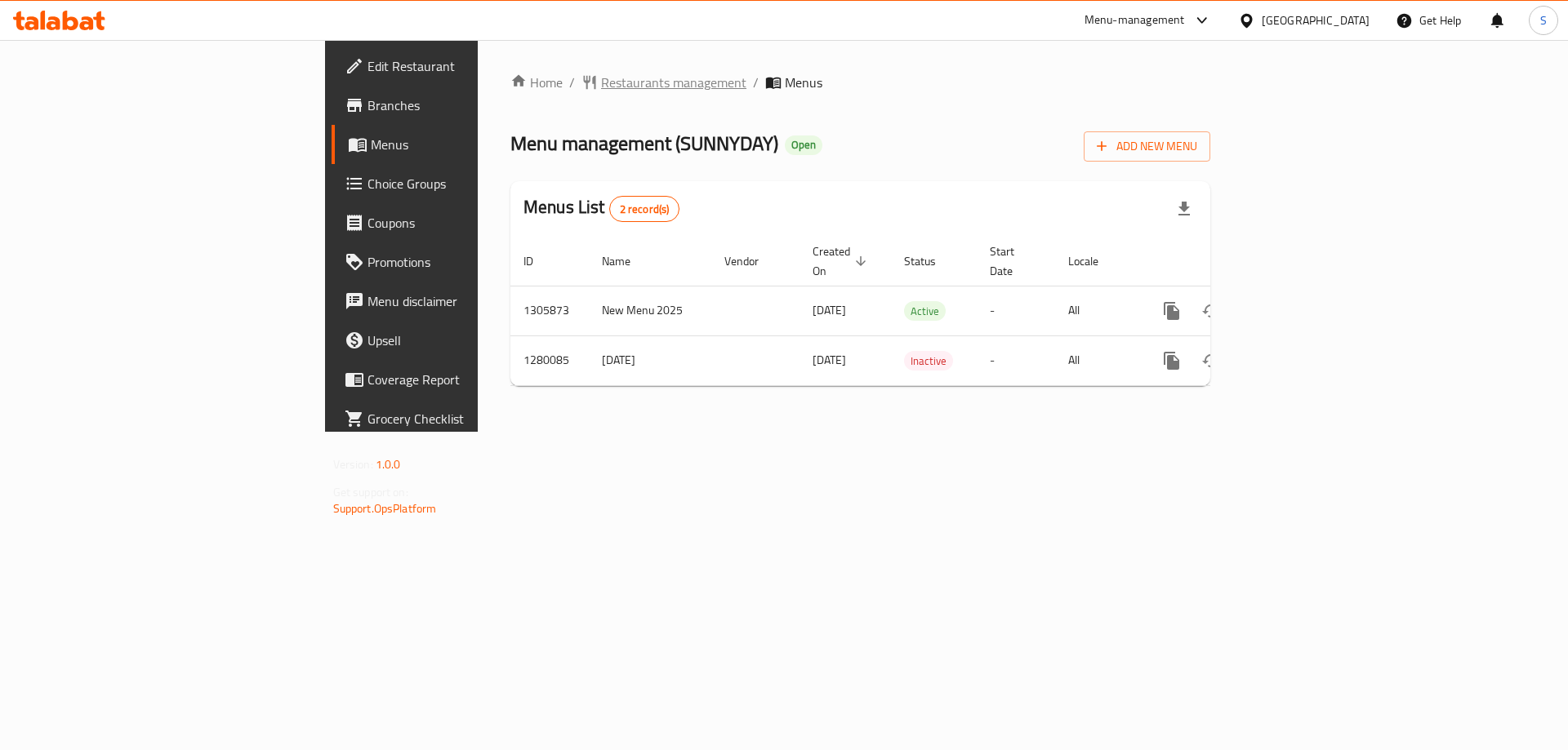
click at [601, 85] on span "Restaurants management" at bounding box center [674, 82] width 146 height 19
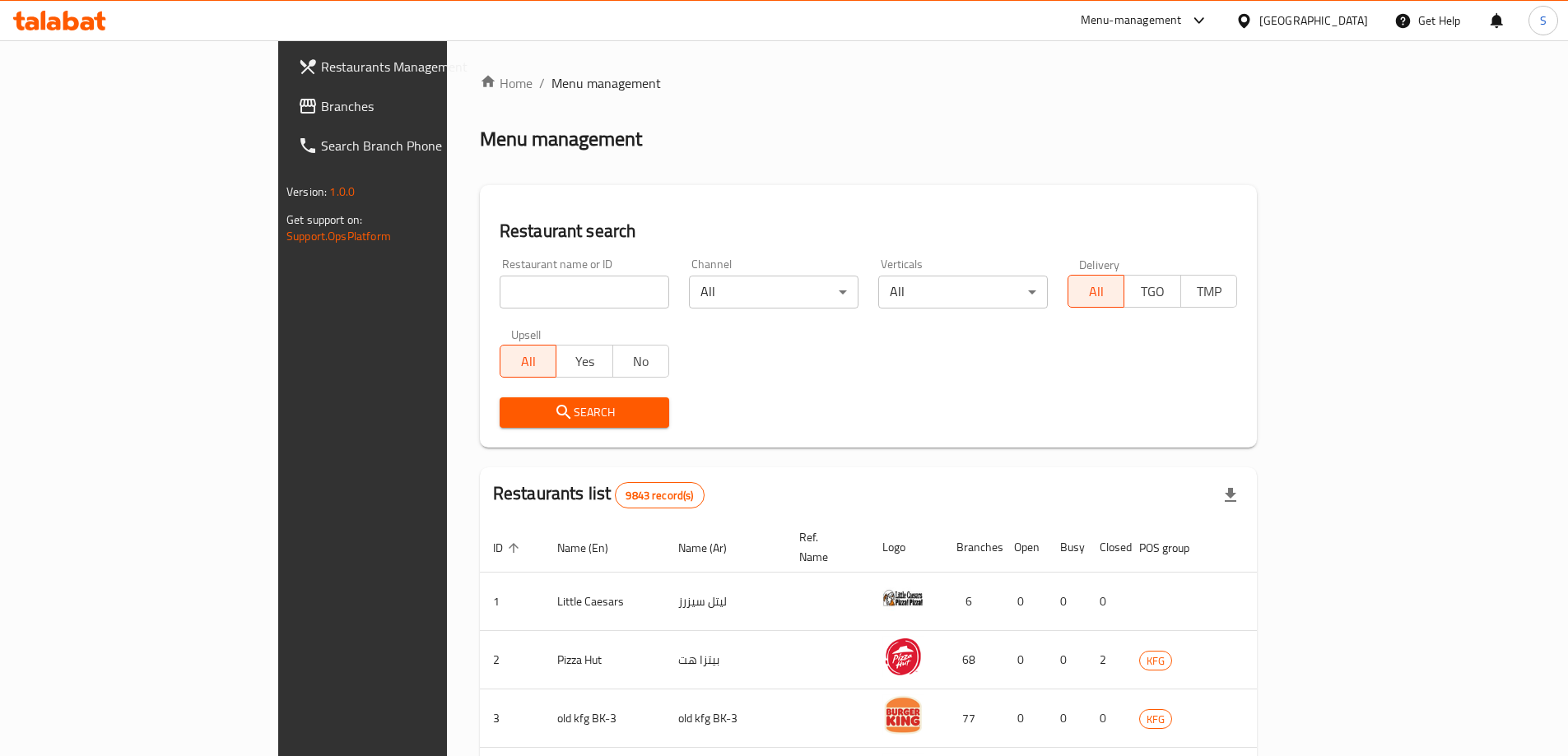
click at [321, 114] on span "Branches" at bounding box center [423, 106] width 206 height 19
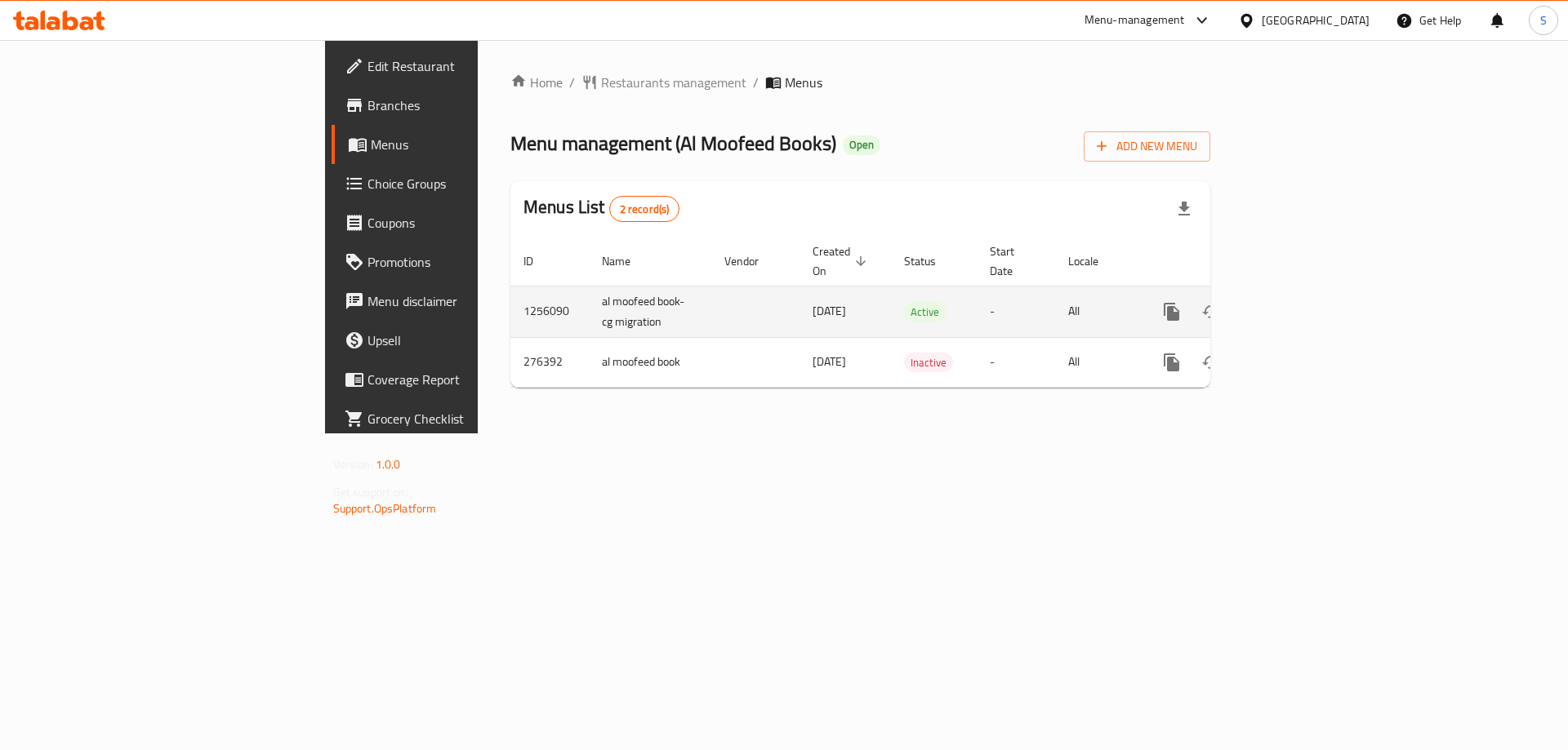
click at [1299, 302] on icon "enhanced table" at bounding box center [1289, 311] width 19 height 19
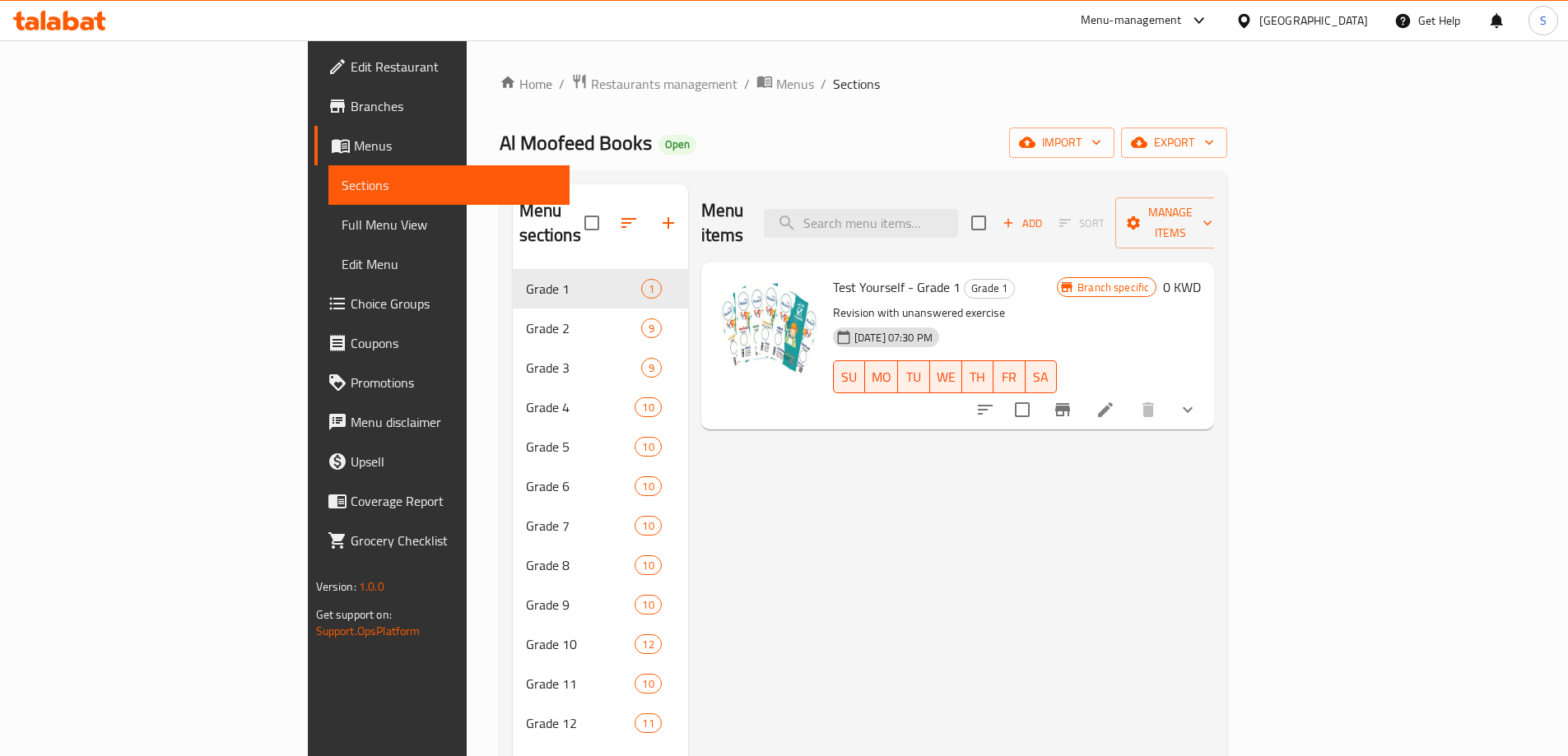
click at [1208, 390] on button "show more" at bounding box center [1187, 409] width 40 height 40
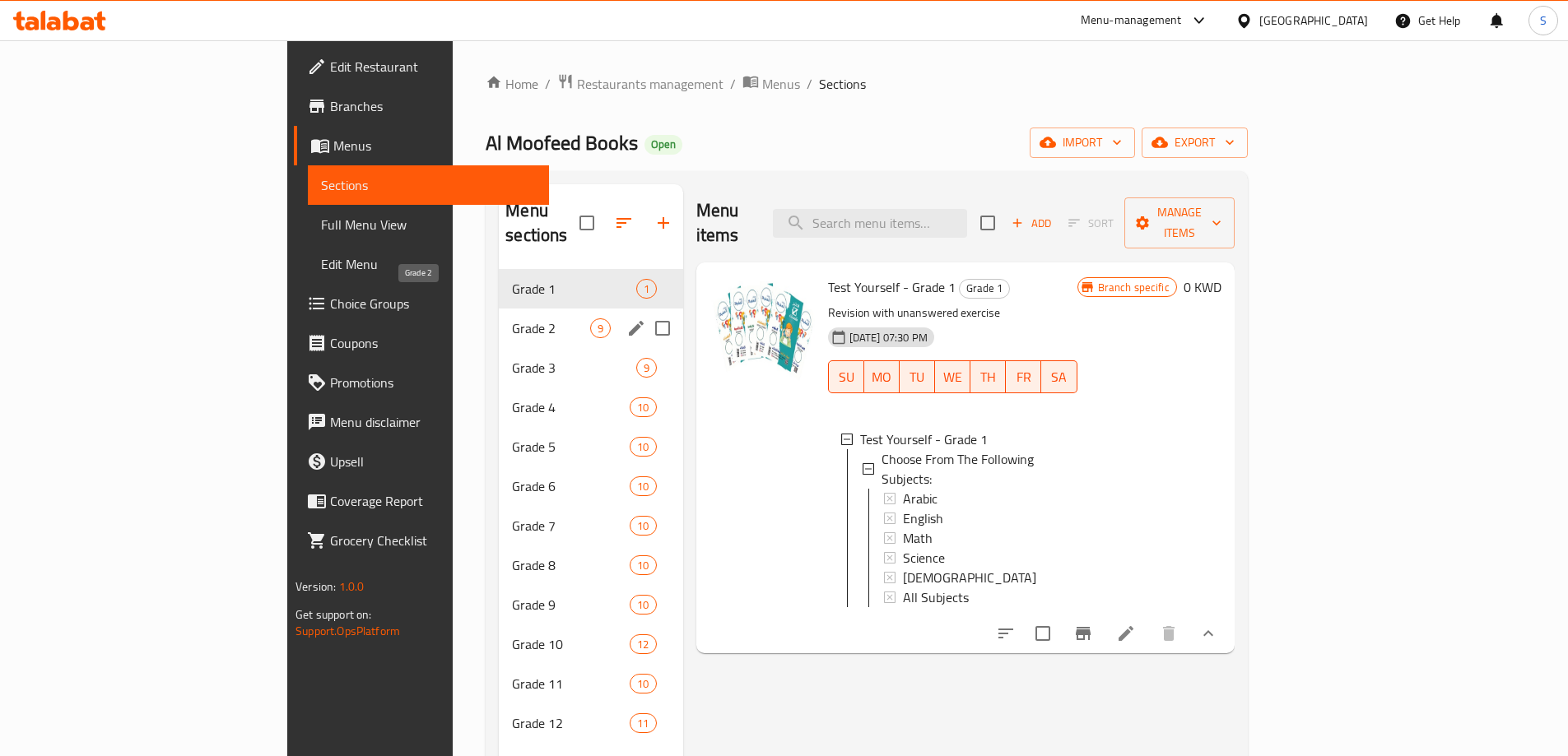
click at [512, 319] on span "Grade 2" at bounding box center [551, 328] width 77 height 19
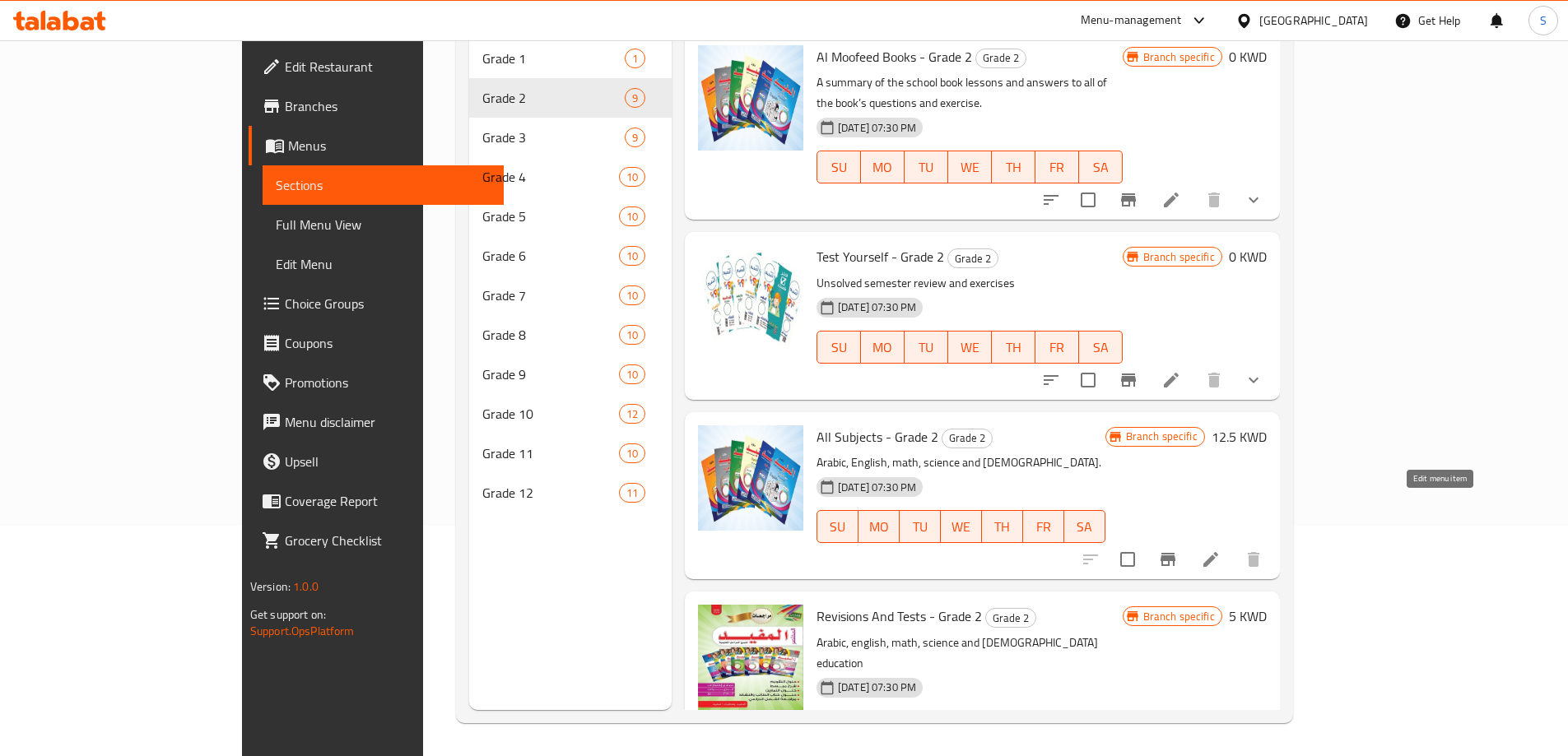
scroll to position [82, 0]
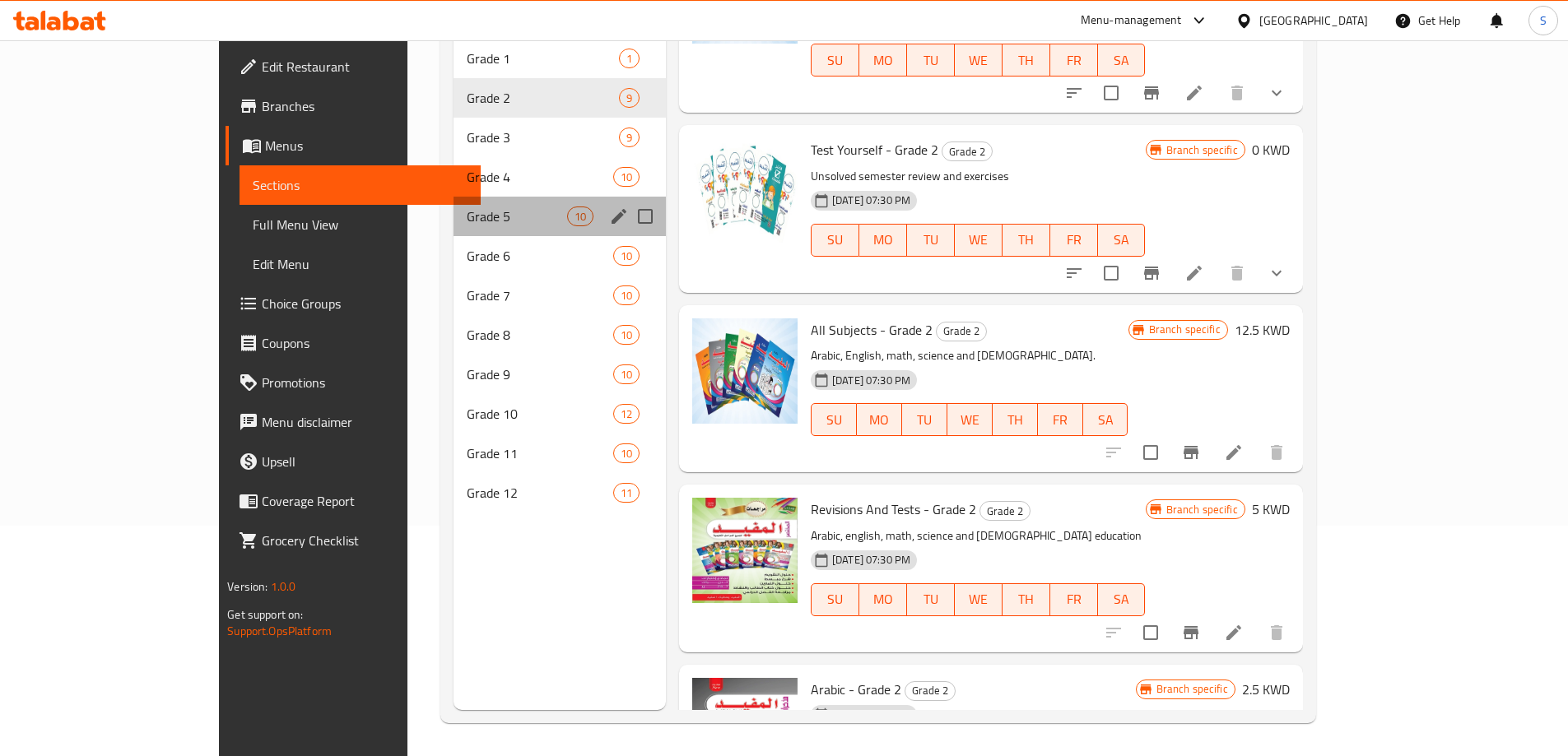
click at [453, 203] on div "Grade 5 10" at bounding box center [559, 216] width 213 height 40
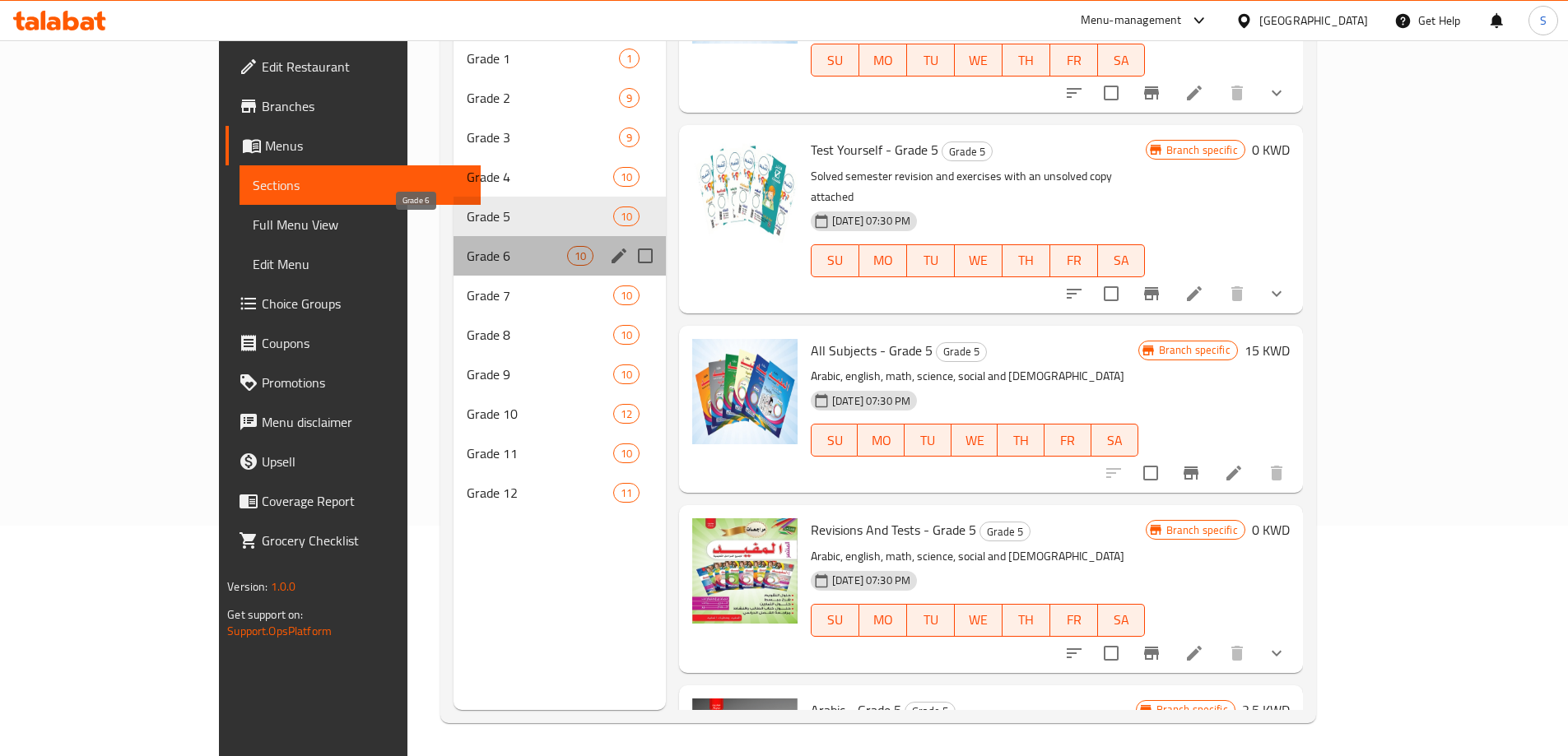
click at [467, 246] on span "Grade 6" at bounding box center [517, 256] width 100 height 19
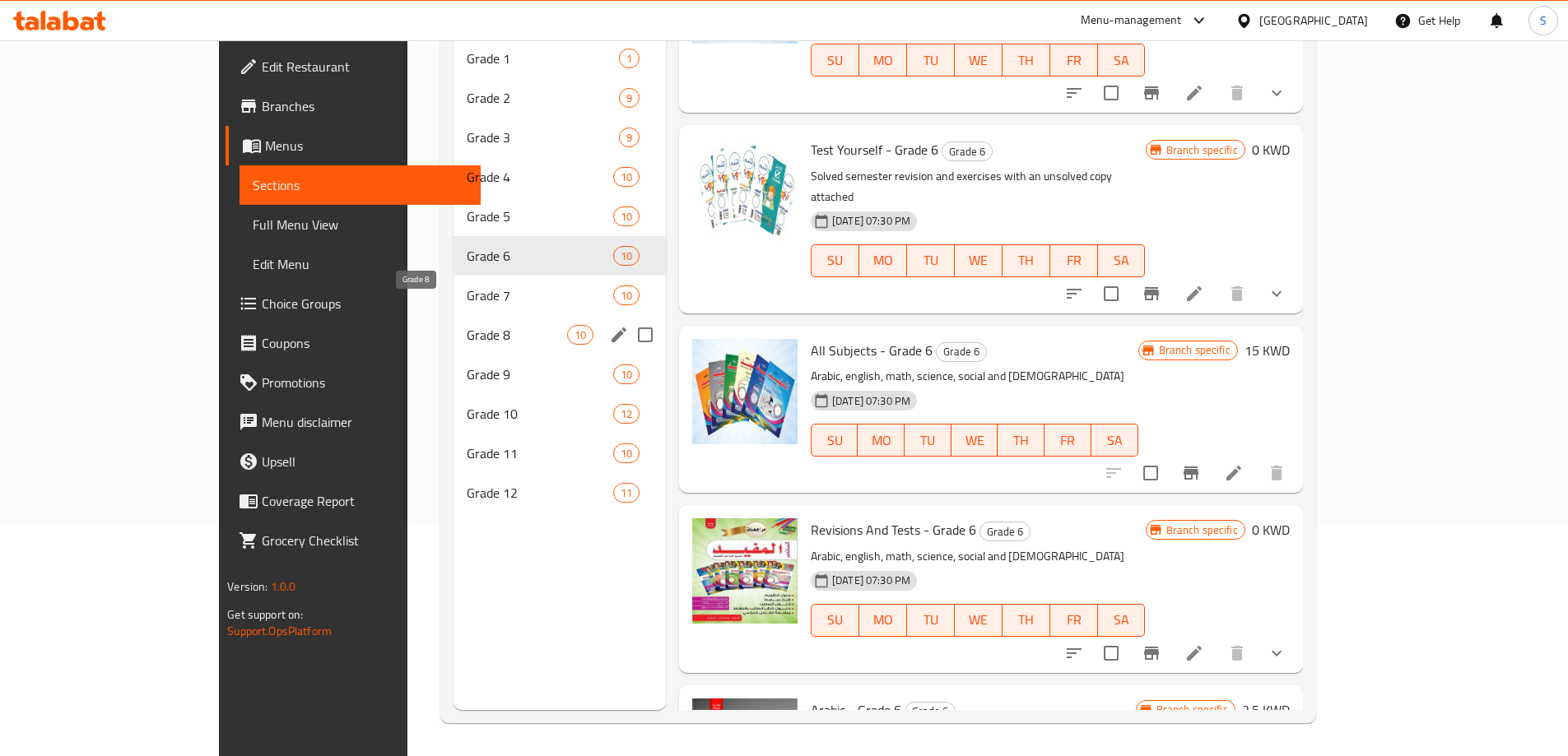
drag, startPoint x: 332, startPoint y: 320, endPoint x: 374, endPoint y: 322, distance: 42.0
click at [467, 325] on span "Grade 8" at bounding box center [517, 335] width 100 height 19
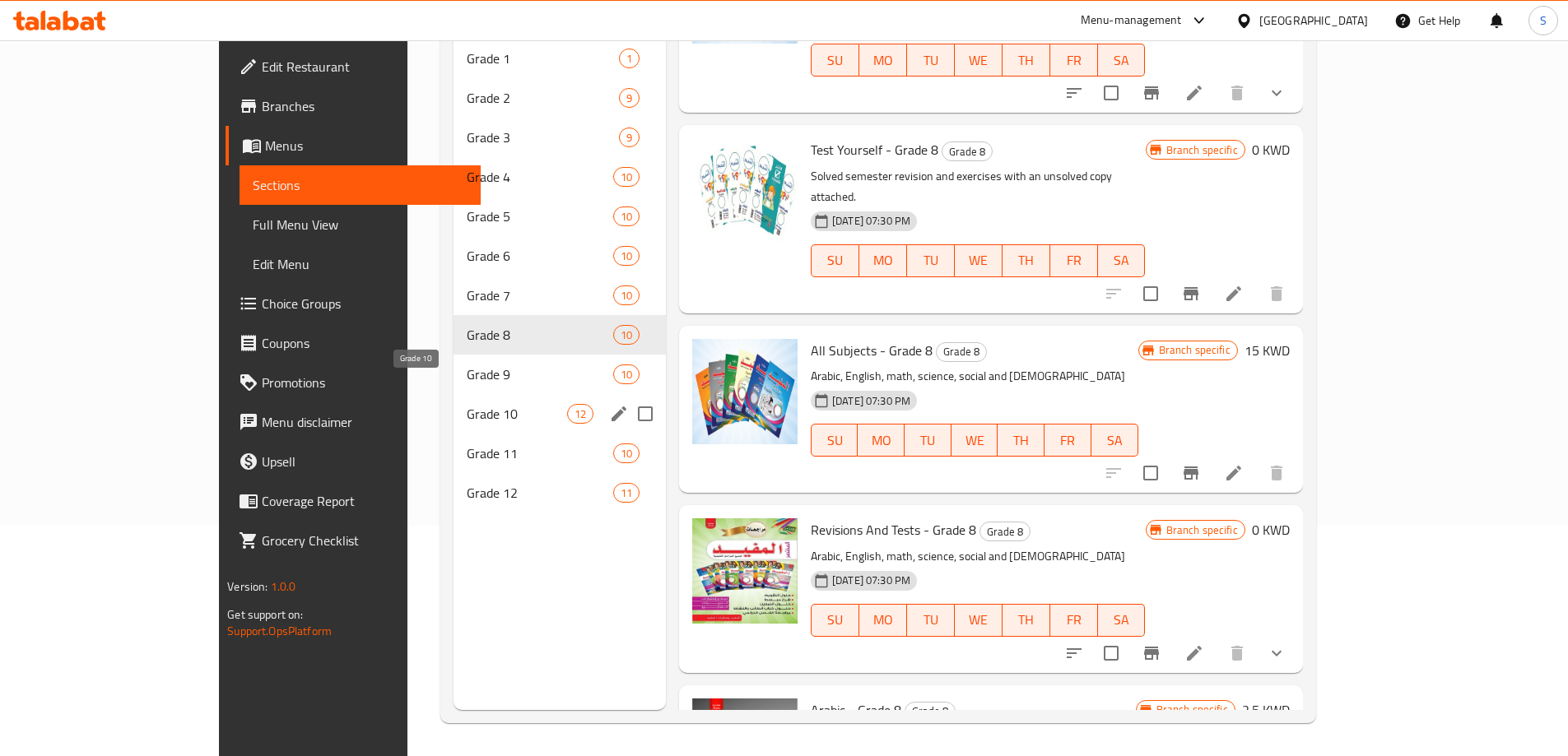
click at [467, 404] on span "Grade 10" at bounding box center [517, 413] width 100 height 19
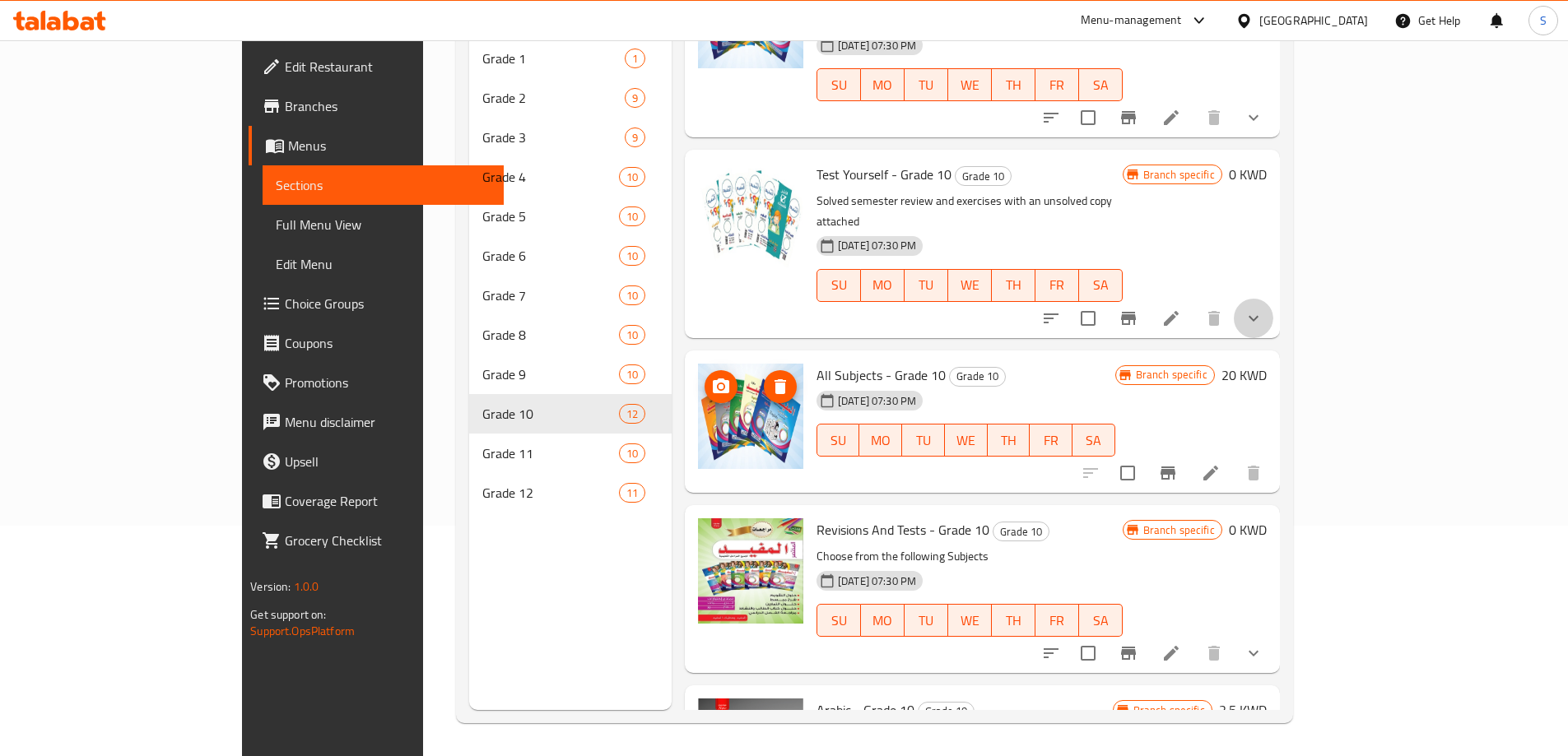
click at [1273, 298] on button "show more" at bounding box center [1253, 318] width 40 height 40
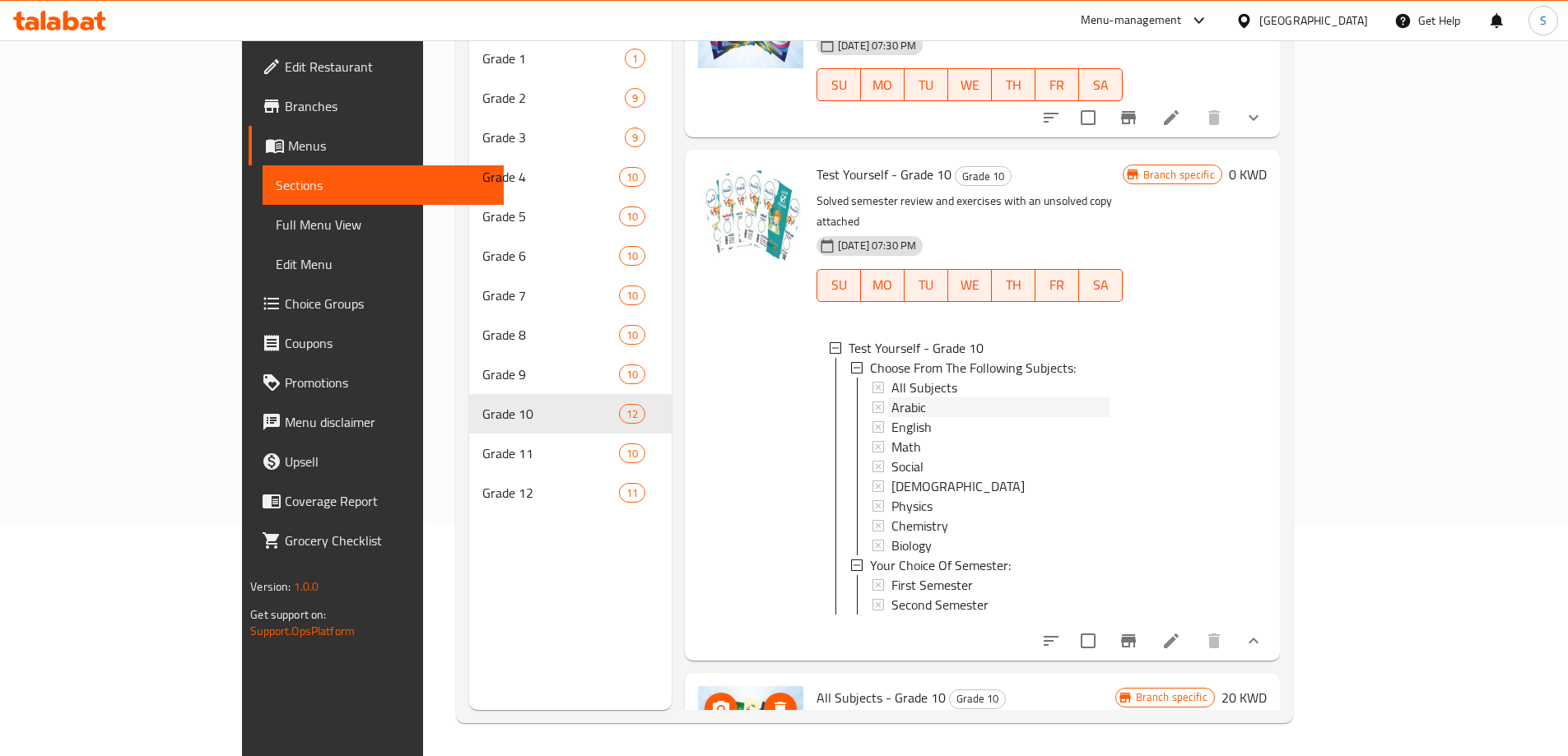
click at [892, 397] on span "Arabic" at bounding box center [909, 406] width 35 height 19
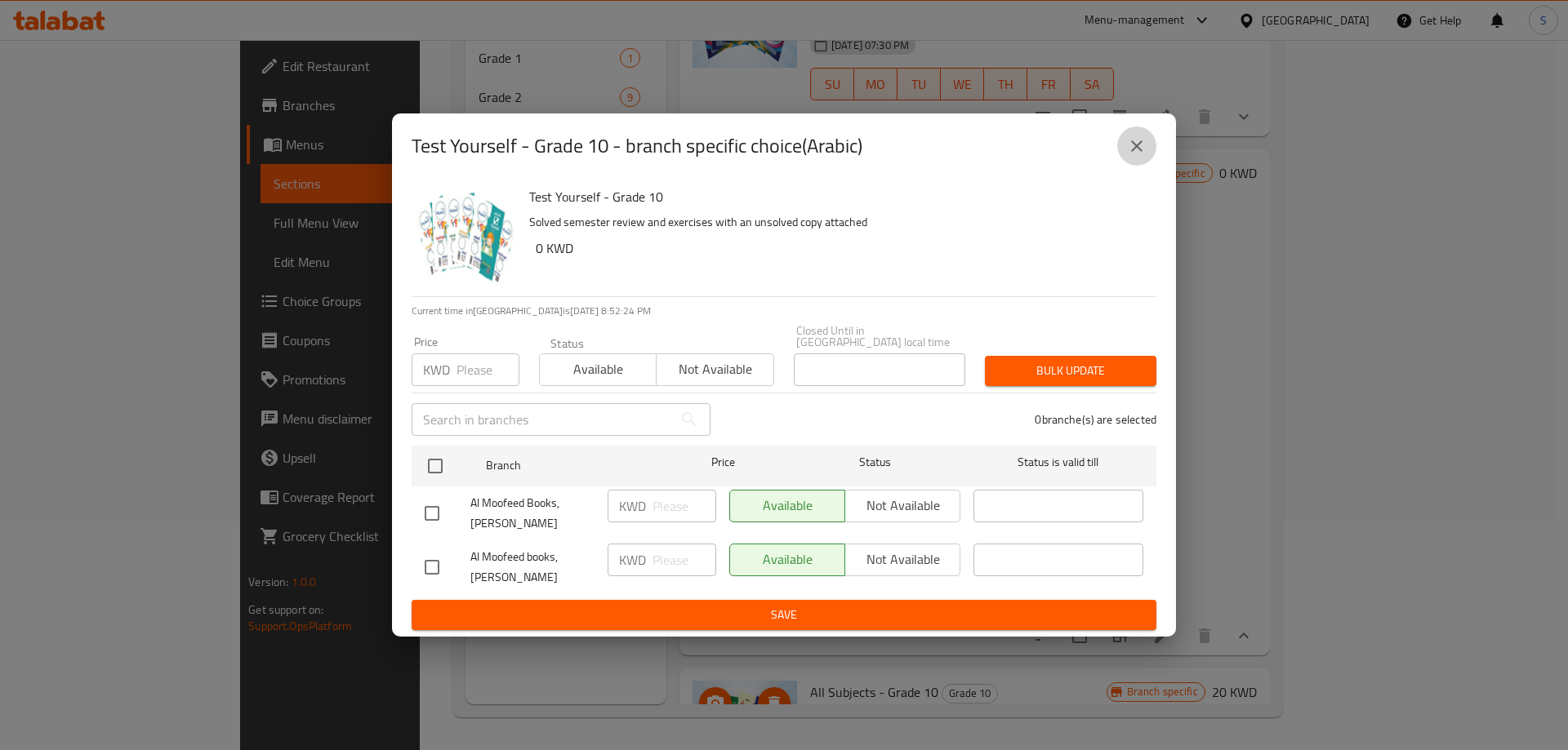
click at [1150, 161] on button "close" at bounding box center [1136, 146] width 39 height 39
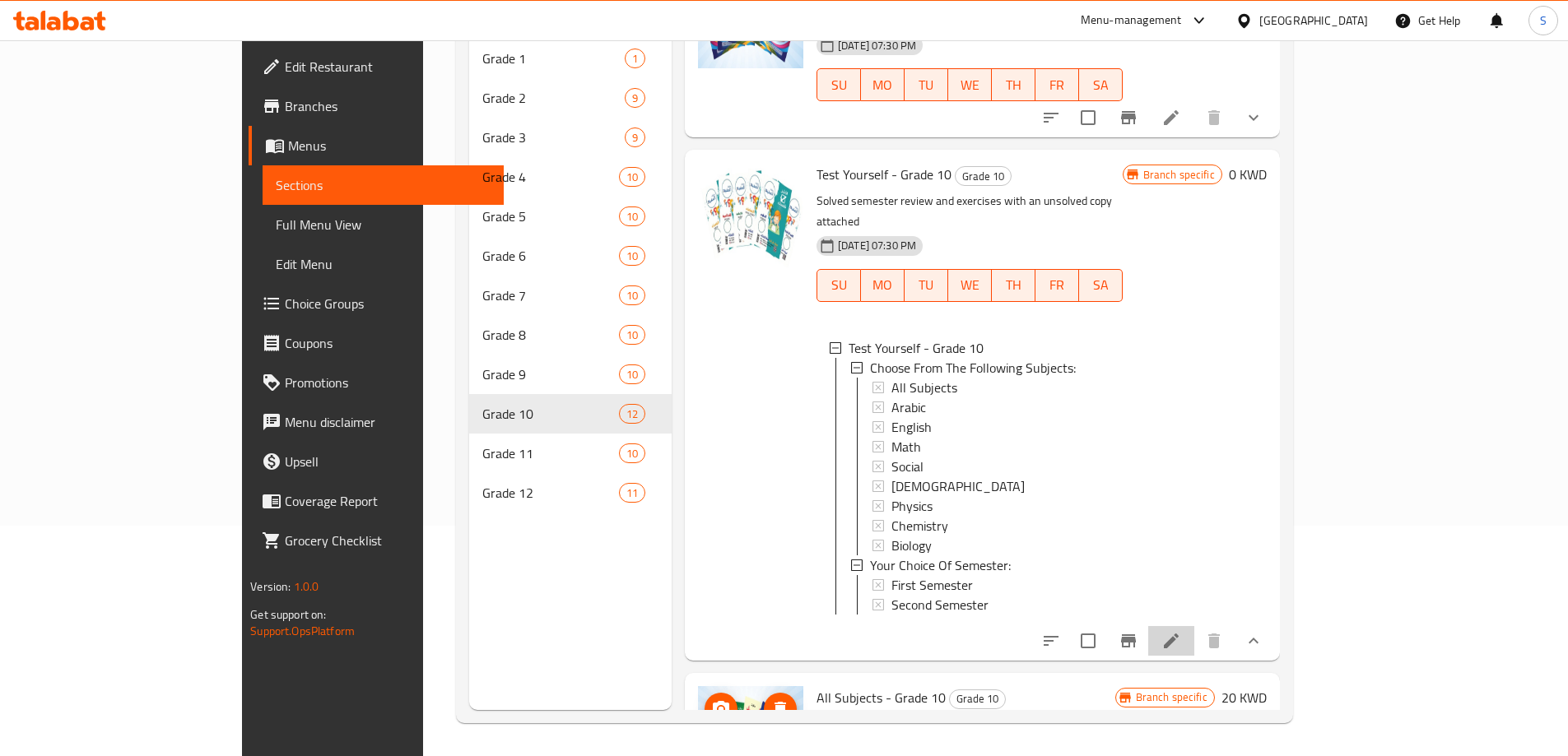
click at [1194, 626] on li at bounding box center [1171, 640] width 46 height 30
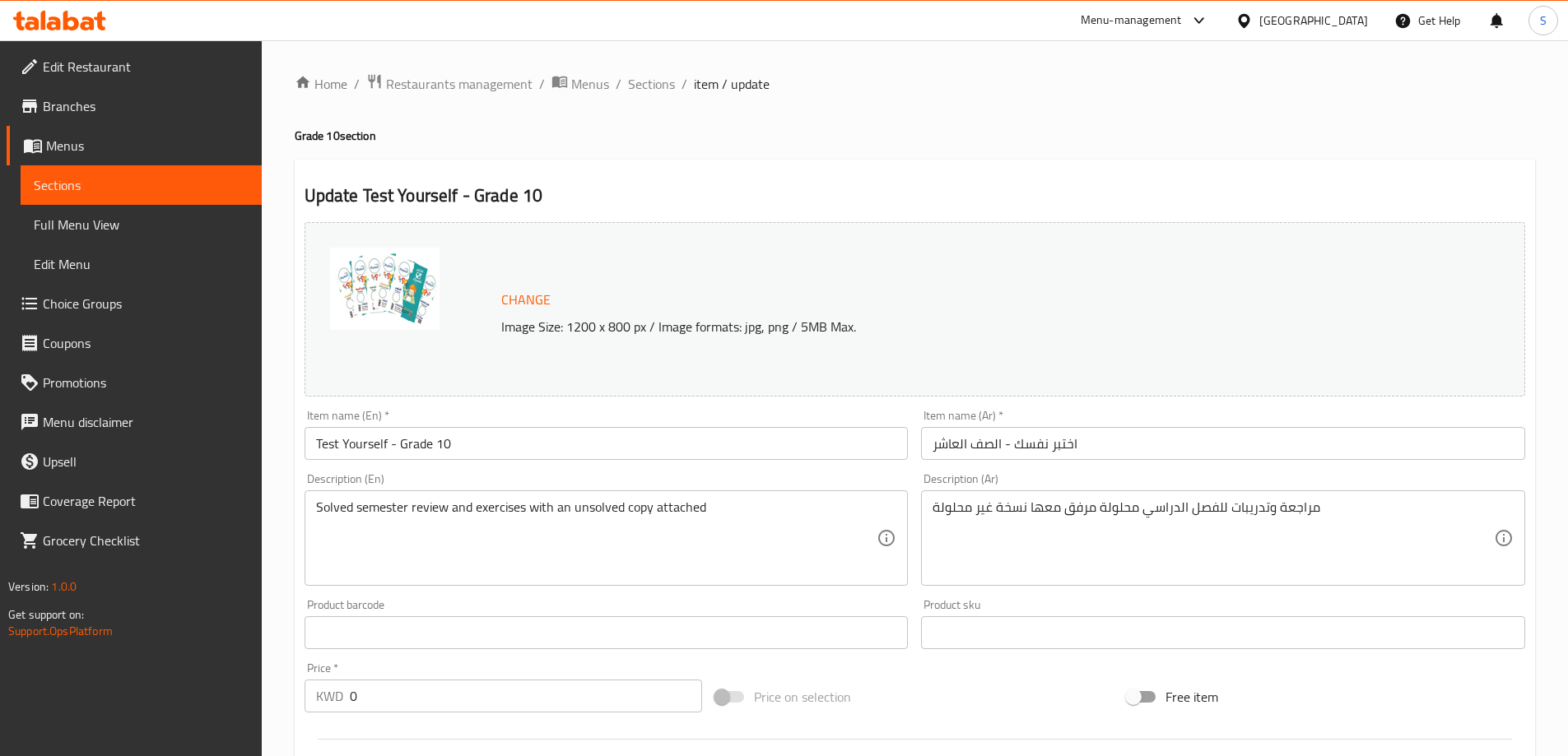
click at [1249, 17] on icon at bounding box center [1243, 20] width 12 height 14
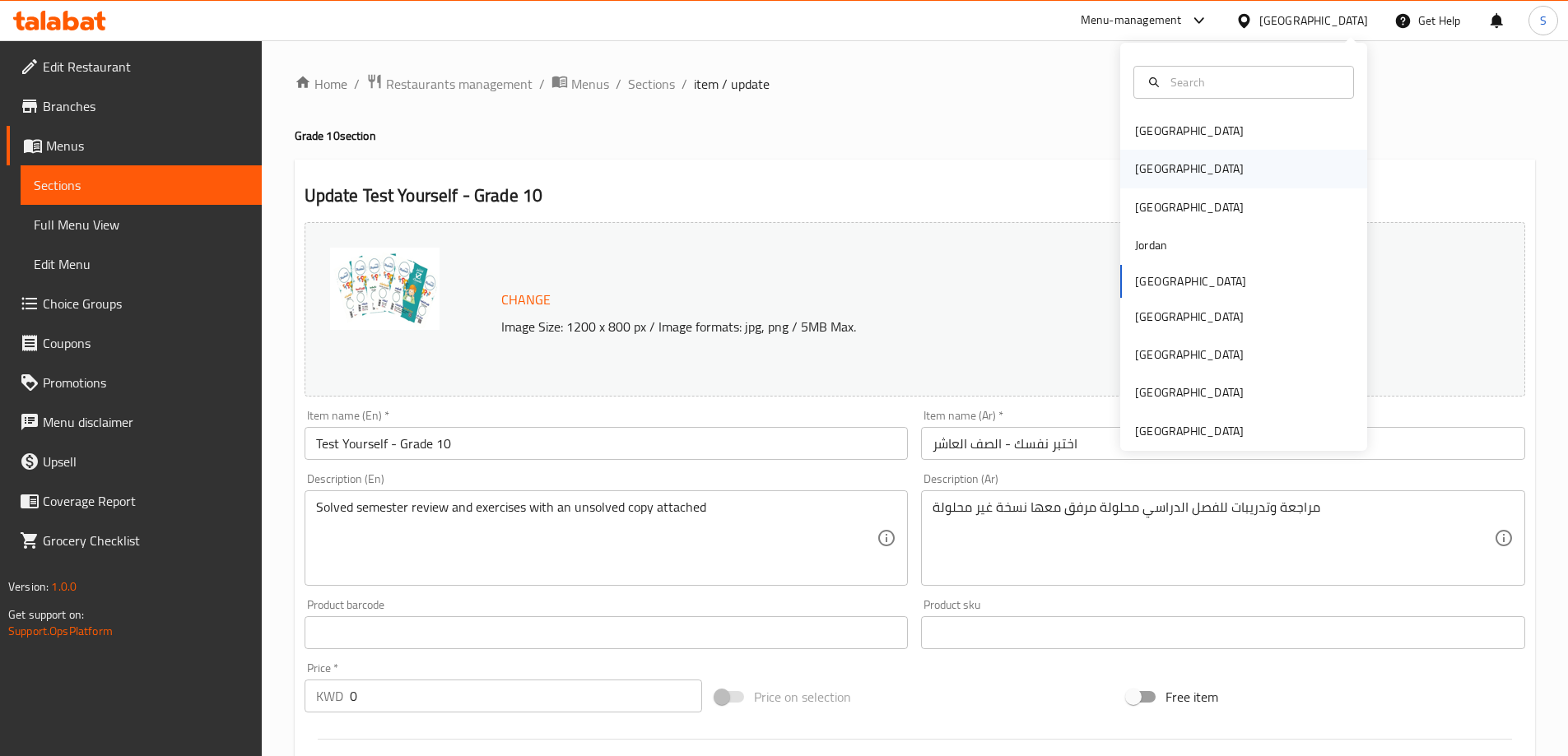
click at [1150, 175] on div "Egypt" at bounding box center [1189, 168] width 108 height 18
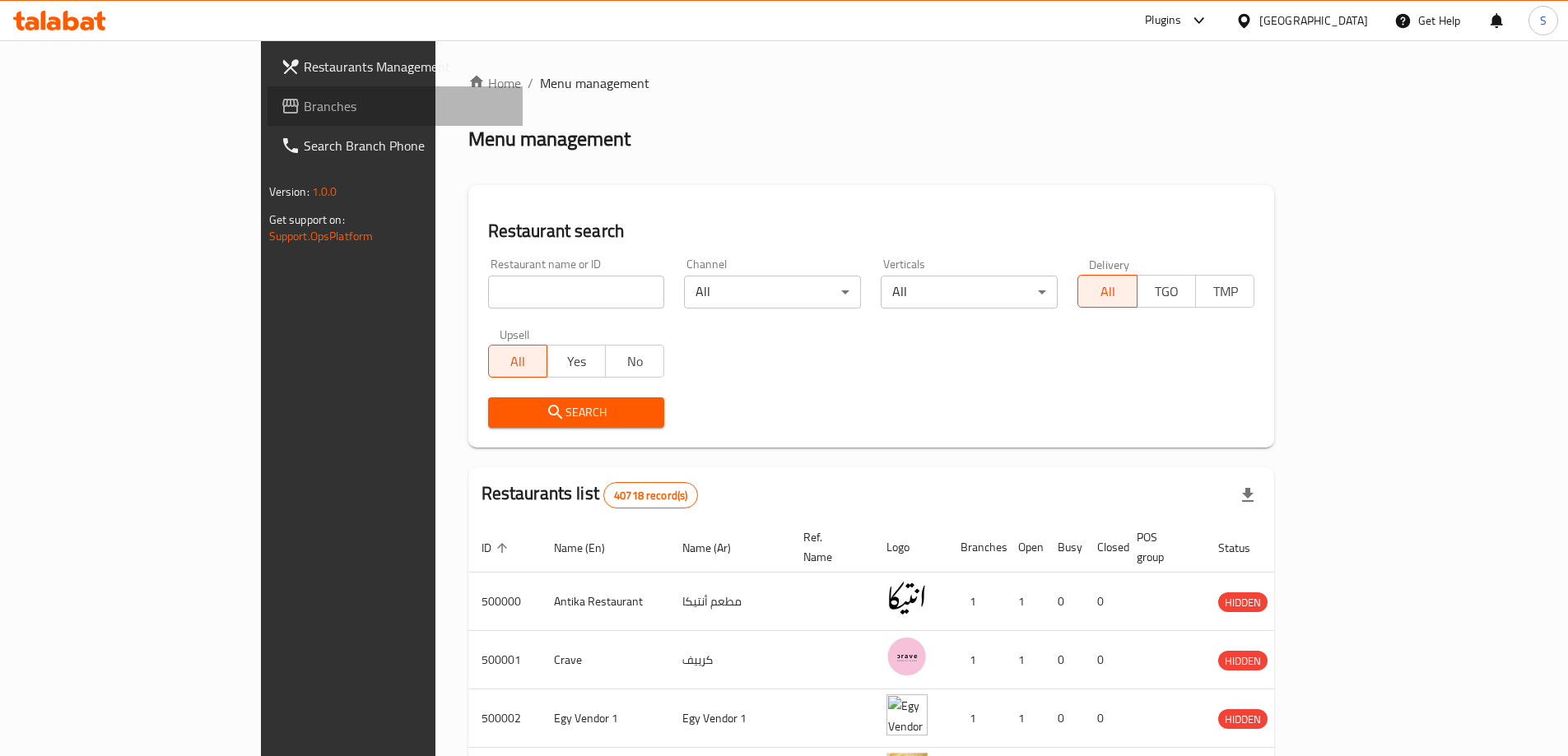
click at [268, 96] on link "Branches" at bounding box center [395, 105] width 255 height 40
